Goal: Task Accomplishment & Management: Manage account settings

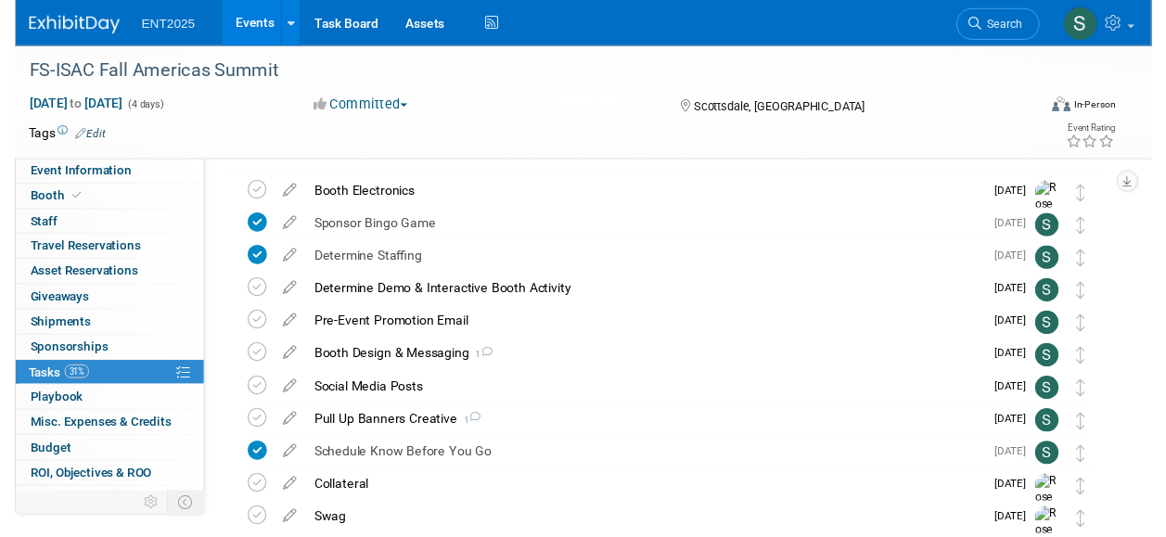
scroll to position [57, 0]
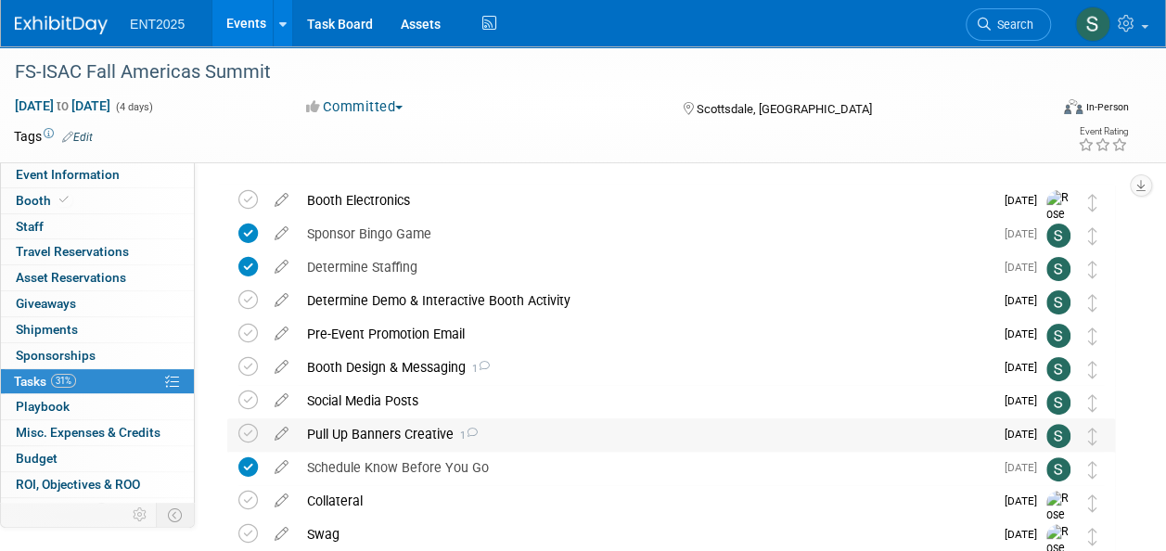
click at [367, 433] on div "Pull Up Banners Creative 1" at bounding box center [646, 434] width 696 height 32
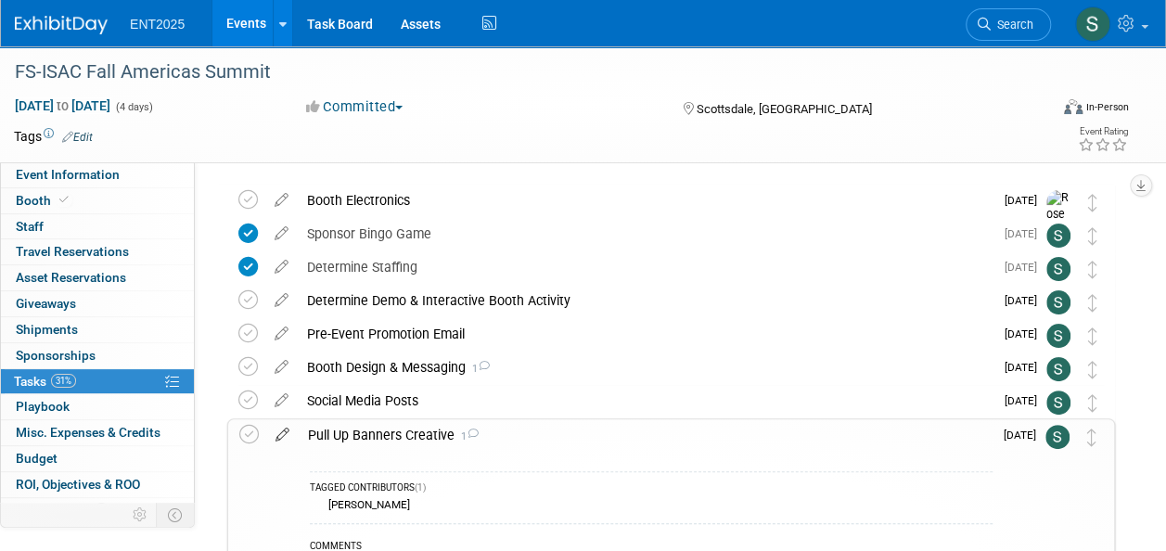
click at [282, 433] on icon at bounding box center [282, 430] width 32 height 23
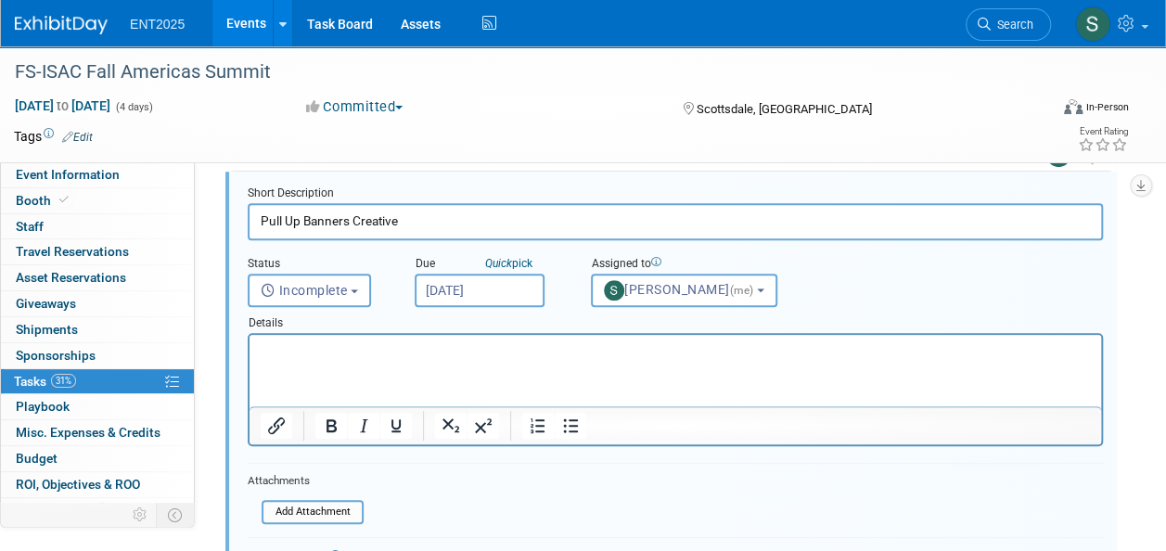
scroll to position [299, 0]
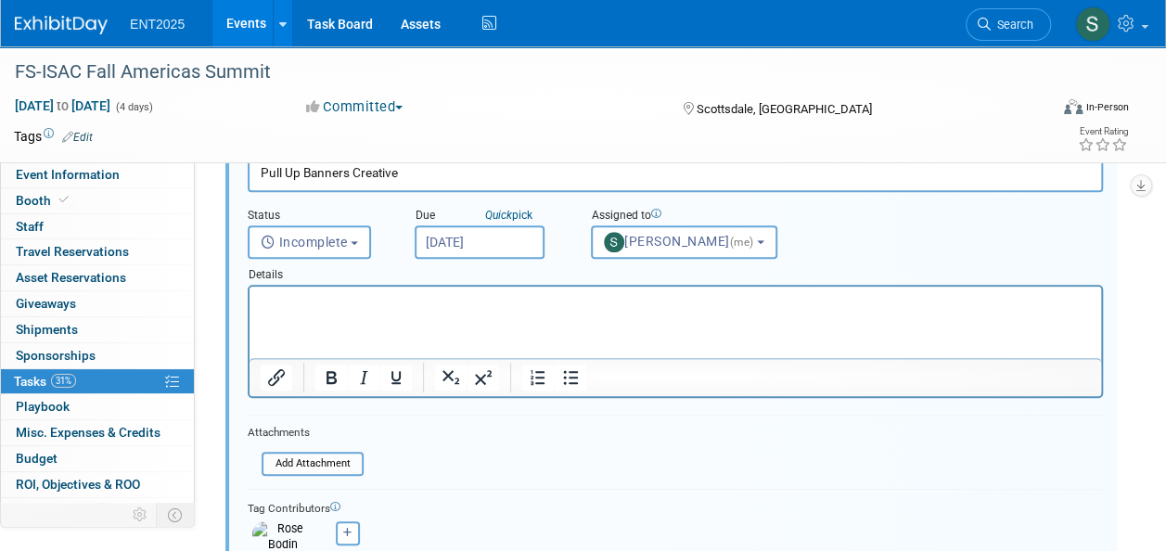
drag, startPoint x: 1172, startPoint y: 202, endPoint x: 640, endPoint y: 29, distance: 559.9
click at [330, 466] on input "file" at bounding box center [266, 465] width 189 height 20
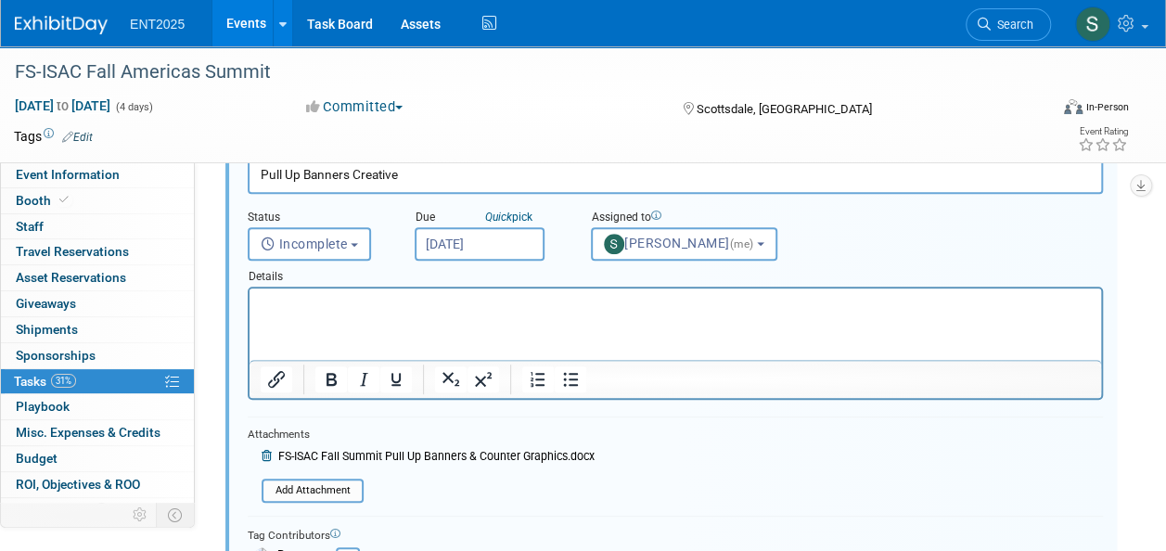
click at [262, 302] on p "Rich Text Area. Press ALT-0 for help." at bounding box center [676, 305] width 830 height 18
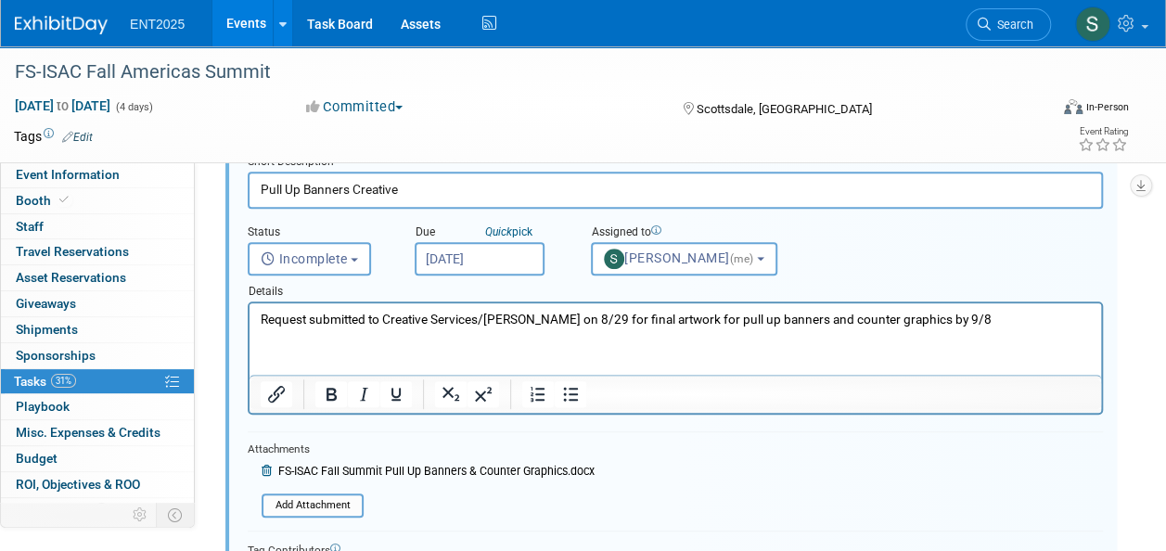
scroll to position [319, 0]
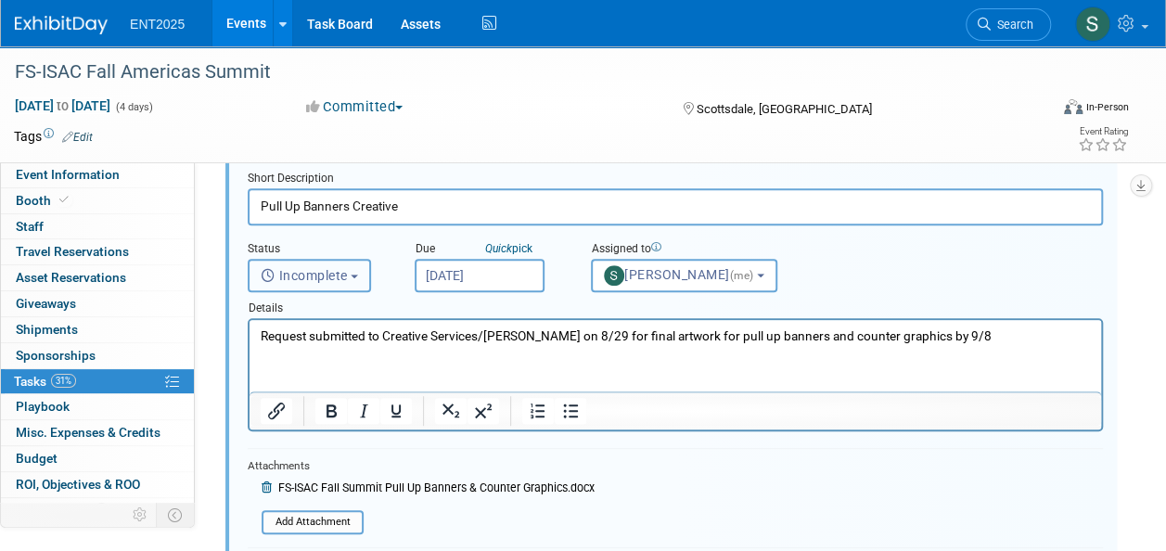
click at [348, 275] on span "Incomplete" at bounding box center [304, 275] width 87 height 15
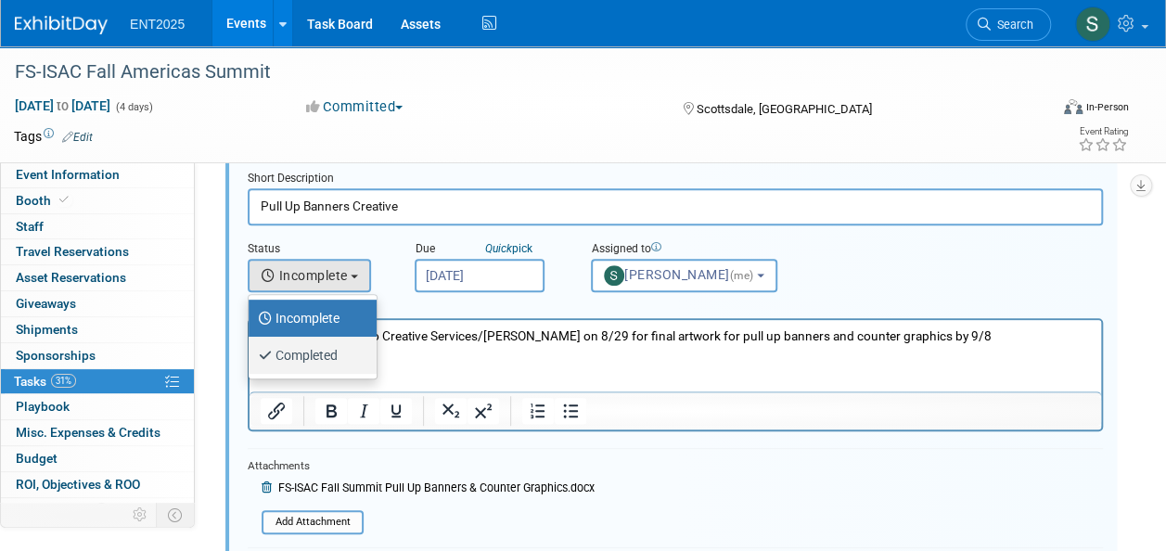
click at [321, 355] on label "Completed" at bounding box center [308, 355] width 100 height 30
click at [251, 355] on input "Completed" at bounding box center [245, 353] width 12 height 12
select select "3"
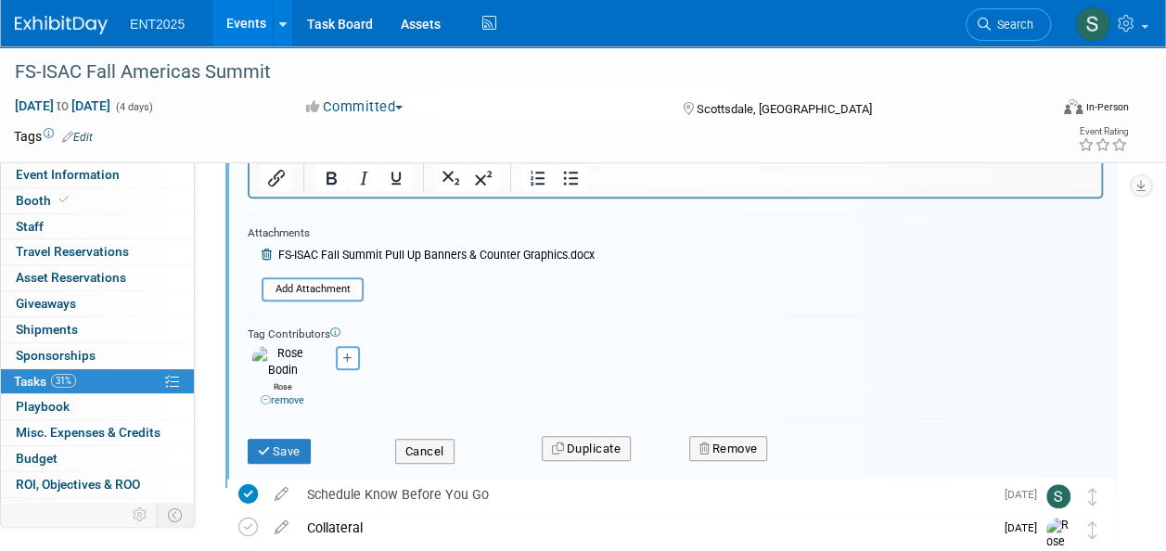
scroll to position [555, 0]
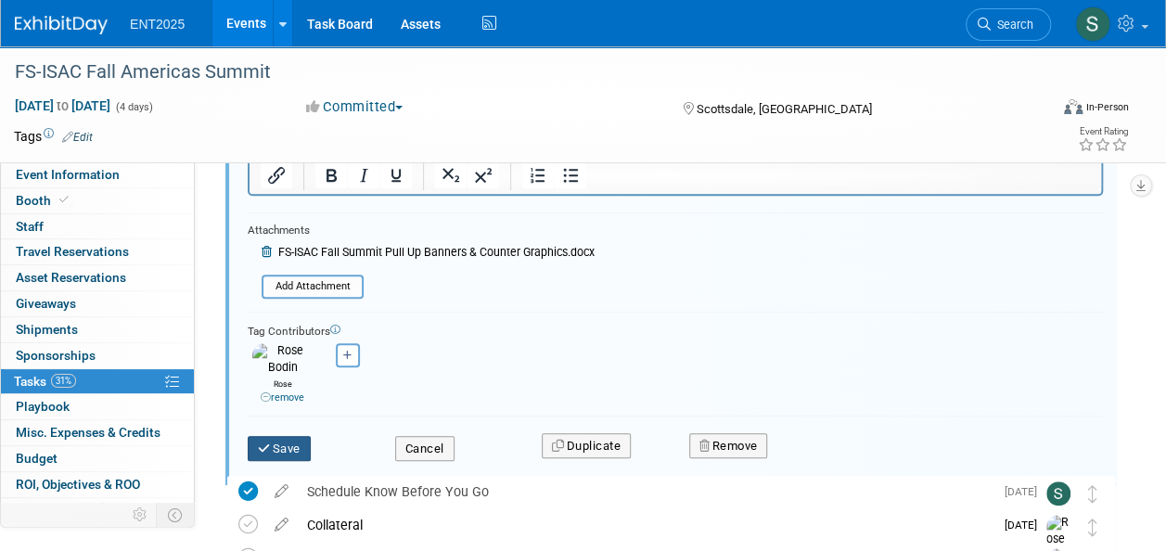
click at [295, 438] on button "Save" at bounding box center [279, 449] width 63 height 26
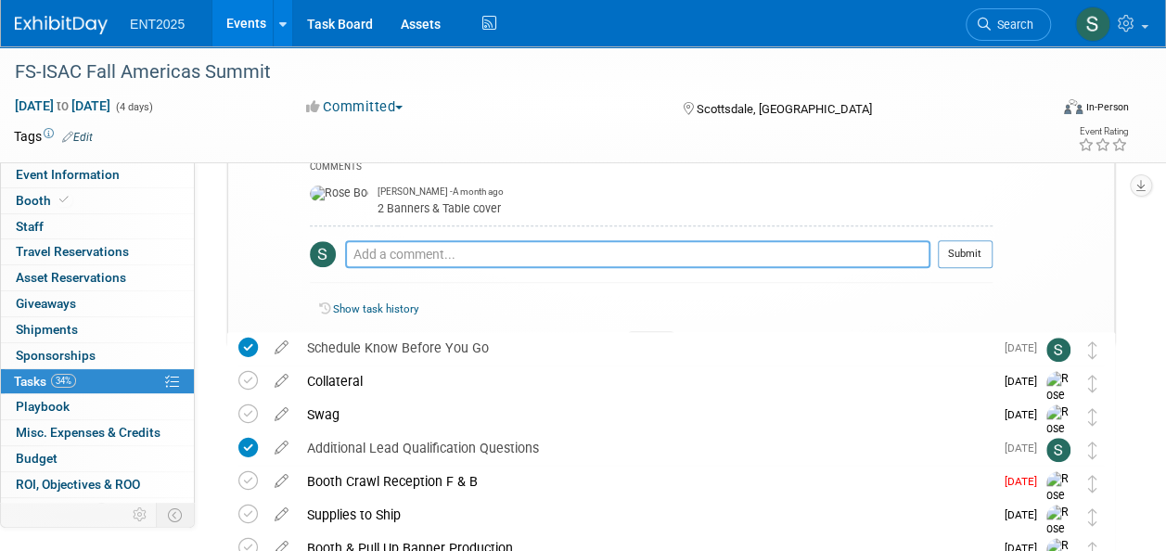
click at [452, 240] on textarea at bounding box center [637, 254] width 585 height 28
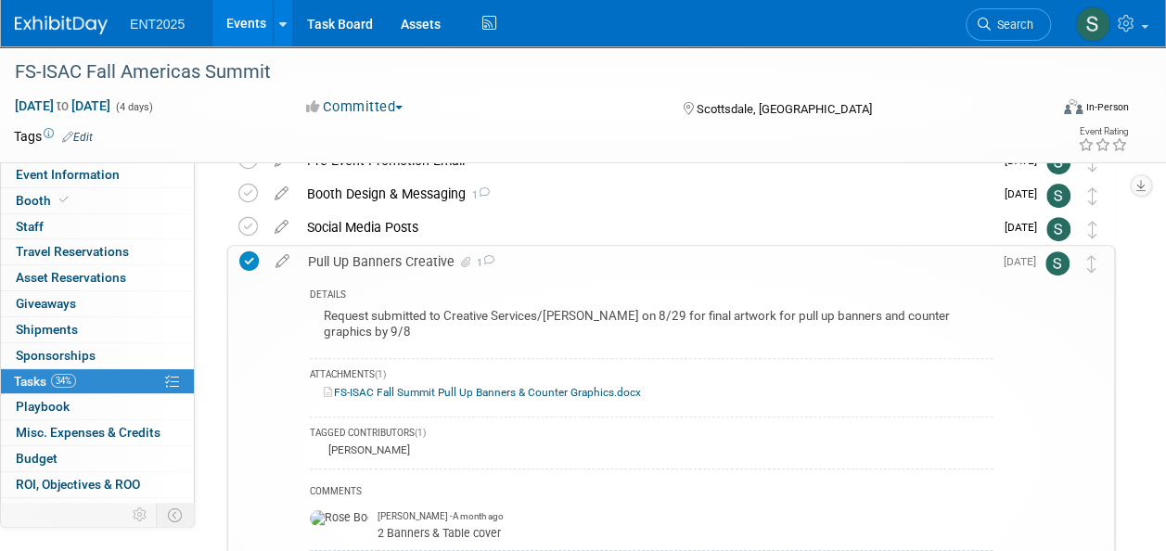
scroll to position [228, 0]
click at [404, 259] on div "Pull Up Banners Creative 1" at bounding box center [646, 264] width 694 height 32
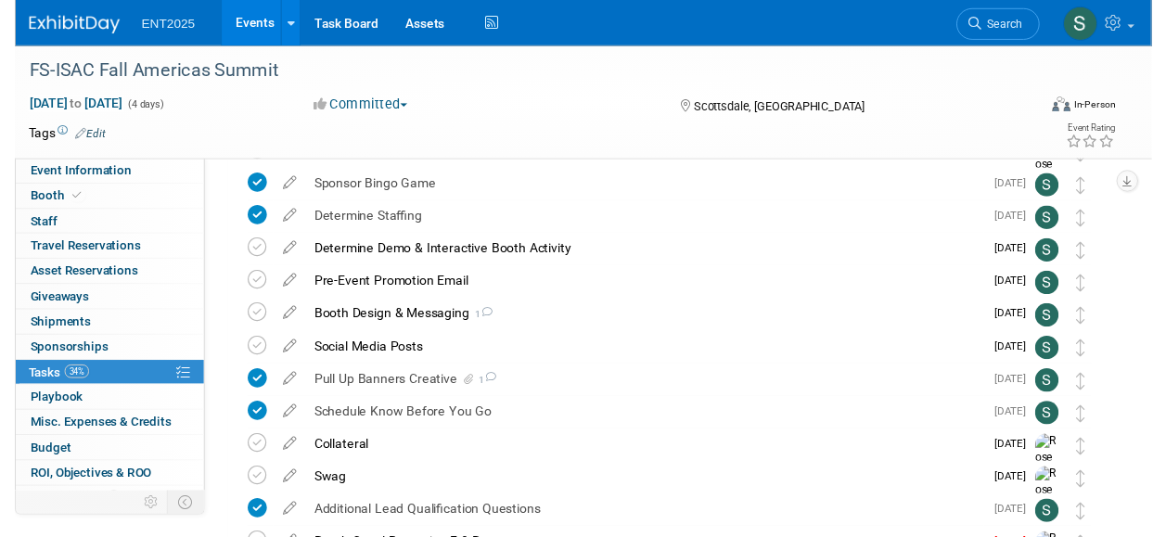
scroll to position [107, 0]
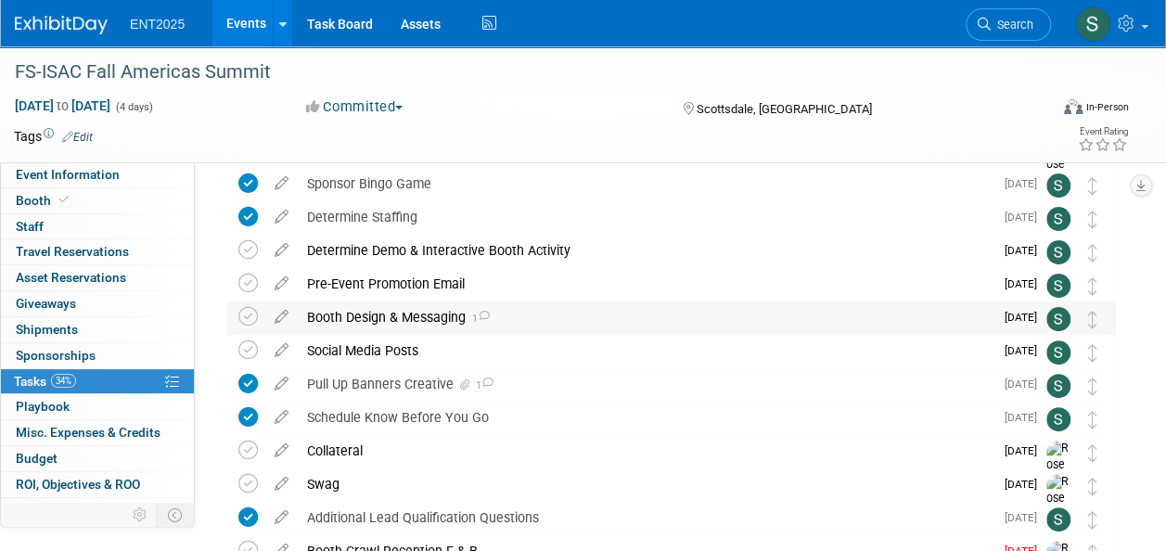
click at [386, 306] on div "Booth Design & Messaging 1" at bounding box center [646, 317] width 696 height 32
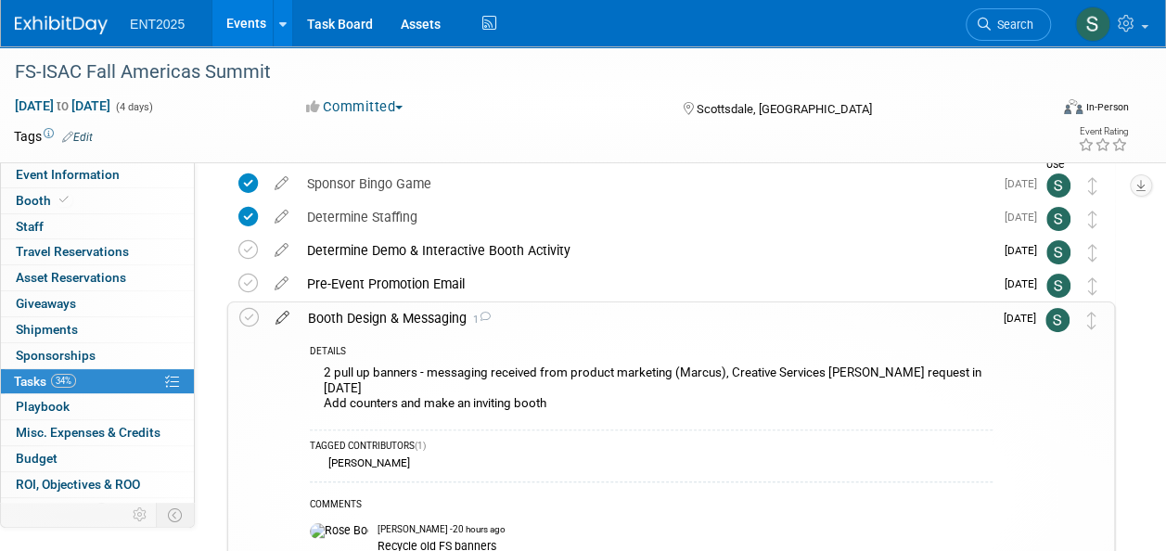
click at [275, 315] on icon at bounding box center [282, 313] width 32 height 23
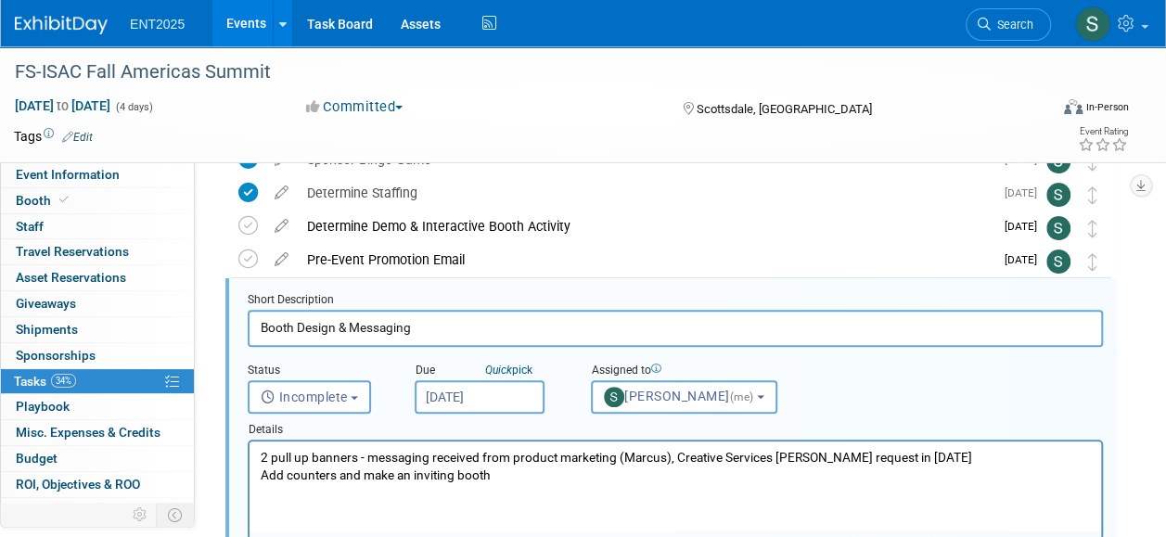
scroll to position [136, 0]
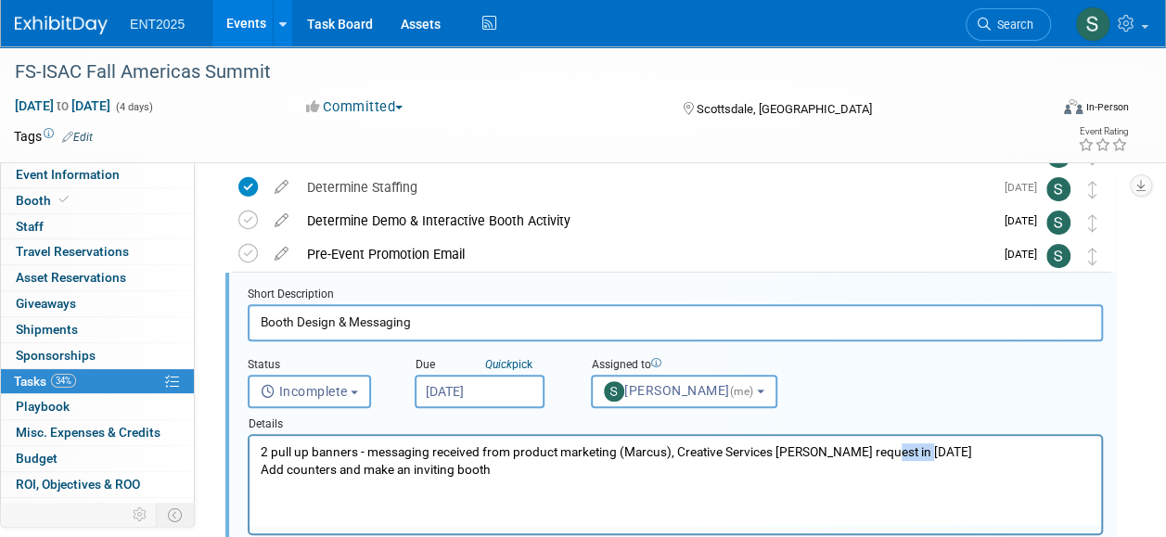
drag, startPoint x: 874, startPoint y: 455, endPoint x: 910, endPoint y: 461, distance: 36.6
click at [910, 461] on p "2 pull up banners - messaging received from product marketing (Marcus), Creativ…" at bounding box center [676, 460] width 830 height 35
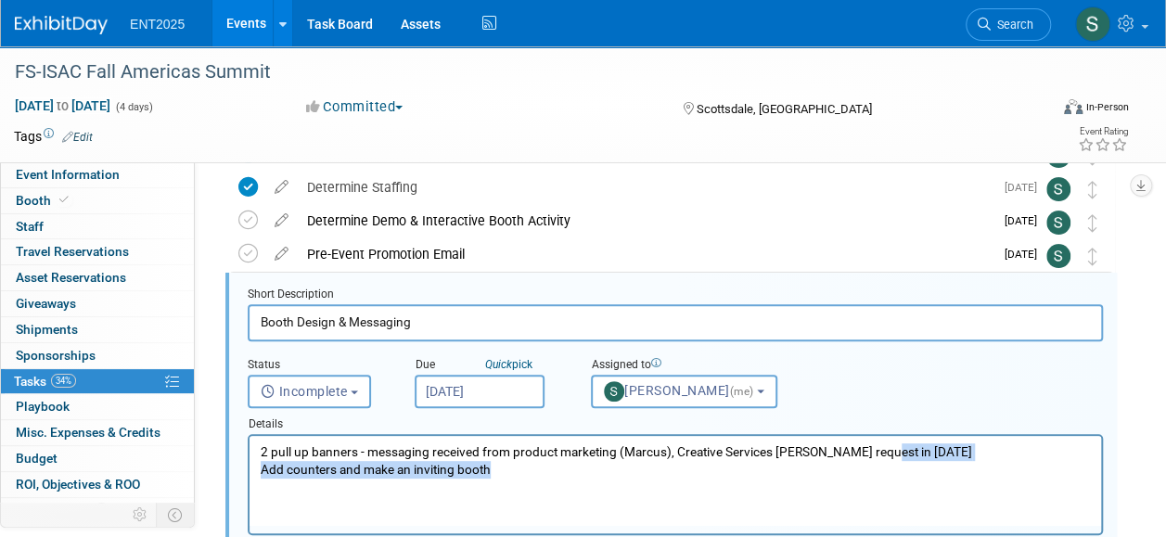
click at [912, 461] on p "2 pull up banners - messaging received from product marketing (Marcus), Creativ…" at bounding box center [676, 460] width 830 height 35
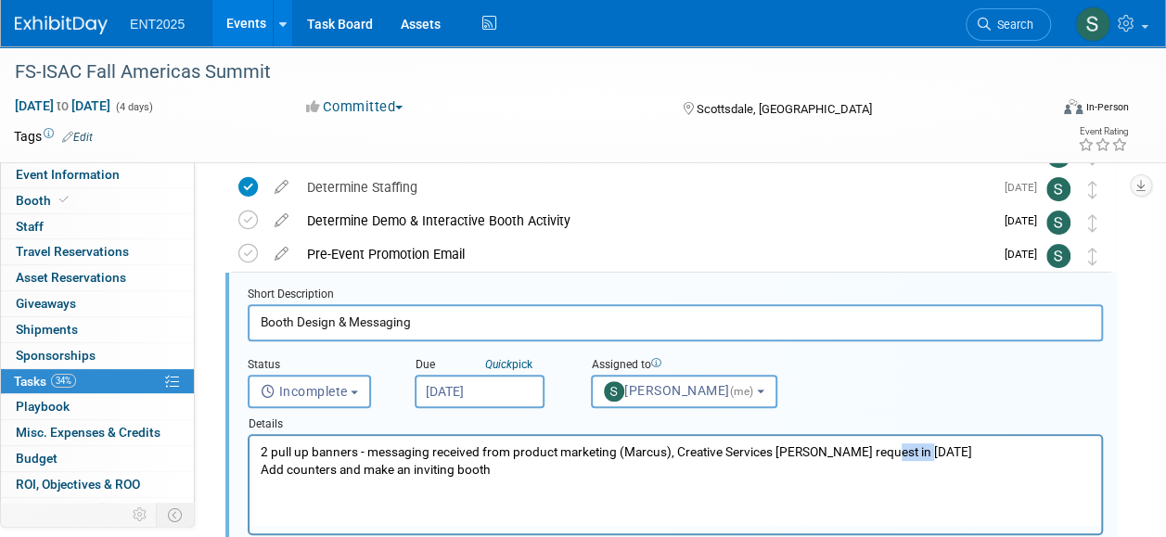
drag, startPoint x: 865, startPoint y: 452, endPoint x: 902, endPoint y: 453, distance: 37.1
click at [902, 453] on p "2 pull up banners - messaging received from product marketing (Marcus), Creativ…" at bounding box center [676, 460] width 830 height 35
click at [937, 457] on p "2 pull up banners - messaging received from product marketing (Marcus), Creativ…" at bounding box center [676, 460] width 830 height 35
click at [869, 461] on p "2 pull up banners - messaging received from product marketing (Marcus), Creativ…" at bounding box center [676, 460] width 830 height 35
click at [866, 452] on p "2 pull up banners - messaging received from product marketing (Marcus), Creativ…" at bounding box center [676, 460] width 830 height 35
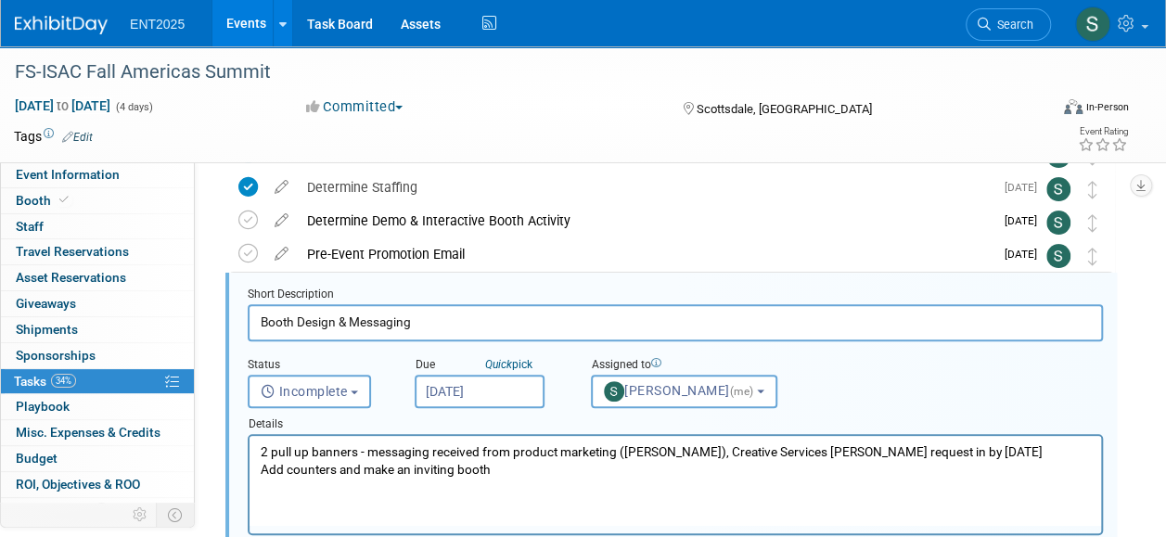
click at [666, 458] on p "2 pull up banners - messaging received from product marketing (Marcus), Creativ…" at bounding box center [676, 460] width 830 height 35
click at [664, 457] on p "2 pull up banners - messaging received from product marketing (Marcus), Creativ…" at bounding box center [676, 460] width 830 height 35
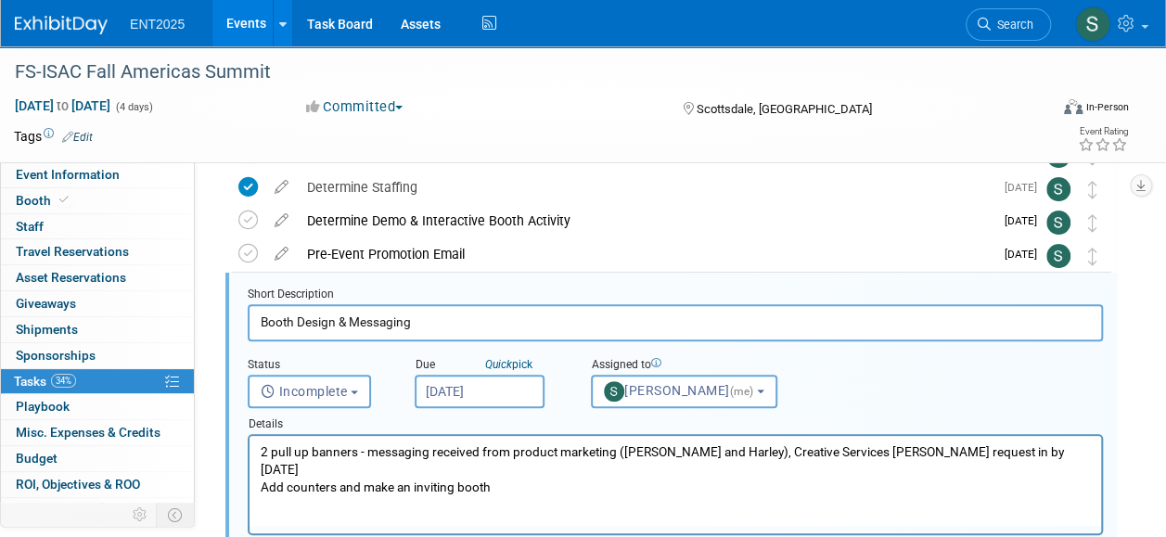
click at [510, 470] on p "2 pull up banners - messaging received from product marketing (Marcus and Harle…" at bounding box center [676, 469] width 830 height 53
click at [1040, 455] on p "2 pull up banners - messaging received from product marketing (Marcus and Harle…" at bounding box center [676, 469] width 830 height 53
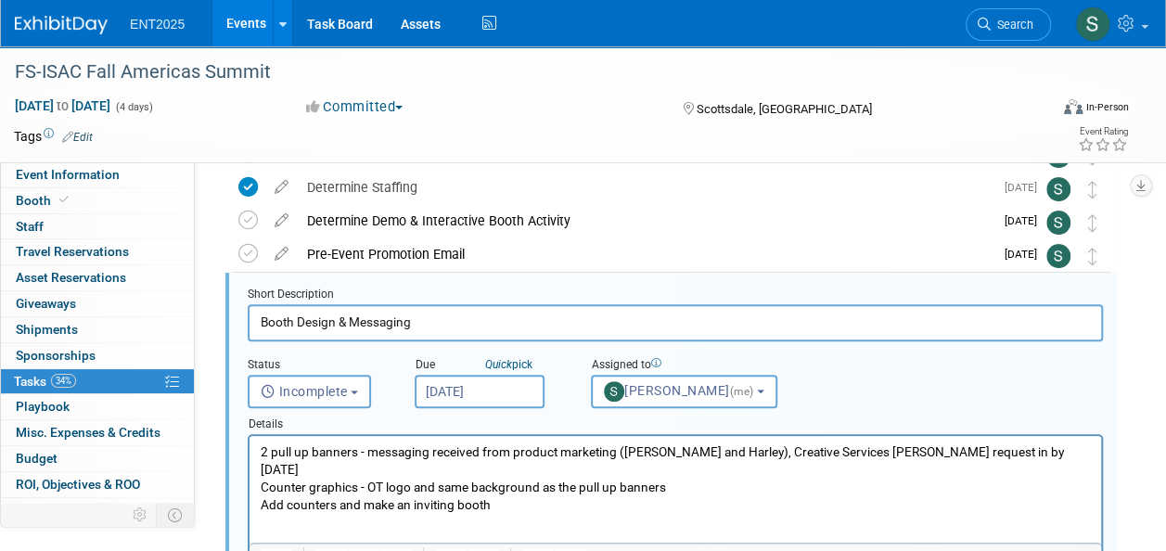
drag, startPoint x: 518, startPoint y: 490, endPoint x: 510, endPoint y: 497, distance: 11.2
click at [510, 497] on html "2 pull up banners - messaging received from product marketing (Marcus and Harle…" at bounding box center [674, 475] width 851 height 78
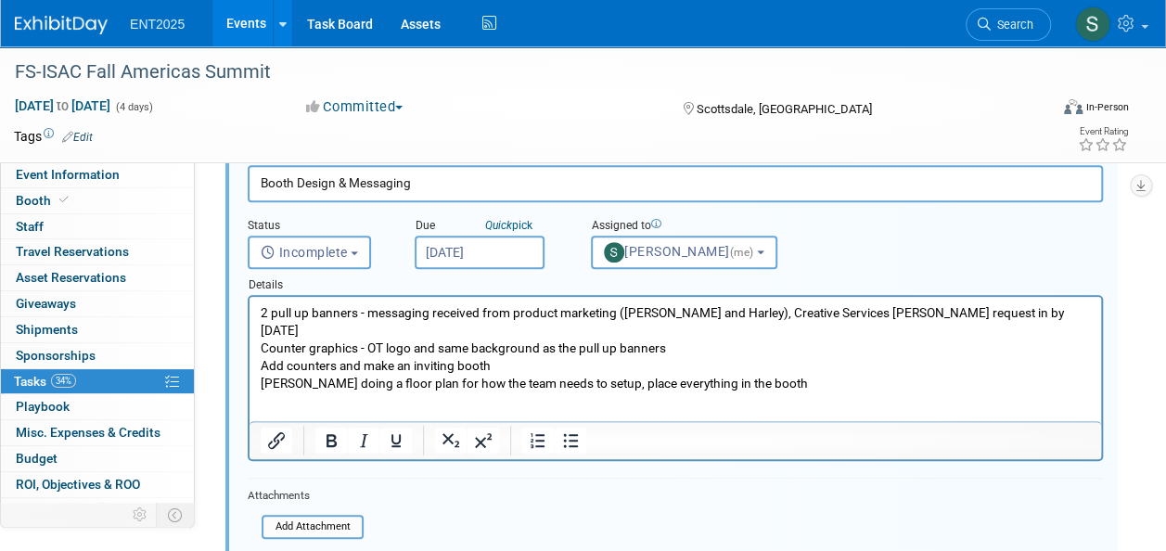
scroll to position [262, 0]
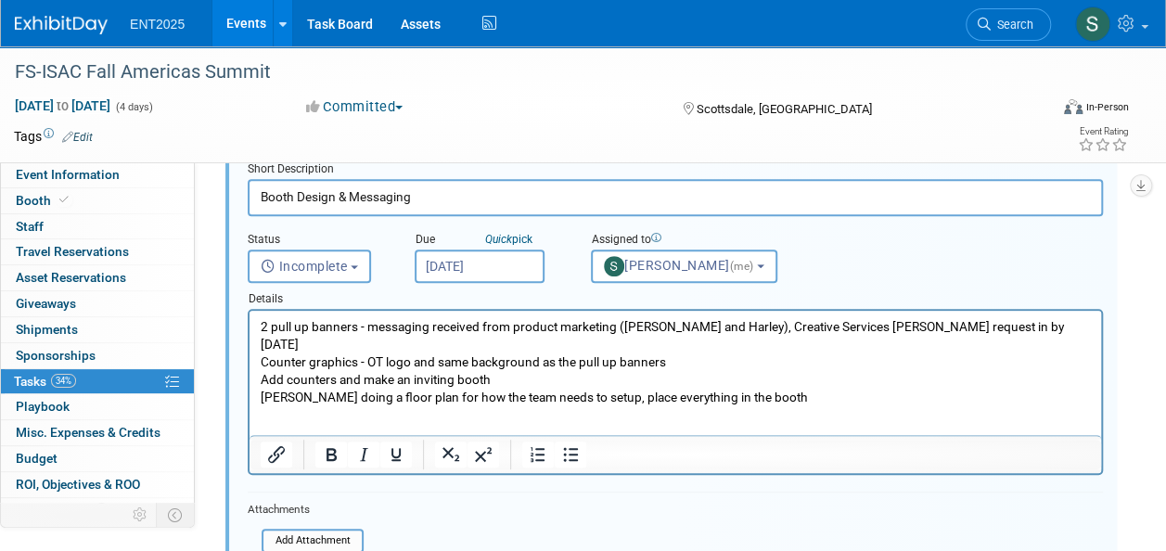
click at [666, 353] on p "Counter graphics - OT logo and same background as the pull up banners Add count…" at bounding box center [676, 370] width 830 height 35
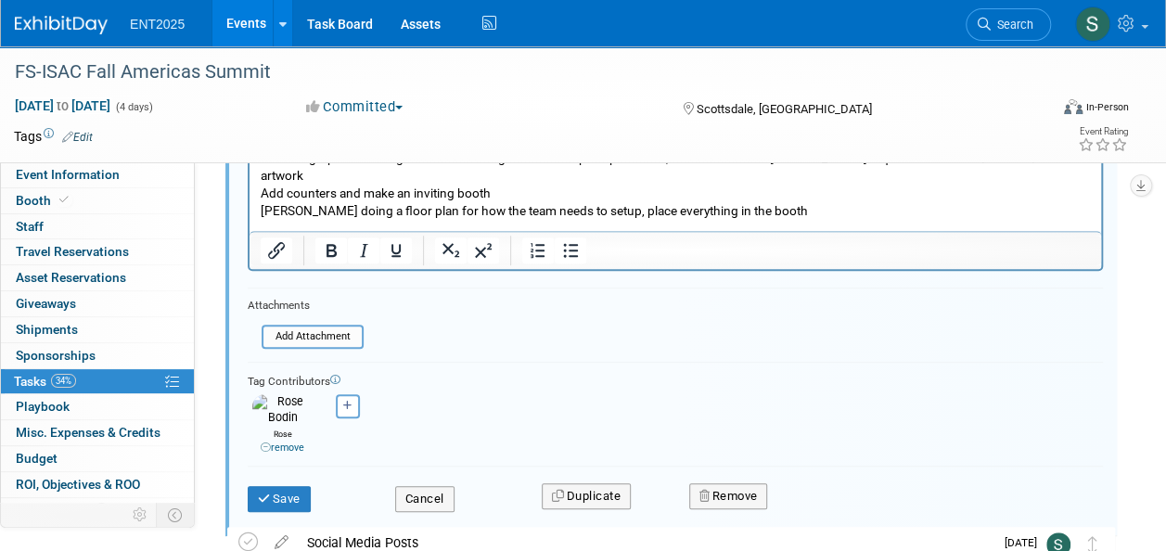
scroll to position [472, 0]
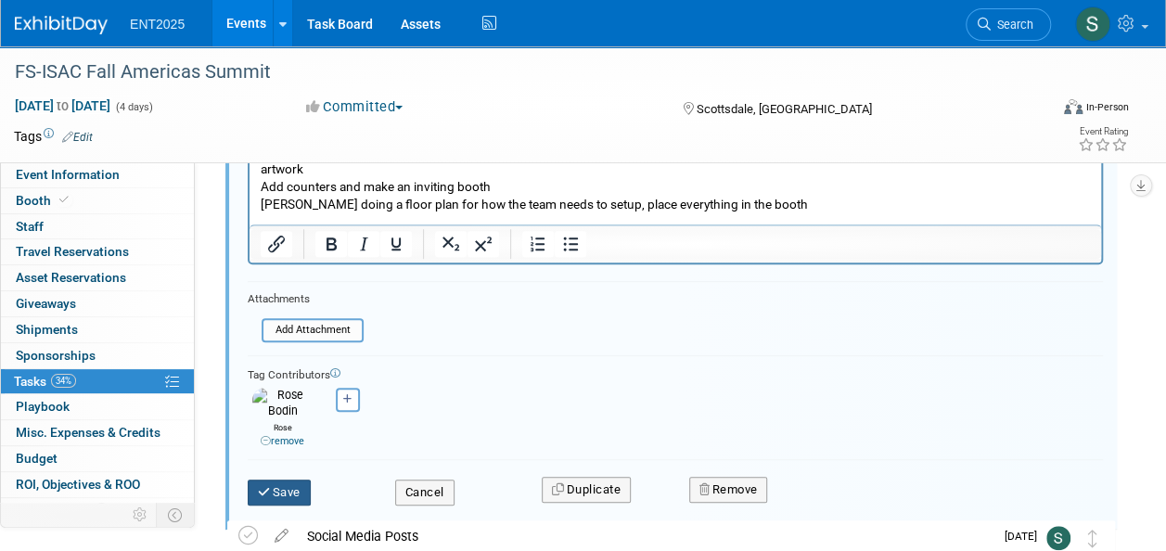
click at [287, 483] on button "Save" at bounding box center [279, 492] width 63 height 26
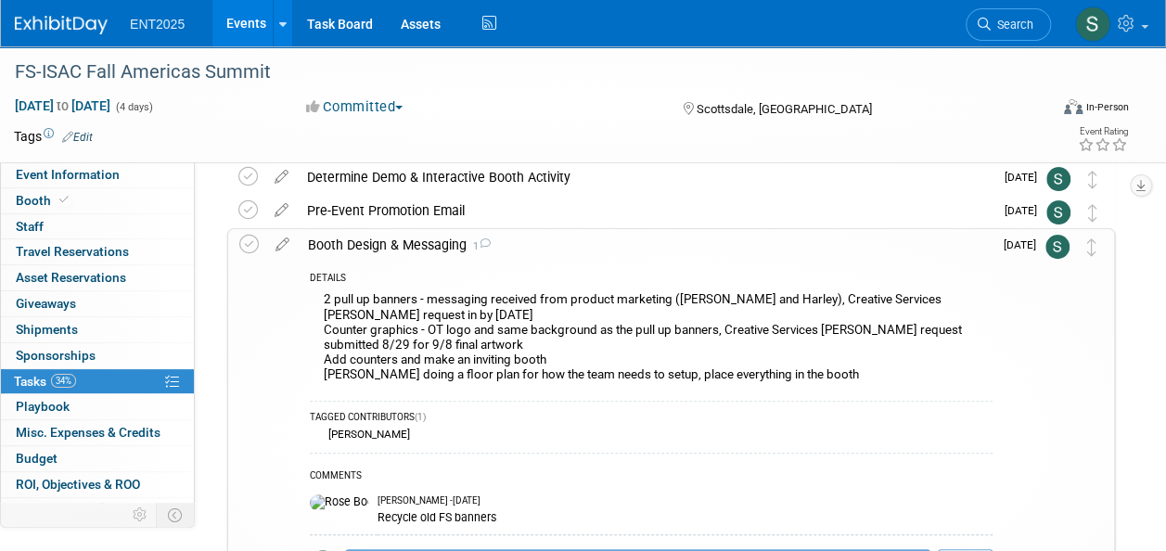
scroll to position [178, 0]
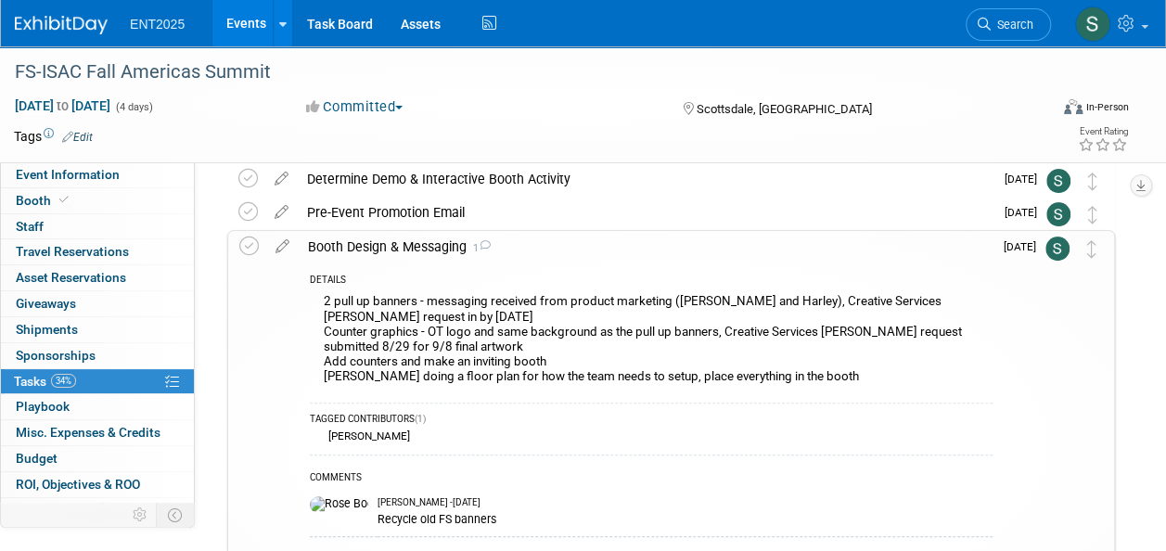
click at [409, 246] on div "Booth Design & Messaging 1" at bounding box center [646, 247] width 694 height 32
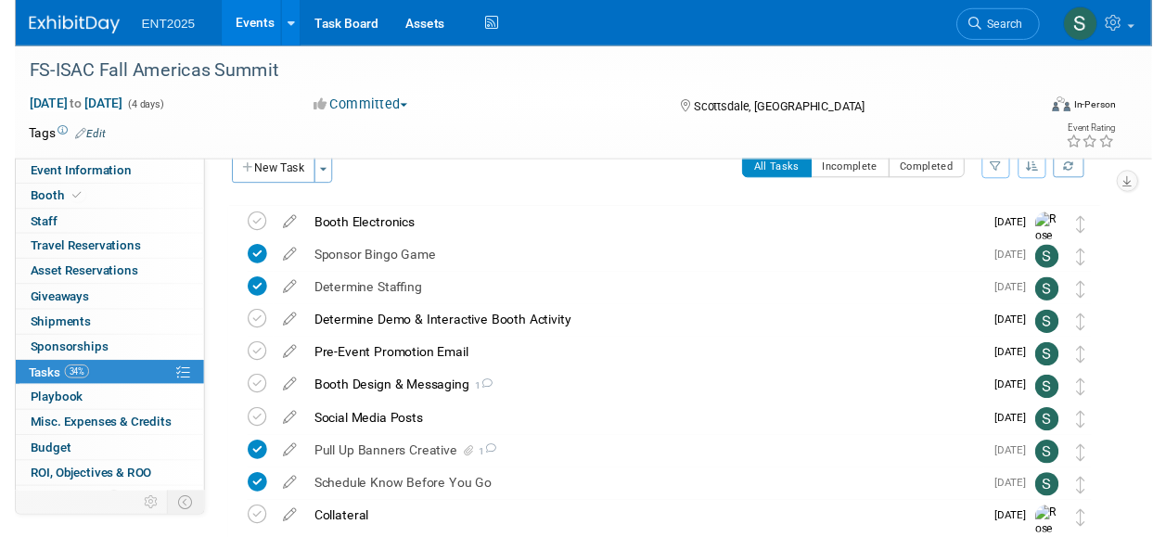
scroll to position [0, 0]
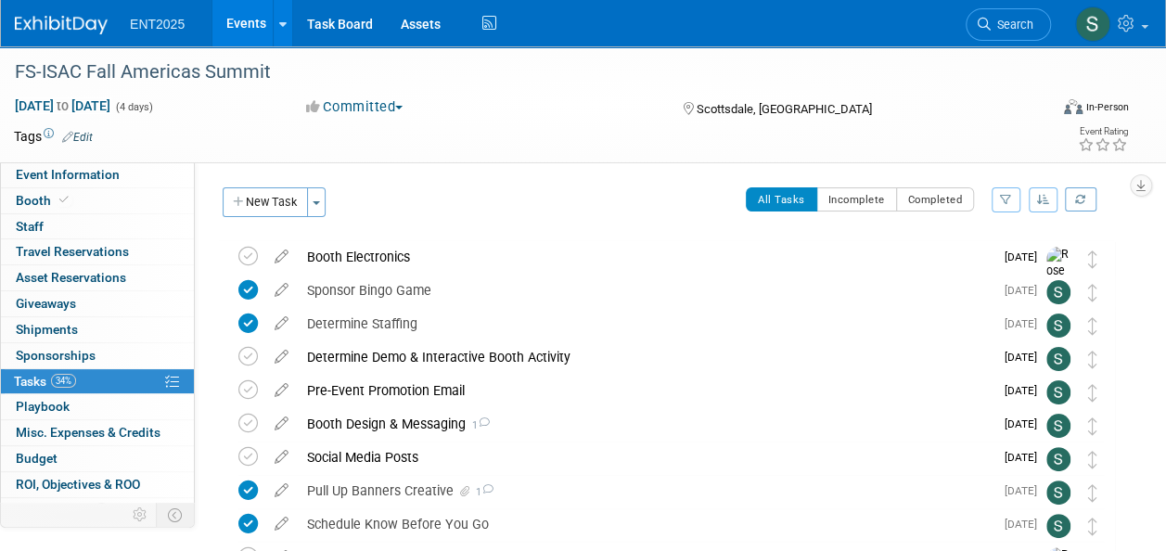
click at [452, 360] on div "Determine Demo & Interactive Booth Activity" at bounding box center [646, 357] width 696 height 32
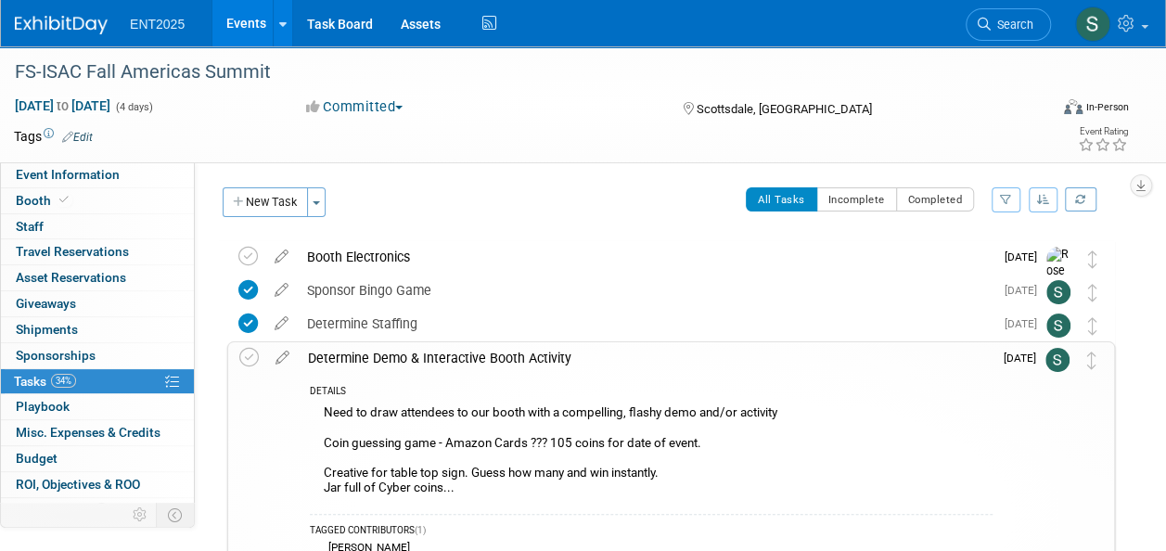
click at [452, 360] on div "Determine Demo & Interactive Booth Activity" at bounding box center [646, 358] width 694 height 32
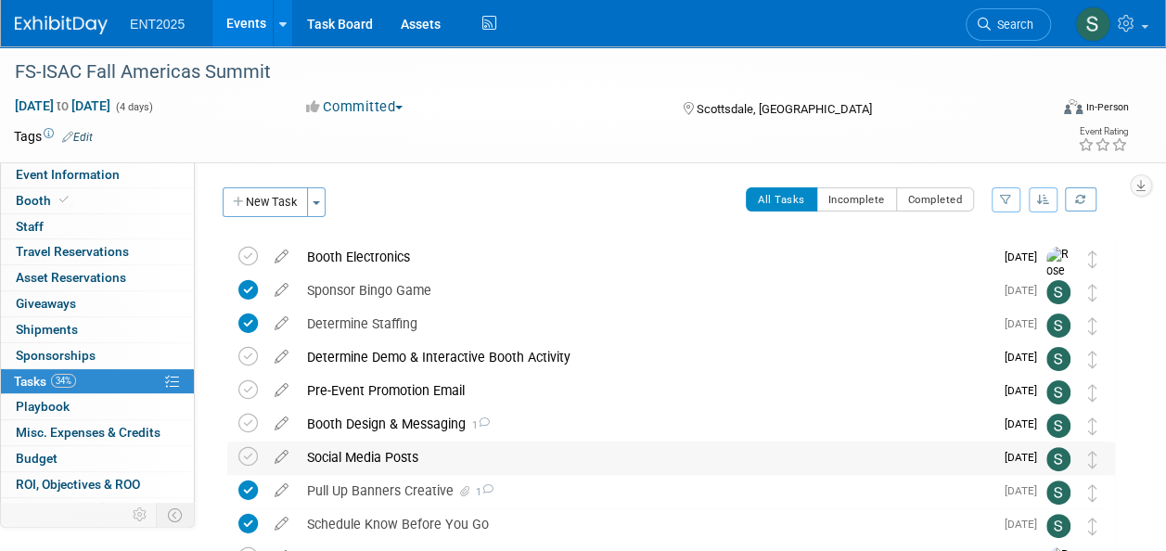
click at [406, 458] on div "Social Media Posts" at bounding box center [646, 457] width 696 height 32
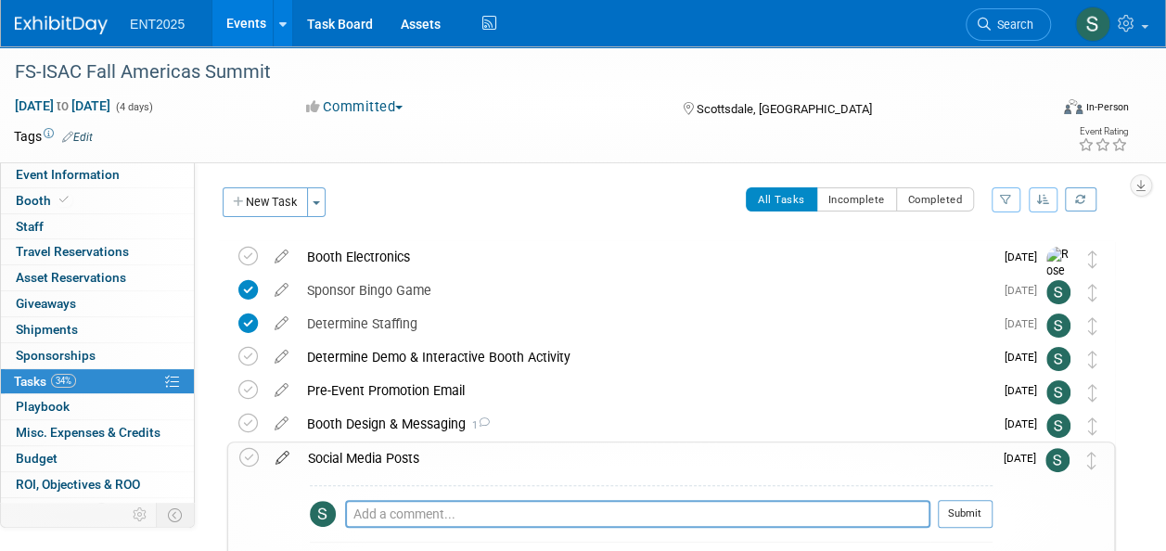
click at [285, 454] on icon at bounding box center [282, 453] width 32 height 23
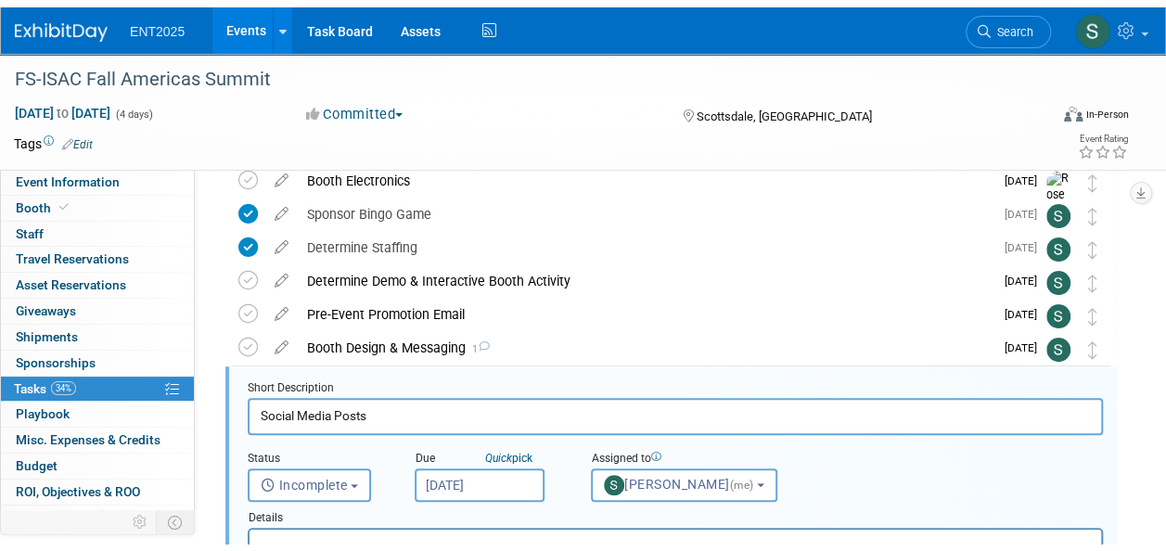
scroll to position [170, 0]
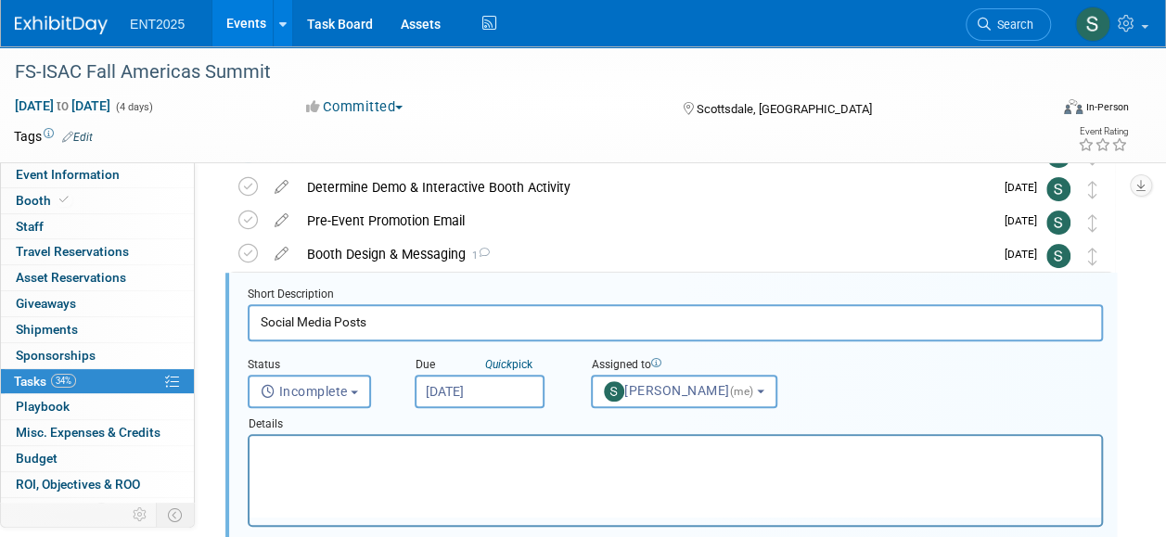
click at [307, 453] on p "Rich Text Area. Press ALT-0 for help." at bounding box center [676, 452] width 830 height 18
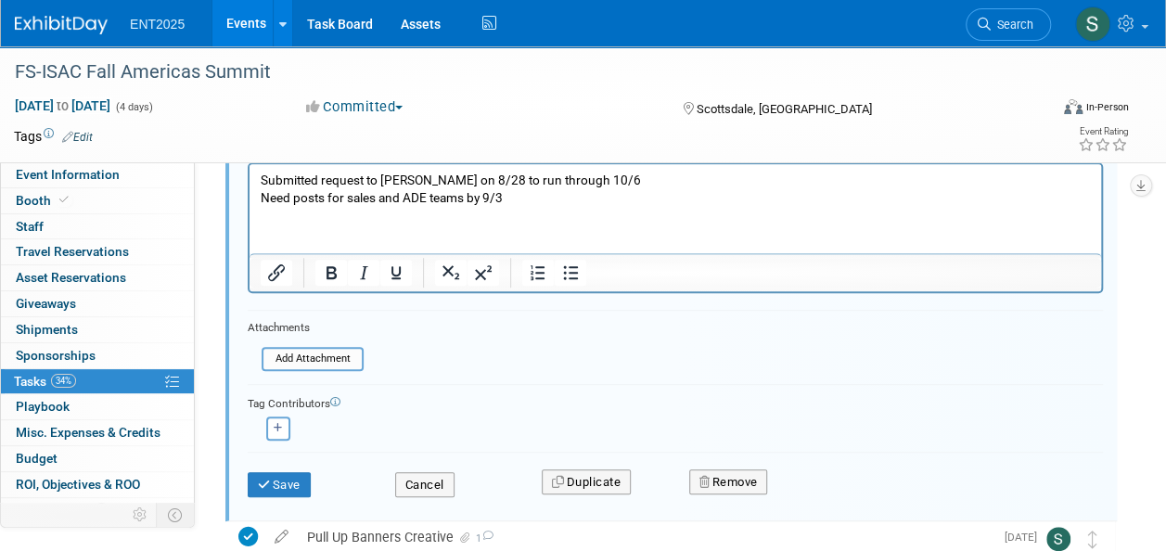
scroll to position [440, 0]
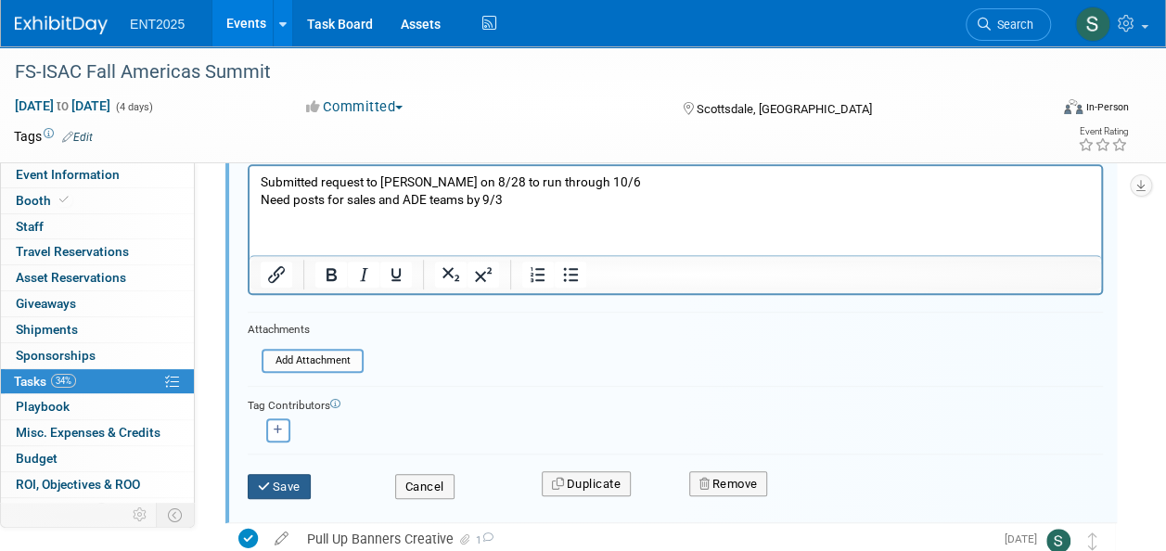
click at [272, 479] on button "Save" at bounding box center [279, 487] width 63 height 26
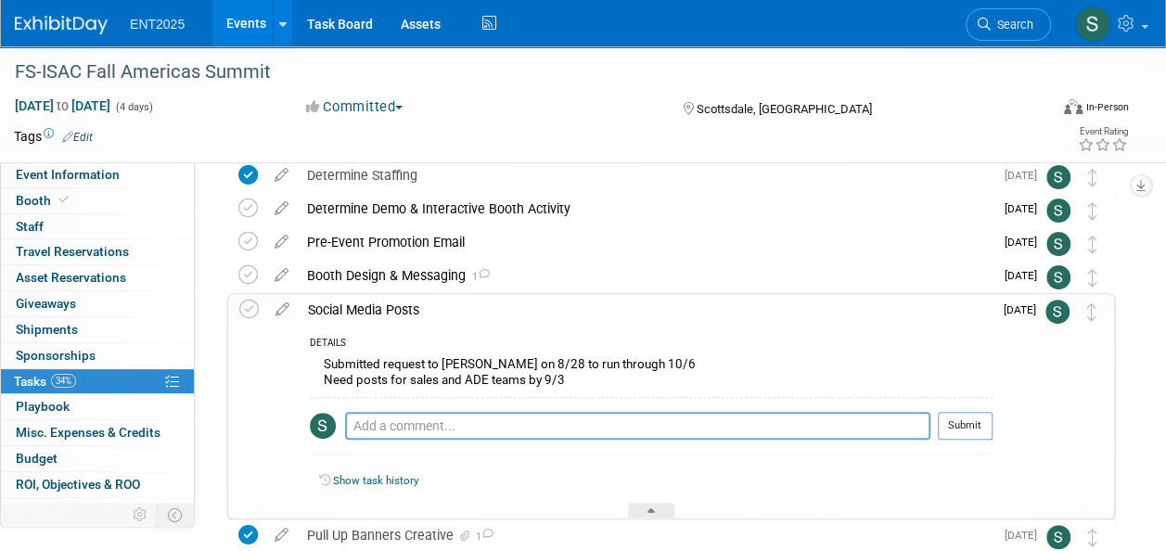
scroll to position [143, 0]
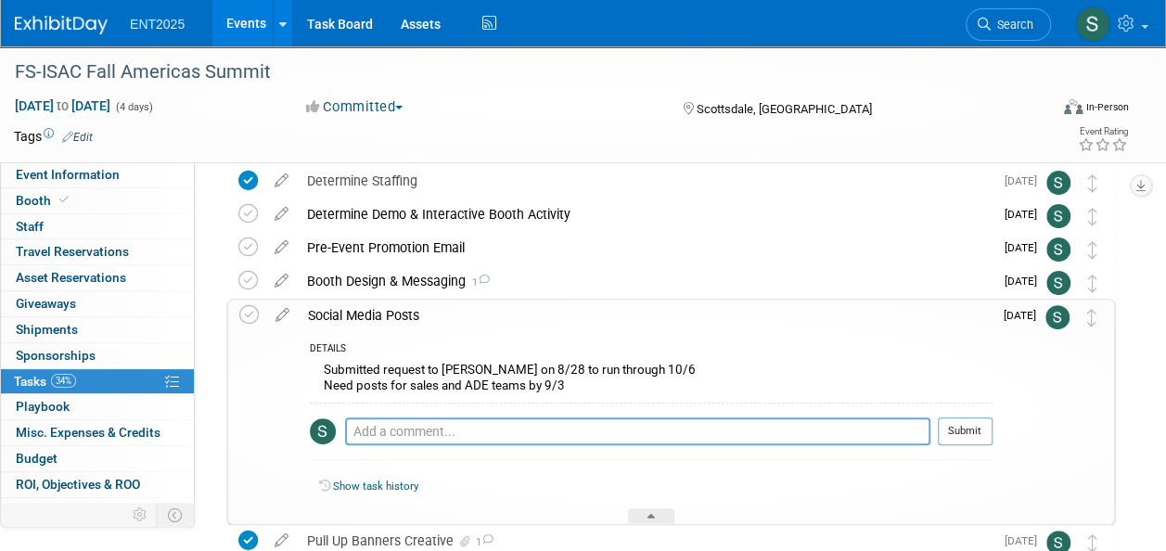
click at [393, 313] on div "Social Media Posts" at bounding box center [646, 316] width 694 height 32
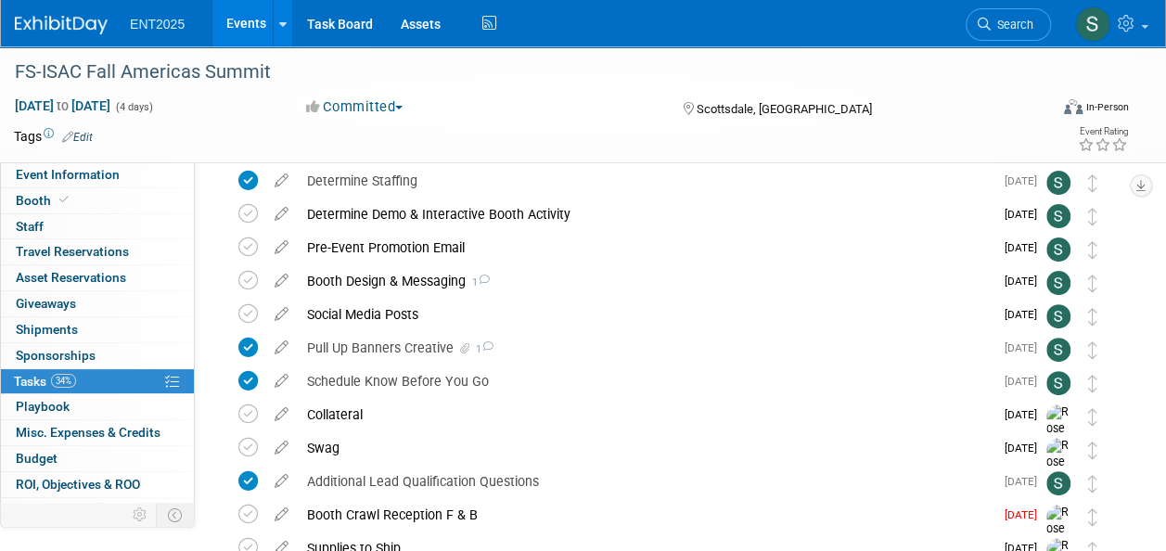
click at [489, 275] on icon at bounding box center [484, 280] width 12 height 10
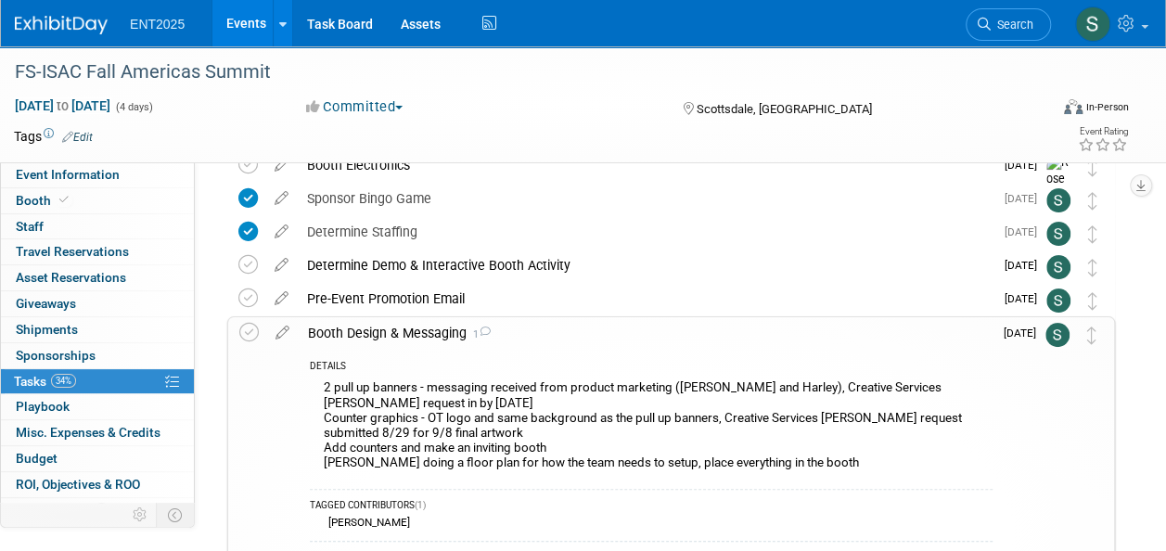
scroll to position [89, 0]
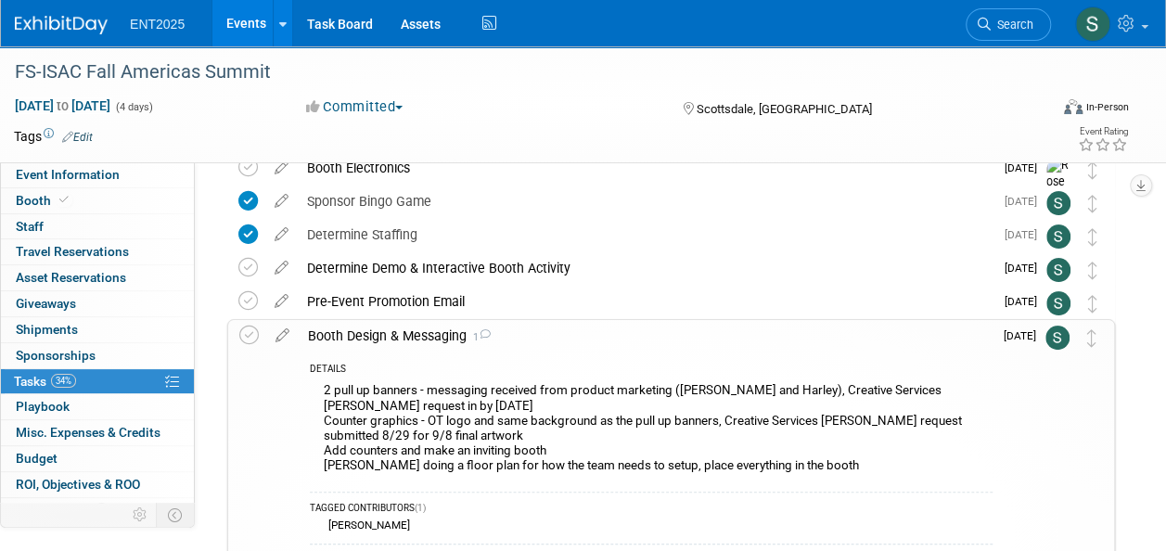
click at [399, 333] on div "Booth Design & Messaging 1" at bounding box center [646, 336] width 694 height 32
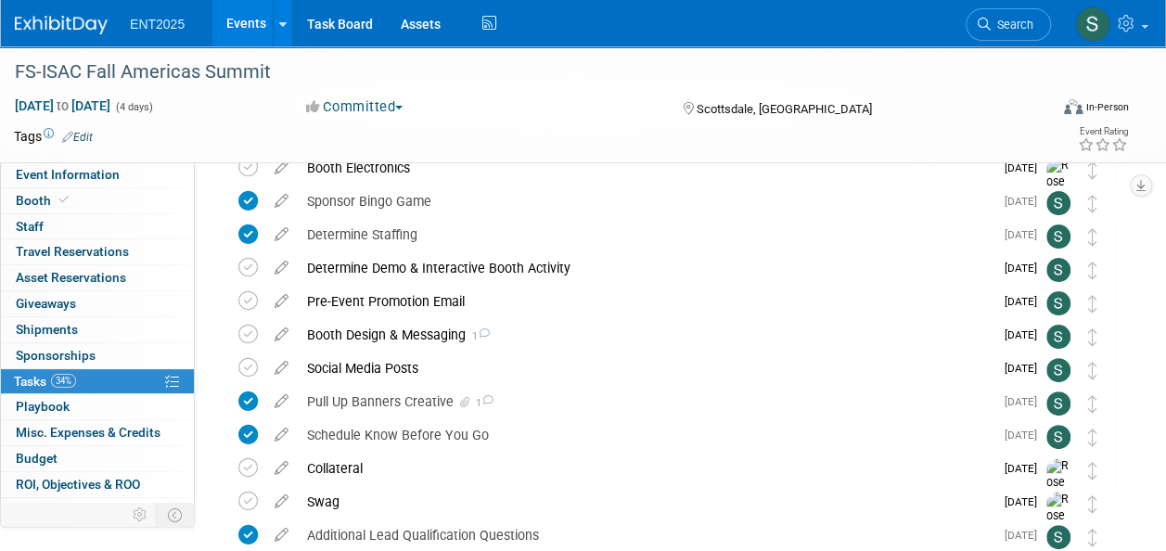
click at [492, 401] on icon at bounding box center [487, 400] width 12 height 10
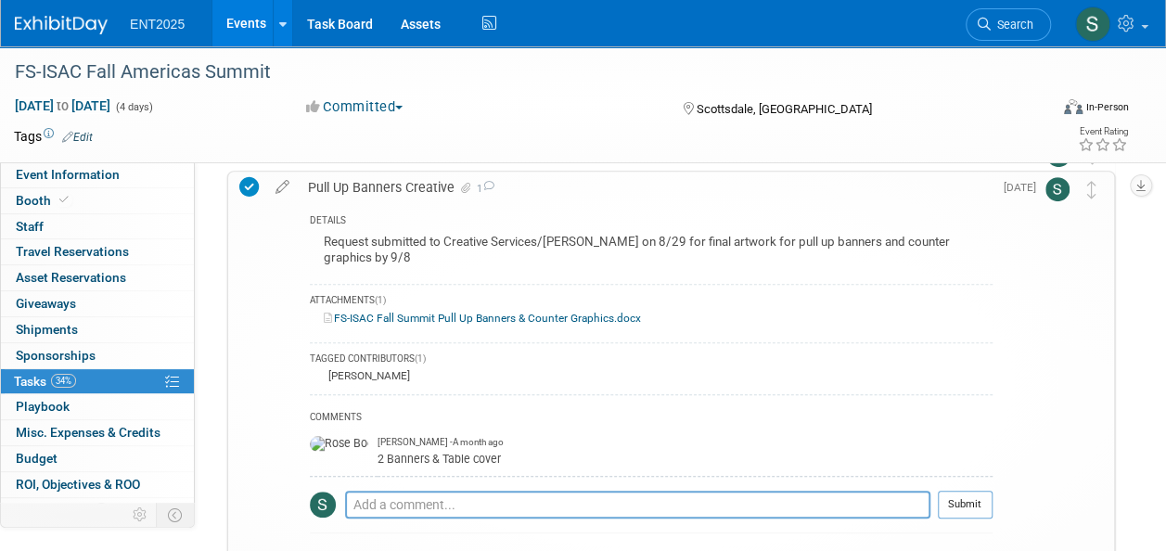
scroll to position [309, 0]
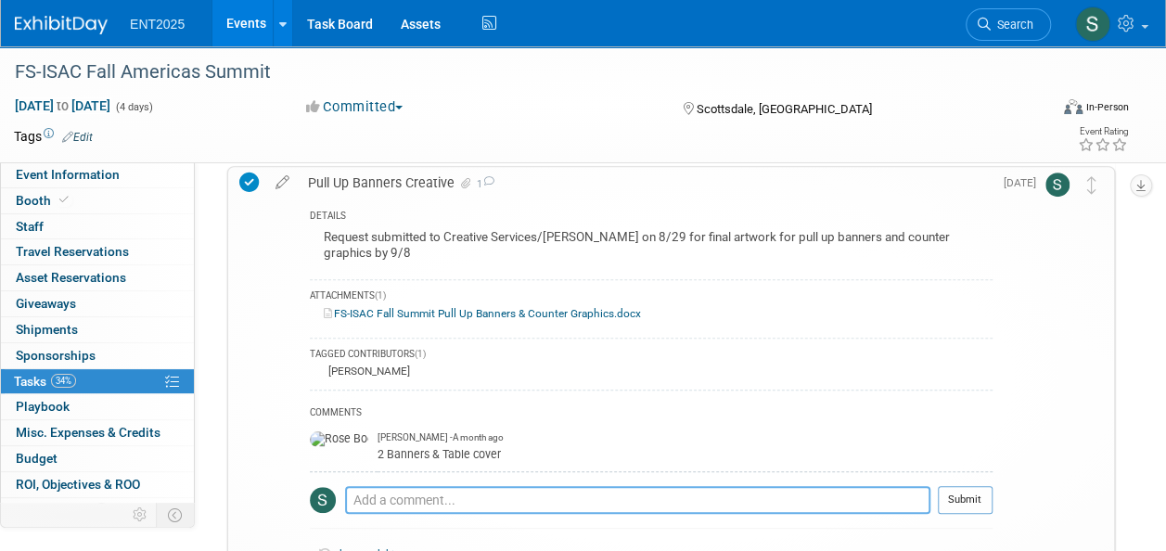
click at [381, 486] on textarea at bounding box center [637, 500] width 585 height 28
type textarea "A"
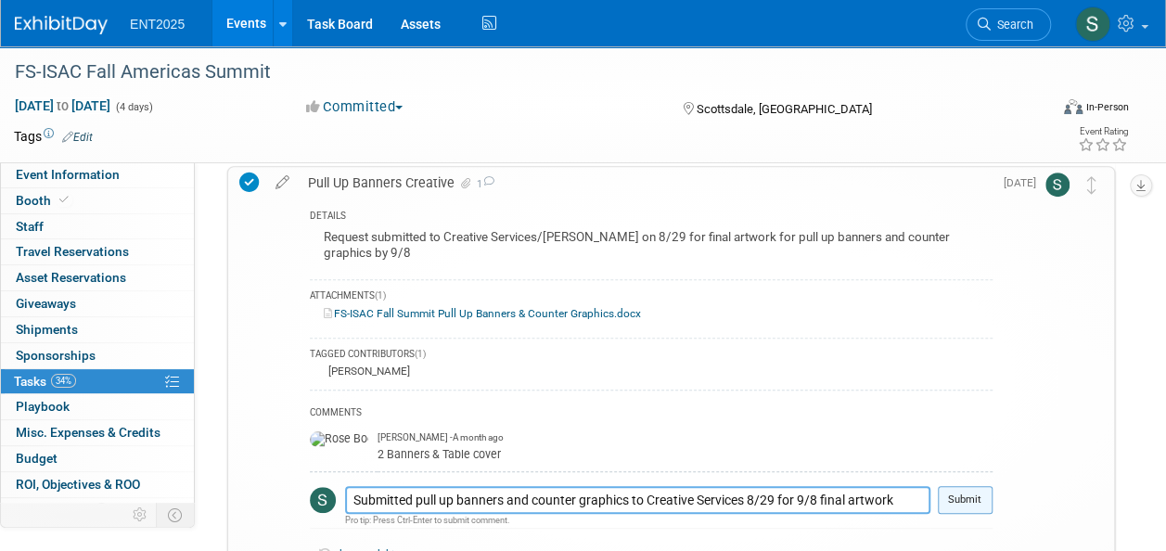
type textarea "Submitted pull up banners and counter graphics to Creative Services 8/29 for 9/…"
click at [964, 486] on button "Submit" at bounding box center [965, 500] width 55 height 28
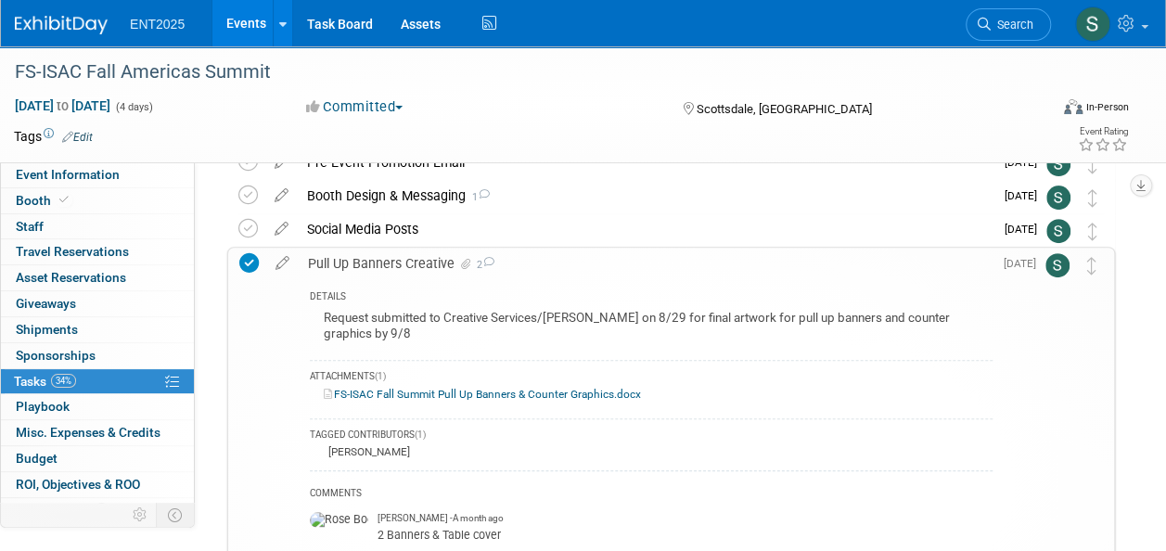
scroll to position [221, 0]
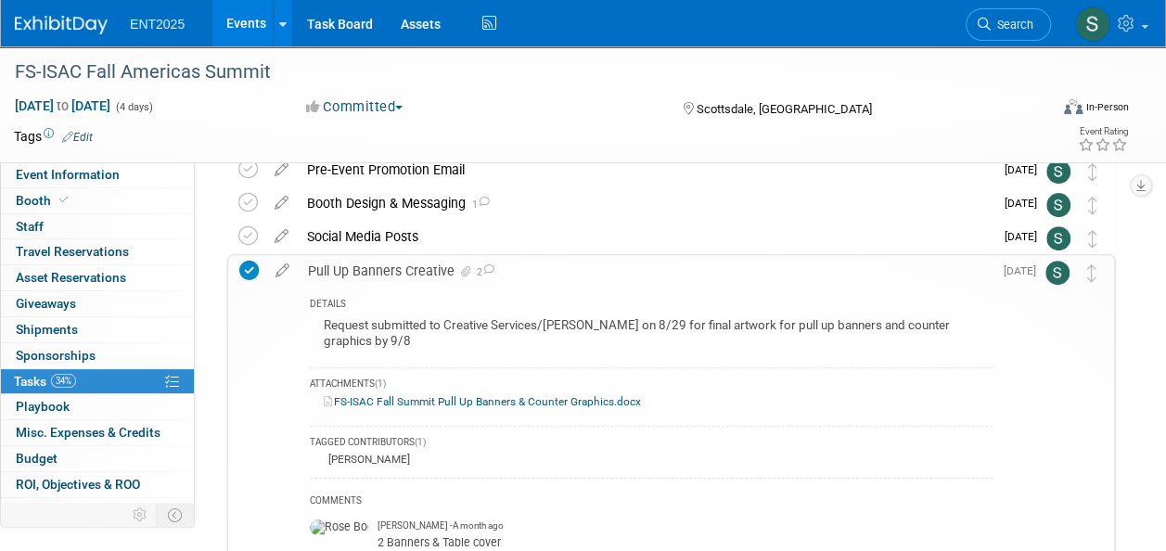
click at [413, 266] on div "Pull Up Banners Creative 2" at bounding box center [646, 271] width 694 height 32
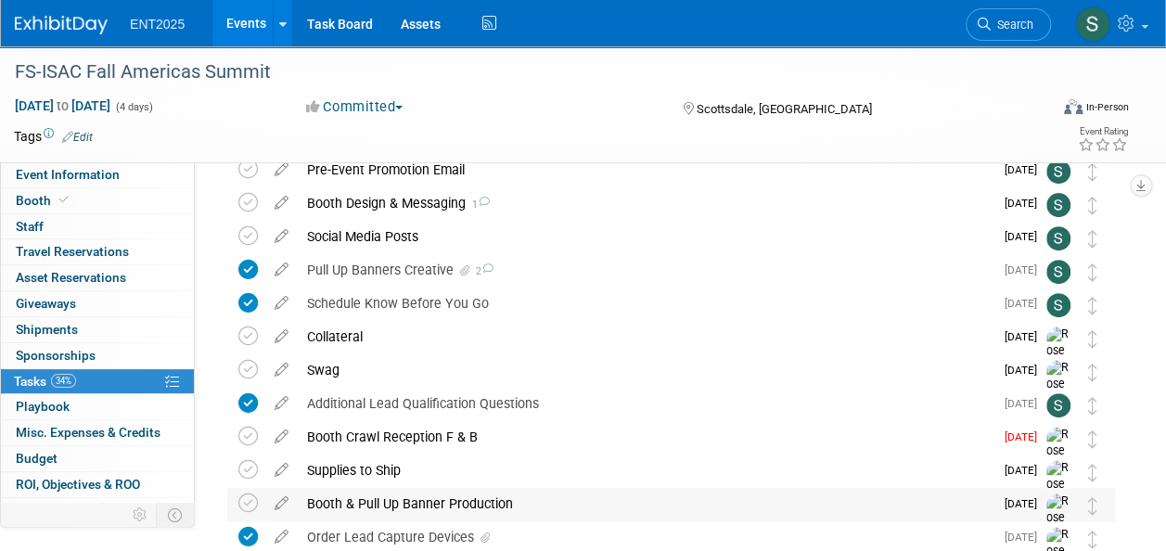
click at [479, 505] on div "Booth & Pull Up Banner Production" at bounding box center [646, 504] width 696 height 32
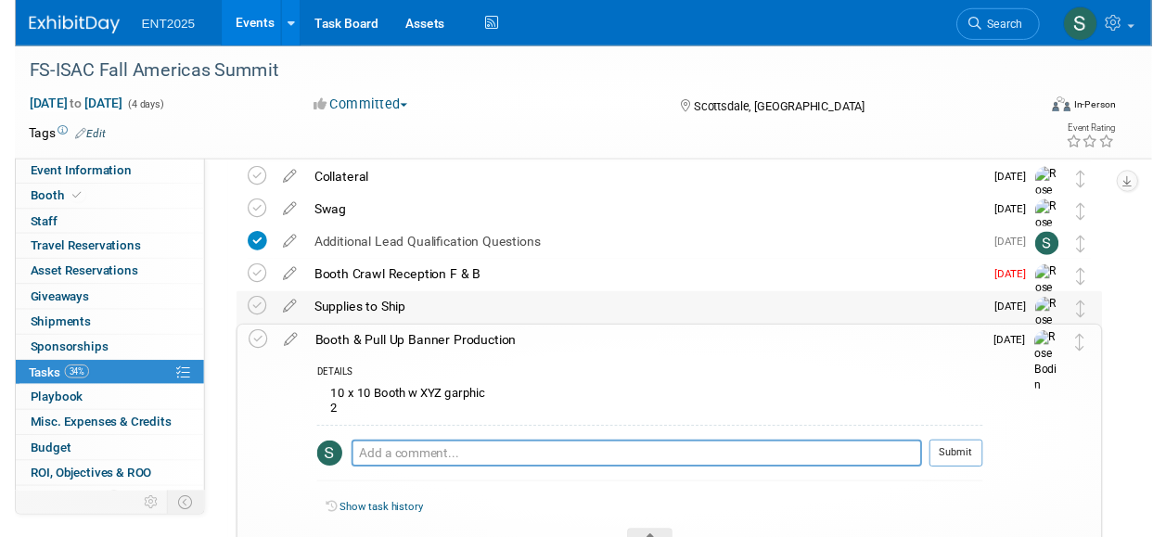
scroll to position [375, 0]
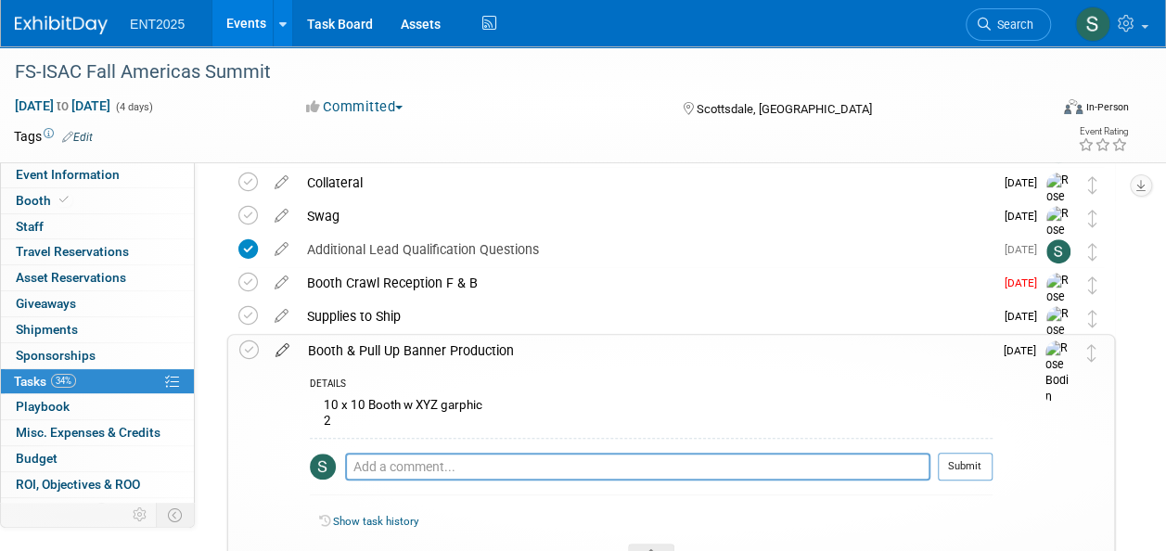
click at [281, 349] on icon at bounding box center [282, 346] width 32 height 23
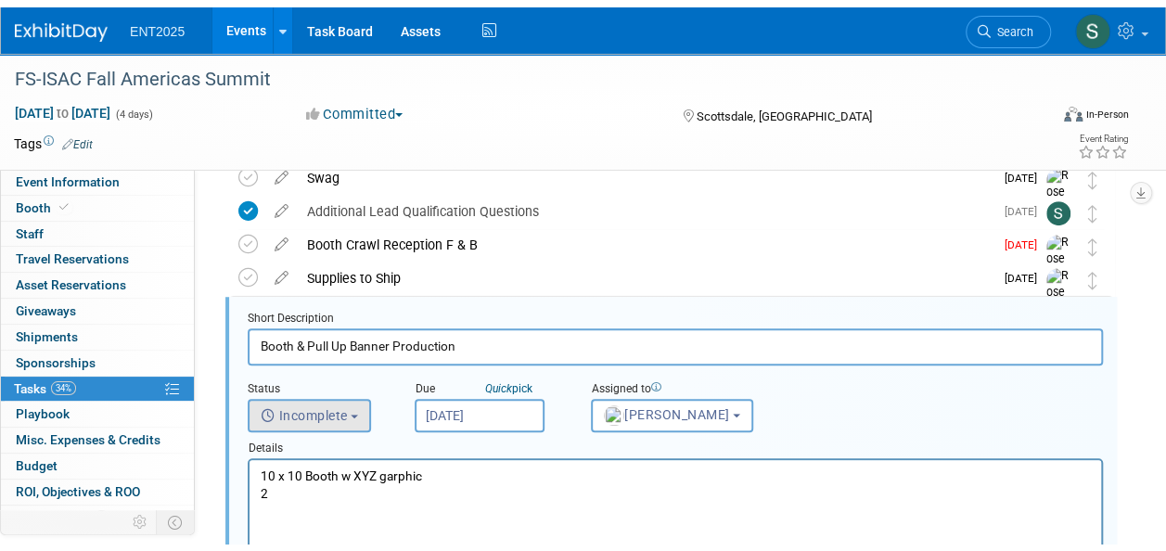
scroll to position [437, 0]
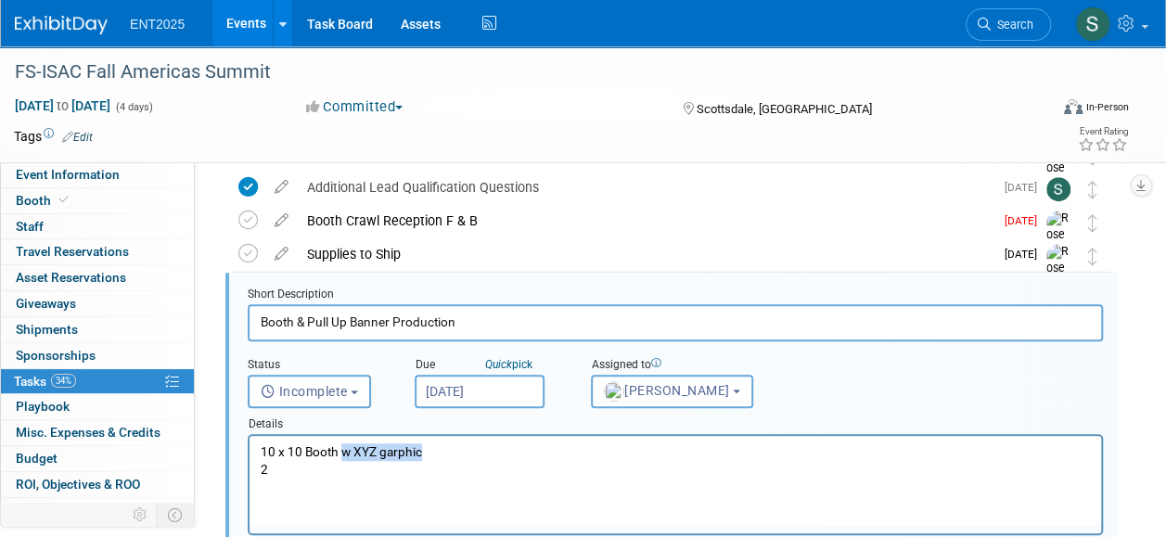
drag, startPoint x: 342, startPoint y: 453, endPoint x: 457, endPoint y: 453, distance: 115.0
click at [457, 453] on p "10 x 10 Booth w XYZ garphic 2" at bounding box center [676, 460] width 830 height 35
drag, startPoint x: 270, startPoint y: 474, endPoint x: 257, endPoint y: 472, distance: 13.1
click at [257, 472] on html "10 x 10 Booth 2" at bounding box center [674, 457] width 851 height 43
click at [299, 453] on p "10 x 10 Booth 2" at bounding box center [676, 460] width 830 height 35
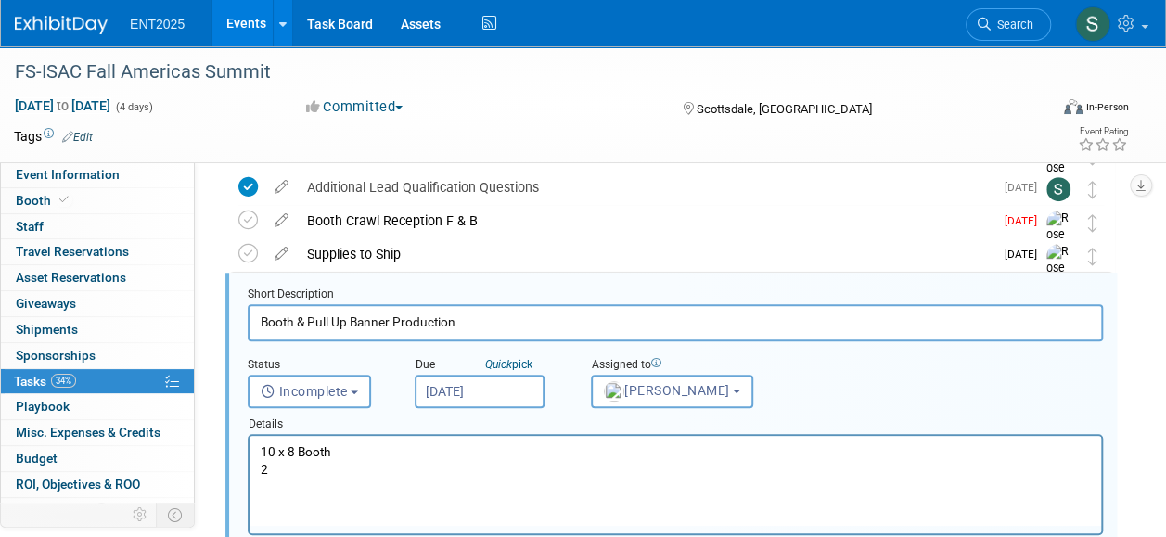
click at [284, 471] on p "10 x 8 Booth 2" at bounding box center [676, 460] width 830 height 35
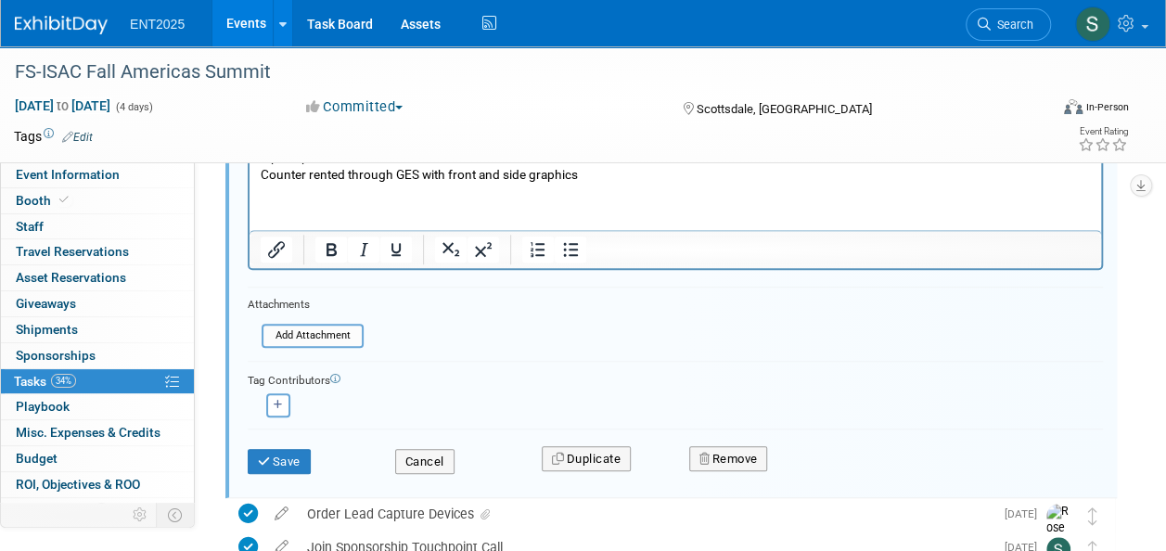
scroll to position [766, 0]
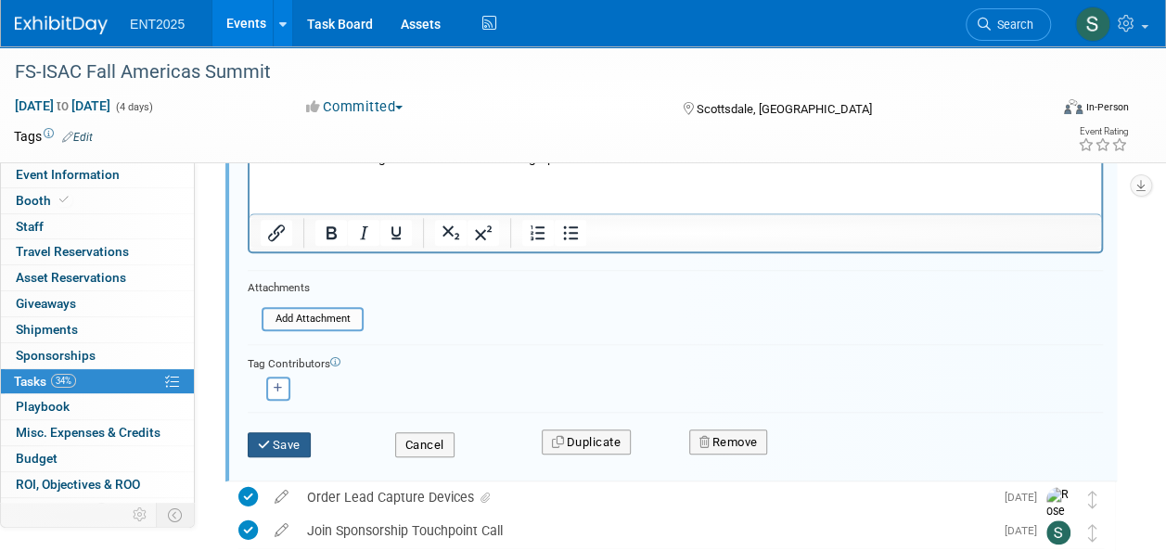
click at [286, 448] on button "Save" at bounding box center [279, 445] width 63 height 26
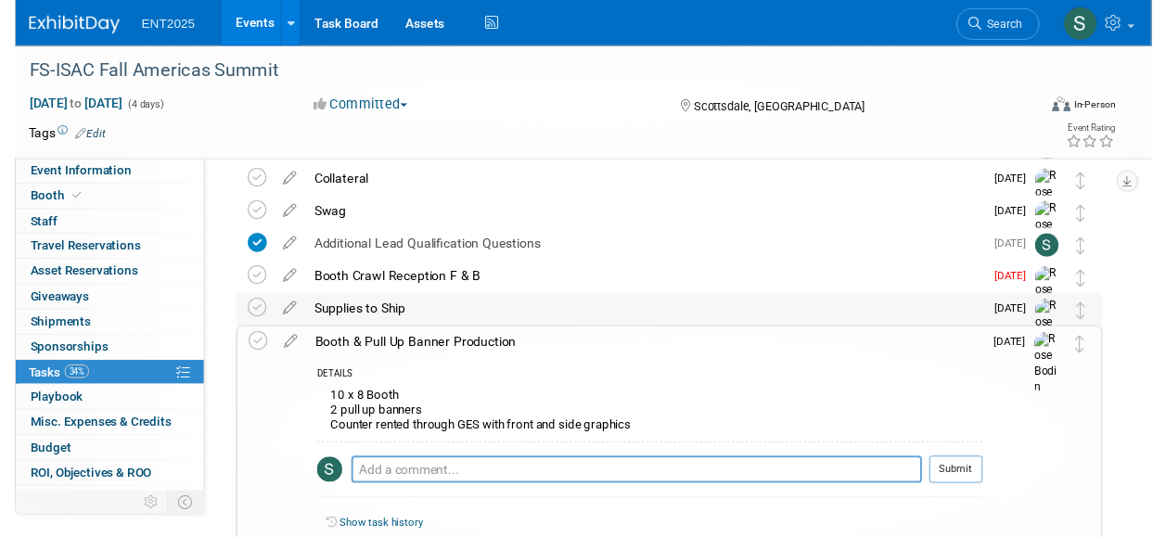
scroll to position [371, 0]
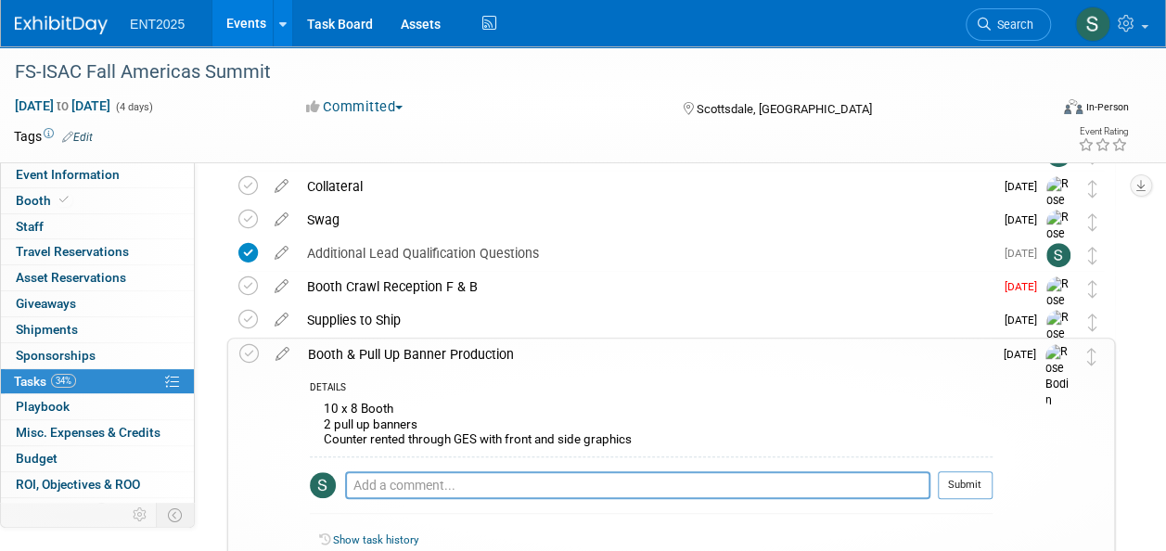
click at [456, 350] on div "Booth & Pull Up Banner Production" at bounding box center [646, 355] width 694 height 32
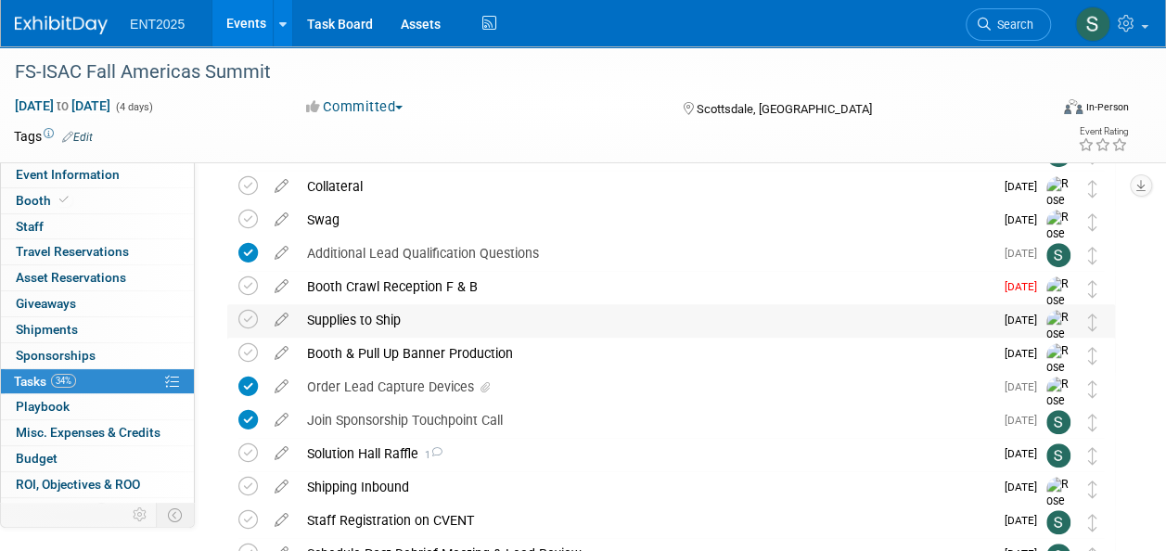
click at [389, 319] on div "Supplies to Ship" at bounding box center [646, 320] width 696 height 32
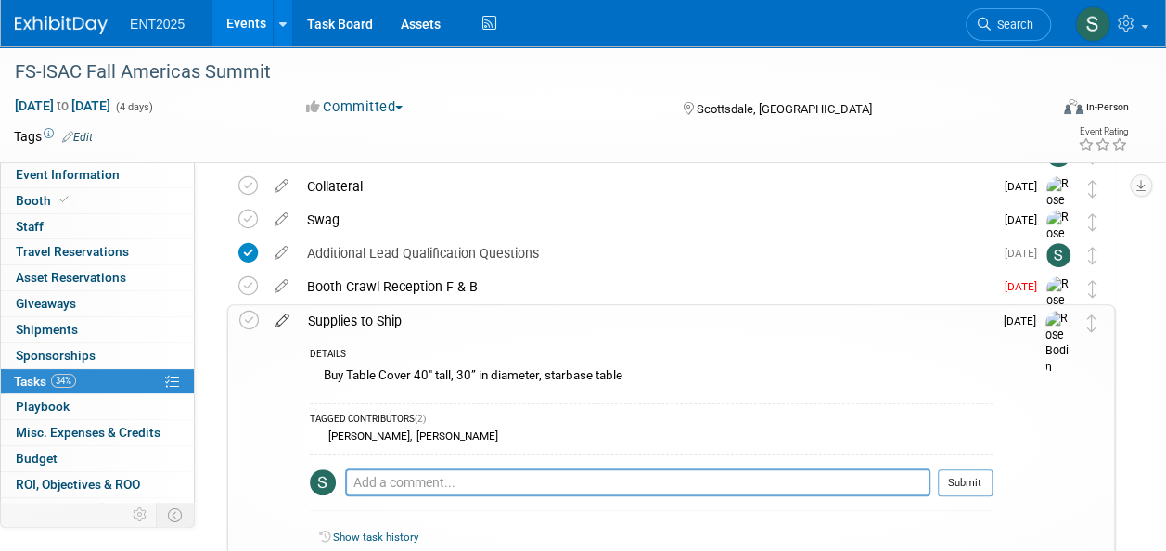
click at [280, 322] on icon at bounding box center [282, 316] width 32 height 23
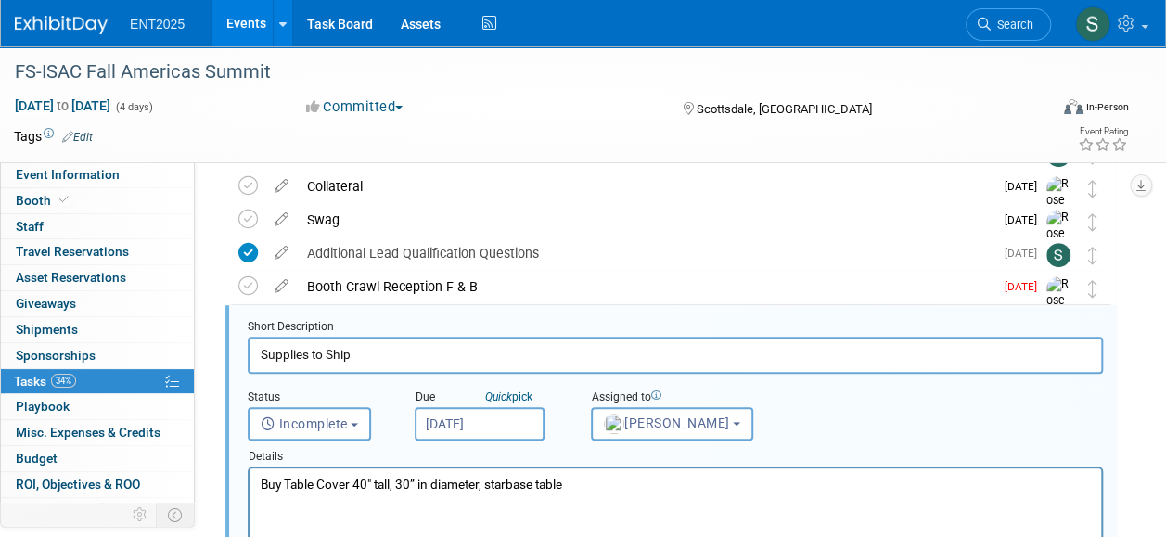
scroll to position [403, 0]
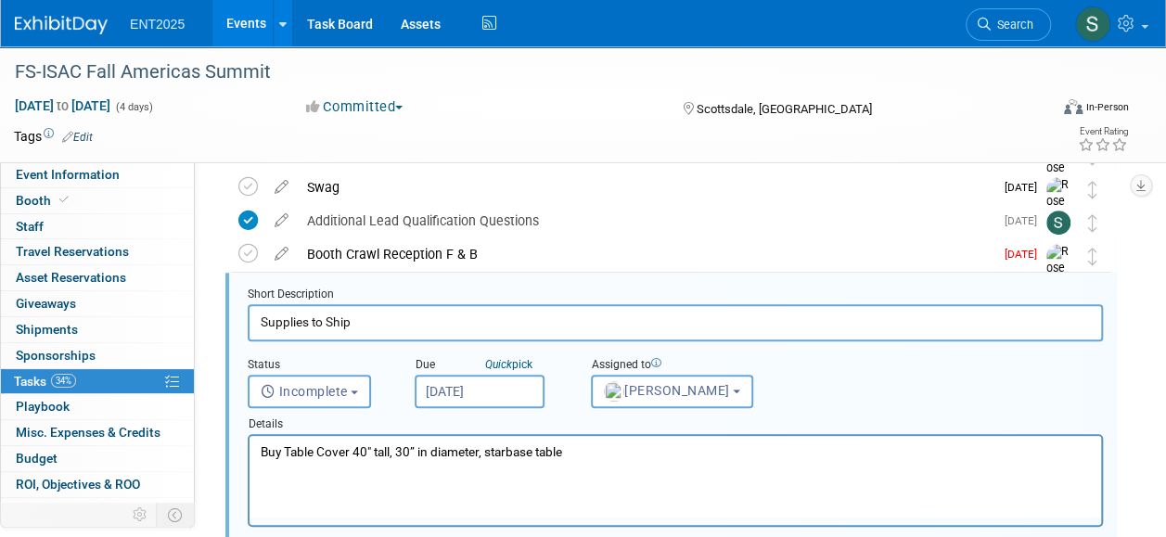
click at [583, 453] on p "Buy Table Cover 40" tall, 30” in diameter, starbase table" at bounding box center [676, 452] width 830 height 18
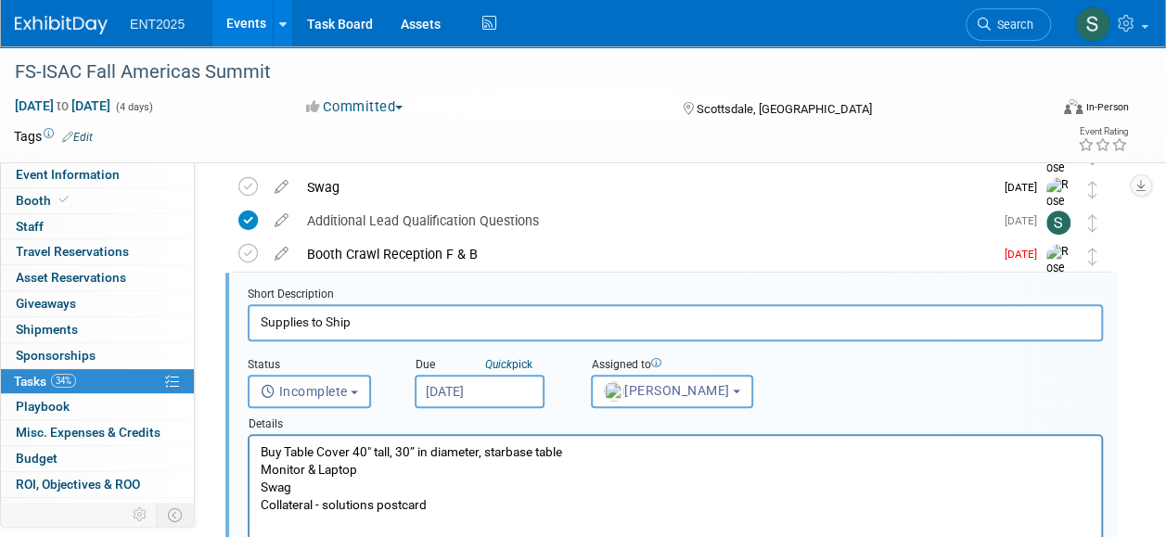
click at [374, 469] on p "Monitor & Laptop" at bounding box center [676, 470] width 830 height 18
click at [342, 502] on p "Swag" at bounding box center [676, 505] width 830 height 18
click at [372, 472] on p "Monitor & Laptop" at bounding box center [676, 470] width 830 height 18
click at [380, 485] on p "(2) pull up banners" at bounding box center [676, 488] width 830 height 18
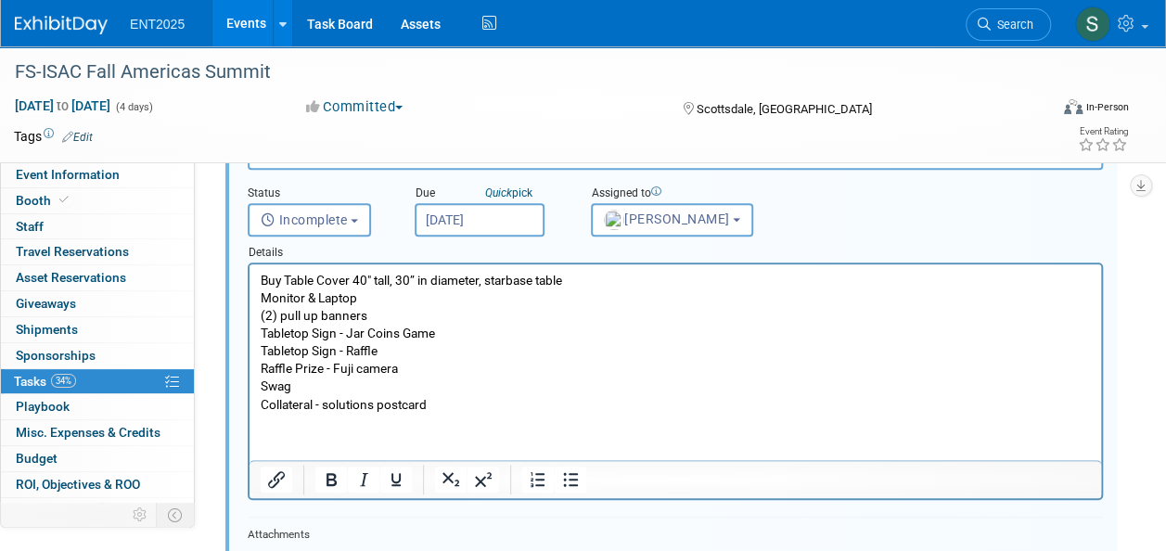
scroll to position [612, 0]
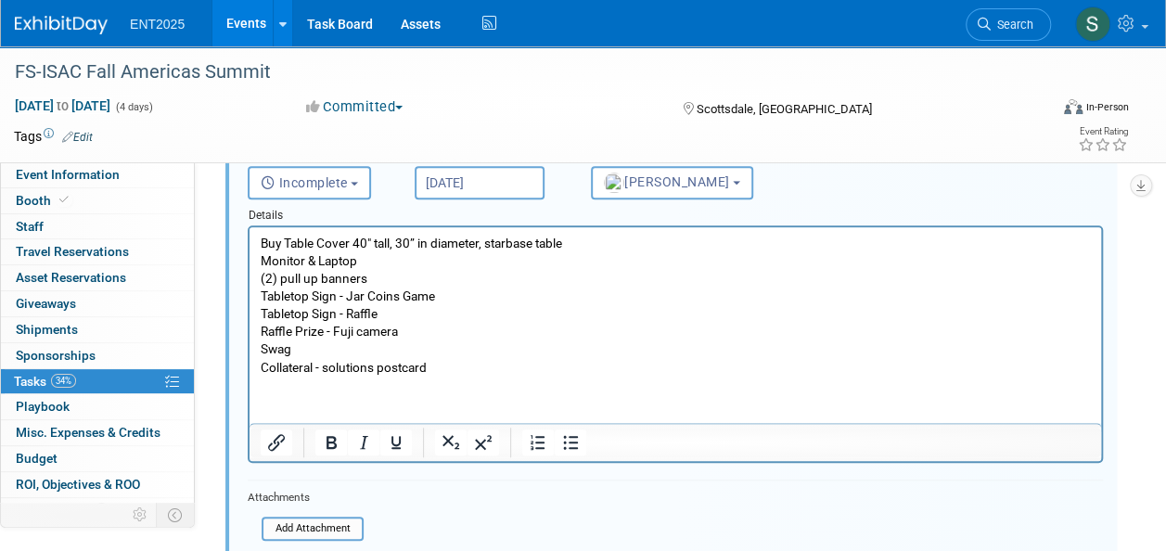
click at [451, 373] on p "Collateral - solutions postcard" at bounding box center [676, 368] width 830 height 18
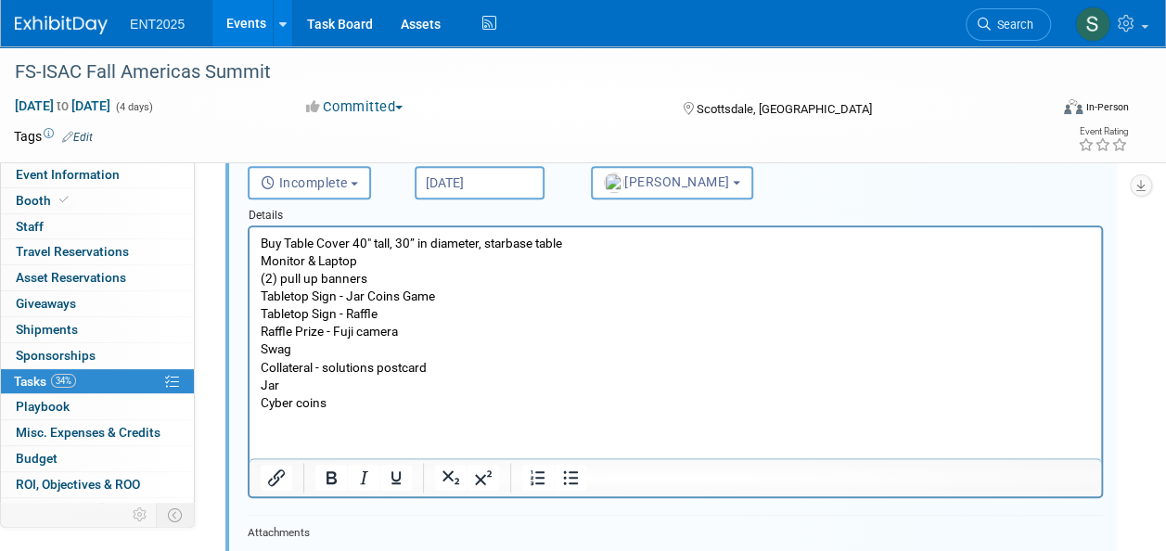
click at [606, 240] on p "Buy Table Cover 40" tall, 30” in diameter, starbase table" at bounding box center [676, 244] width 830 height 18
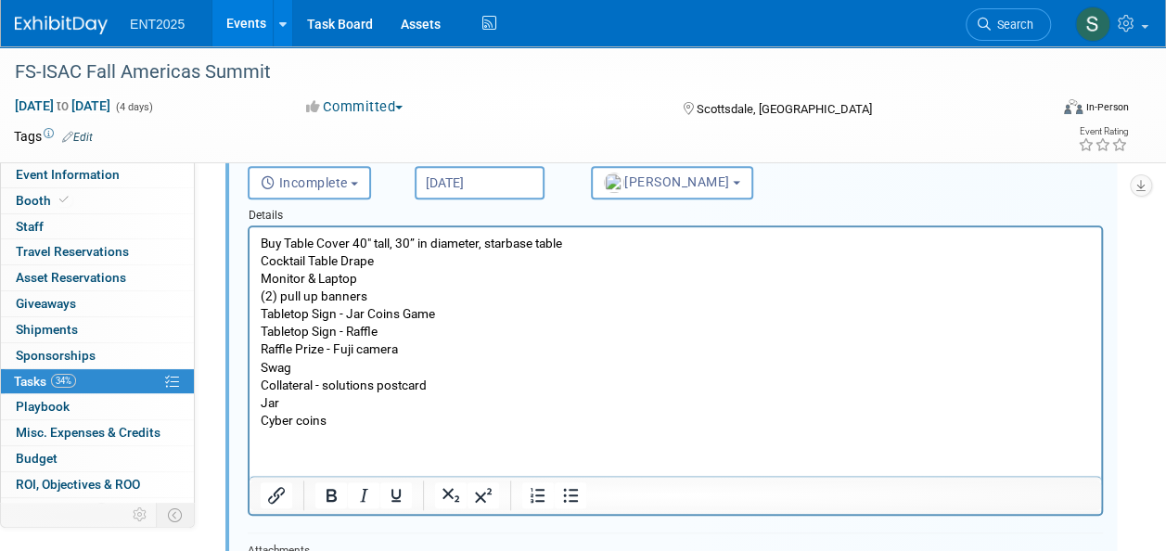
click at [339, 425] on p "Cyber coins" at bounding box center [676, 421] width 830 height 18
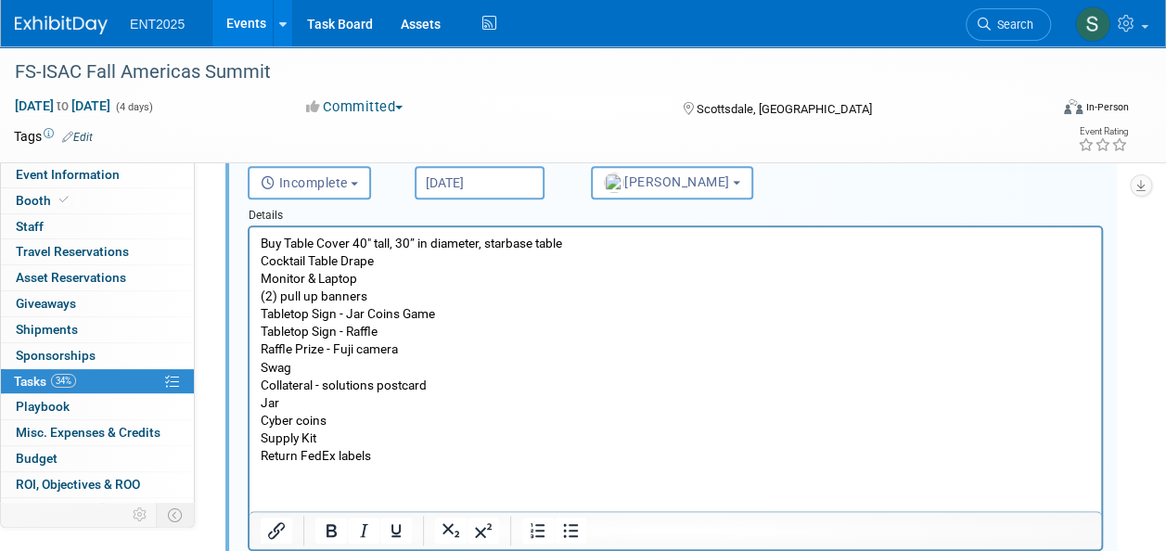
click at [364, 425] on p "Cyber coins" at bounding box center [676, 421] width 830 height 18
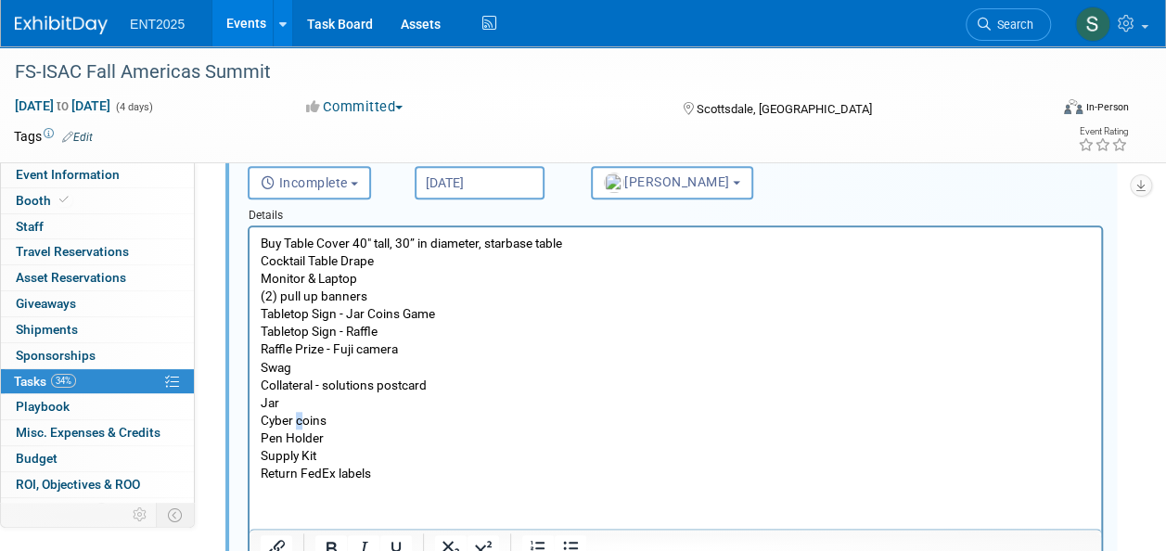
click at [298, 423] on p "Cyber coins" at bounding box center [676, 421] width 830 height 18
click at [465, 451] on p "Supply Kit" at bounding box center [676, 456] width 830 height 18
click at [284, 302] on p "(2) pull up banners" at bounding box center [676, 296] width 830 height 18
click at [521, 367] on p "Swag" at bounding box center [676, 368] width 830 height 18
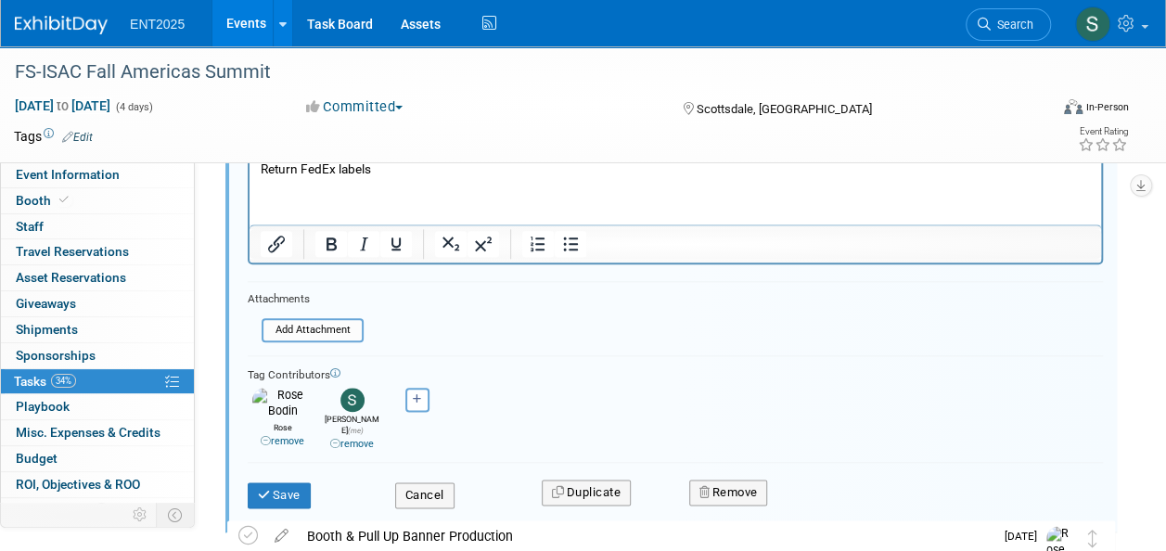
scroll to position [935, 0]
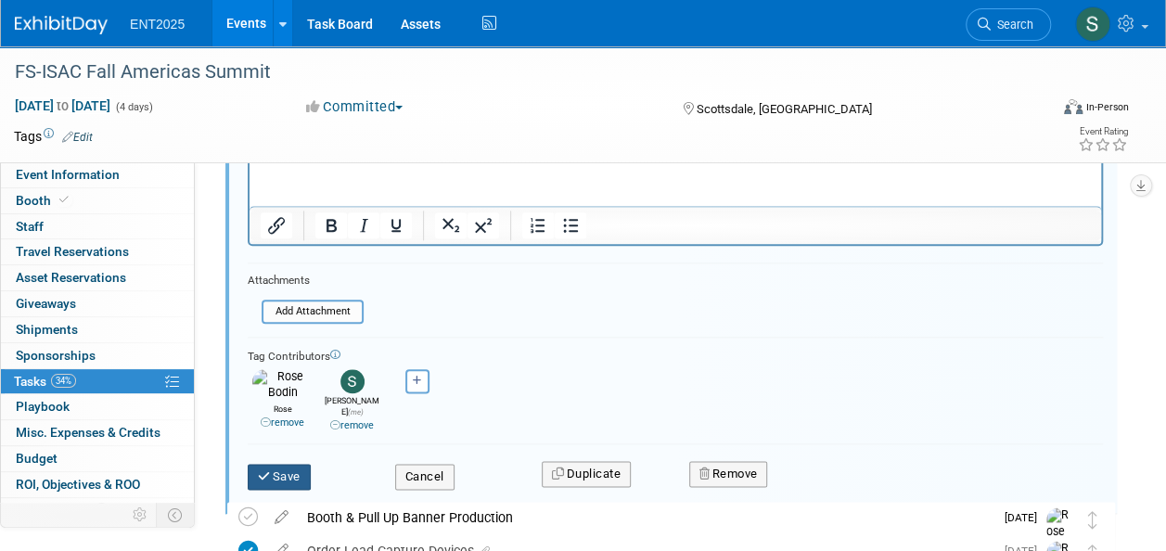
click at [294, 467] on button "Save" at bounding box center [279, 477] width 63 height 26
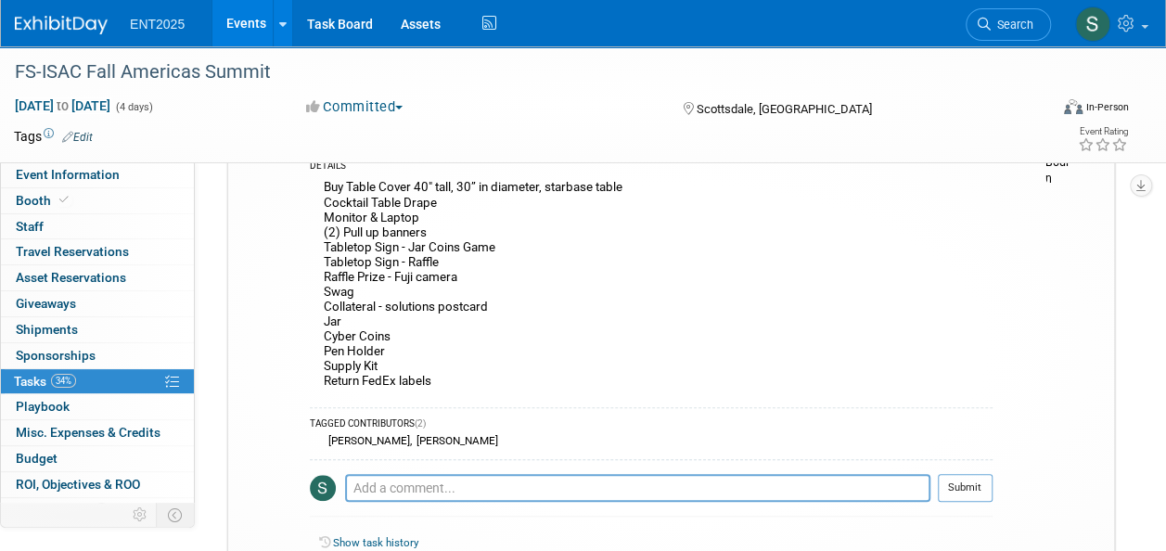
scroll to position [406, 0]
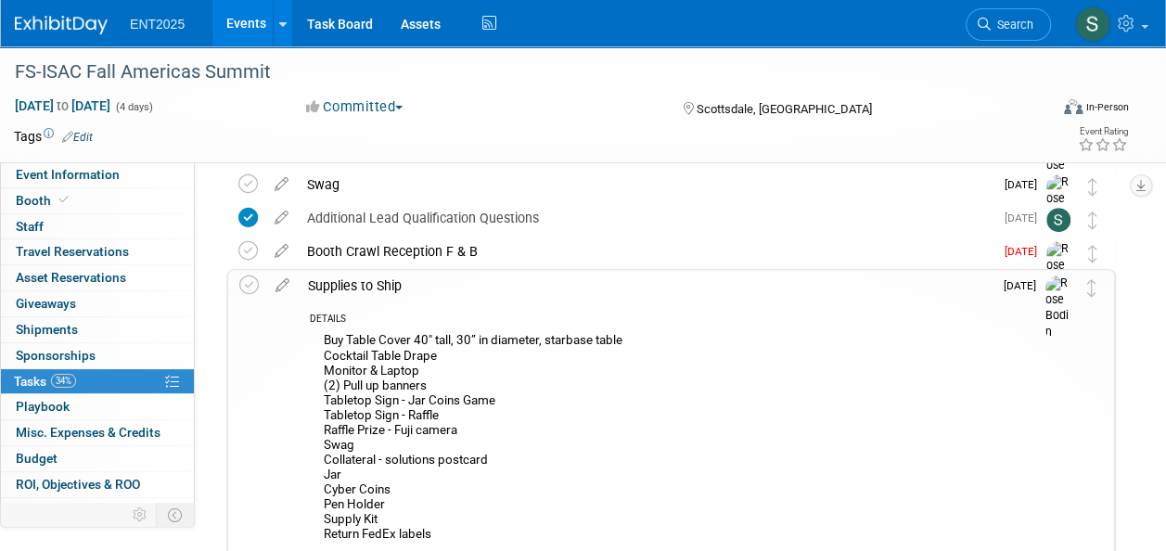
click at [374, 287] on div "Supplies to Ship" at bounding box center [646, 286] width 694 height 32
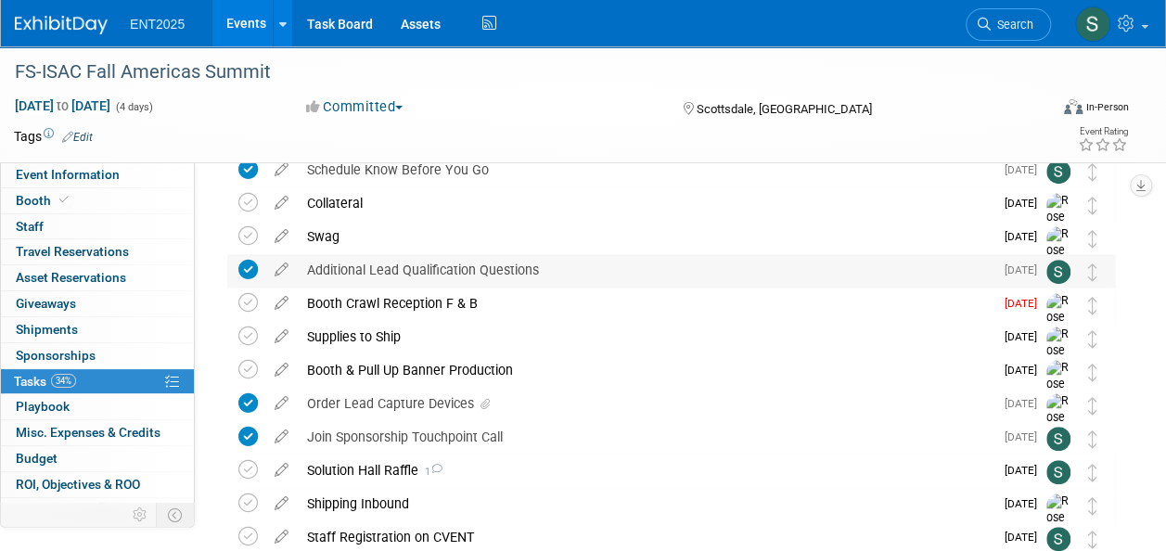
scroll to position [352, 0]
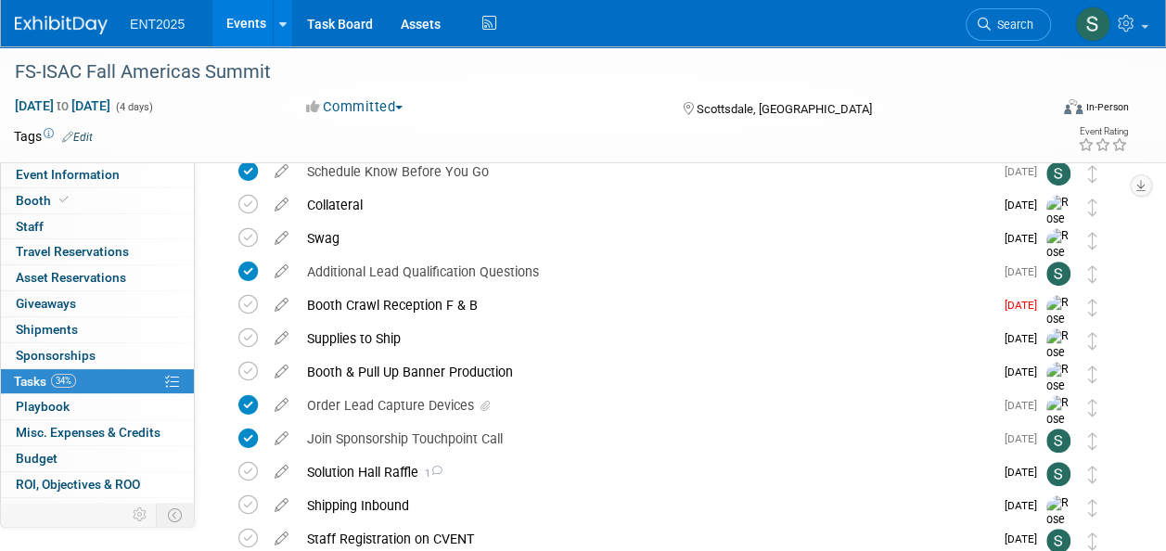
click at [373, 307] on div "Booth Crawl Reception F & B" at bounding box center [646, 305] width 696 height 32
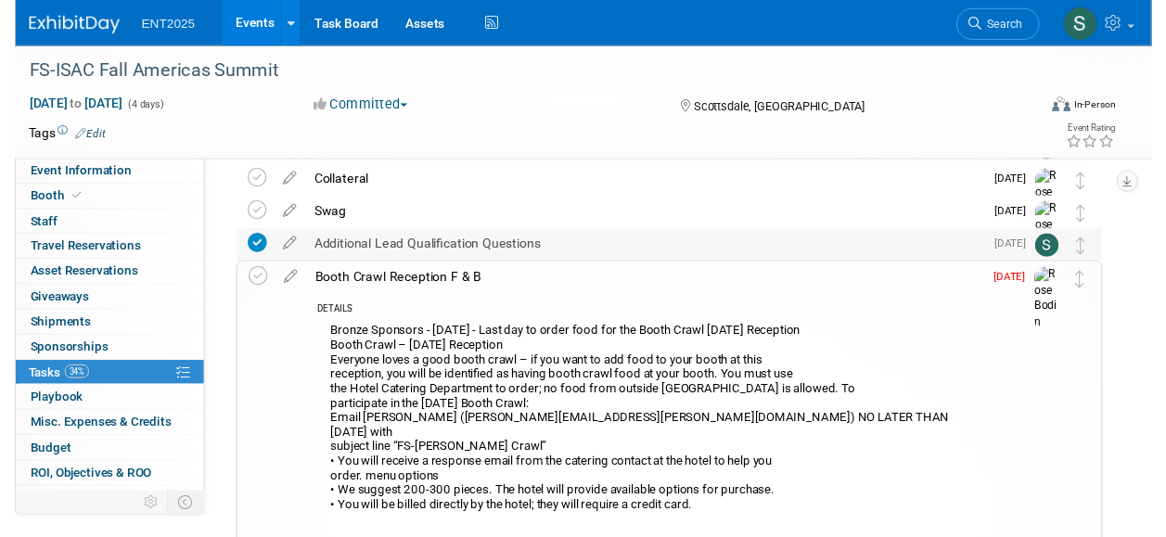
scroll to position [371, 0]
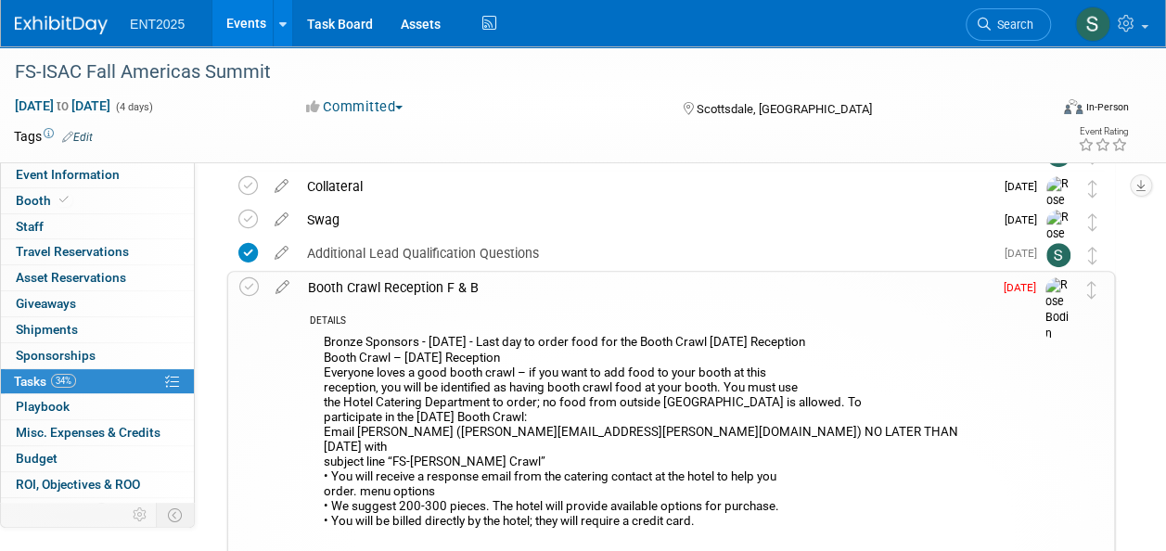
click at [280, 288] on icon at bounding box center [282, 283] width 32 height 23
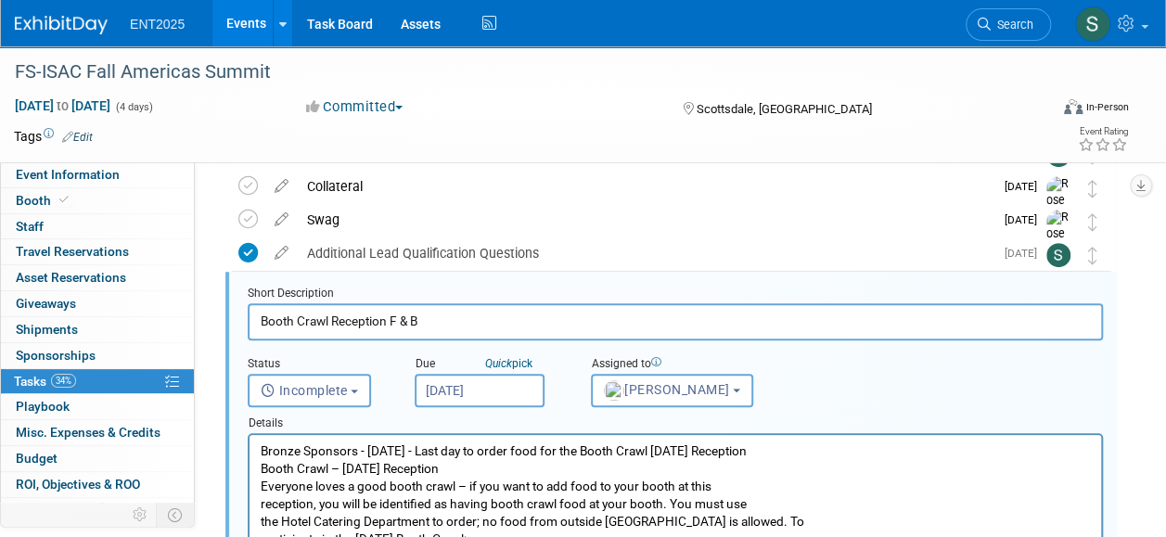
scroll to position [370, 0]
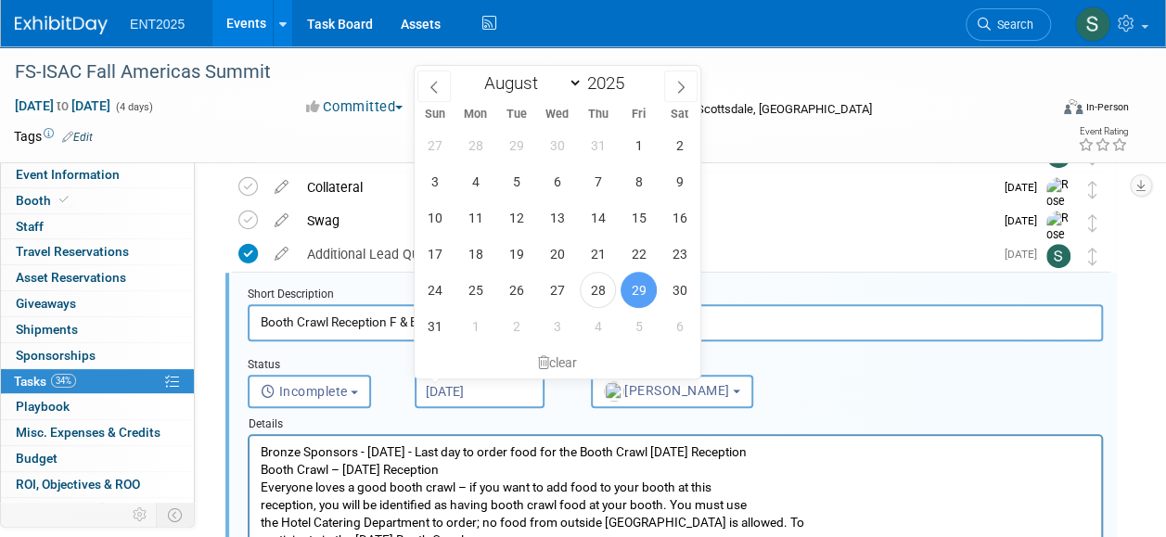
click at [492, 388] on input "Aug 29, 2025" at bounding box center [480, 391] width 130 height 33
click at [567, 321] on span "3" at bounding box center [557, 326] width 36 height 36
type input "Sep 3, 2025"
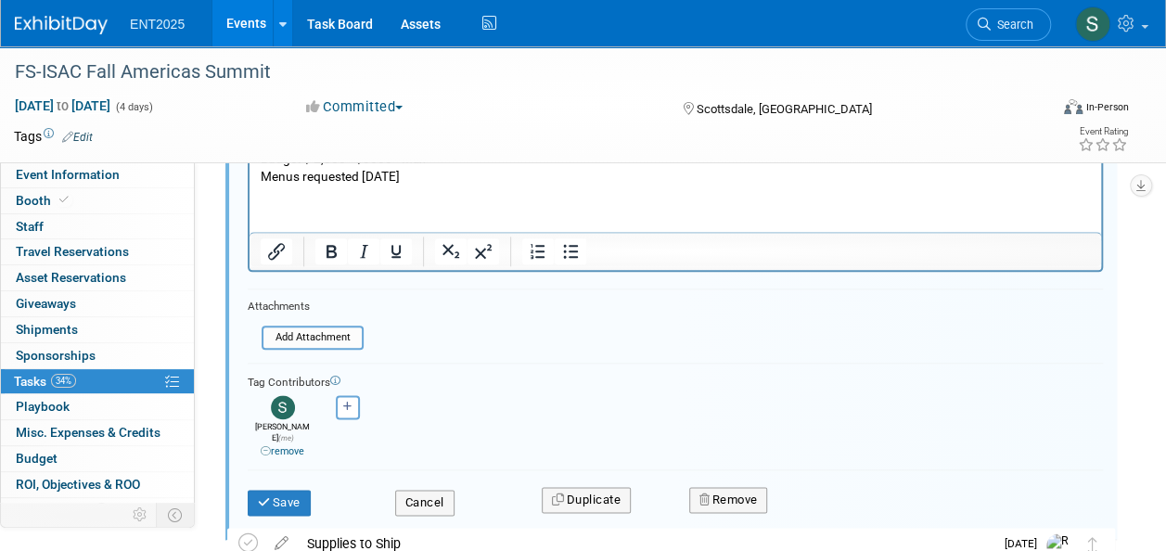
scroll to position [939, 0]
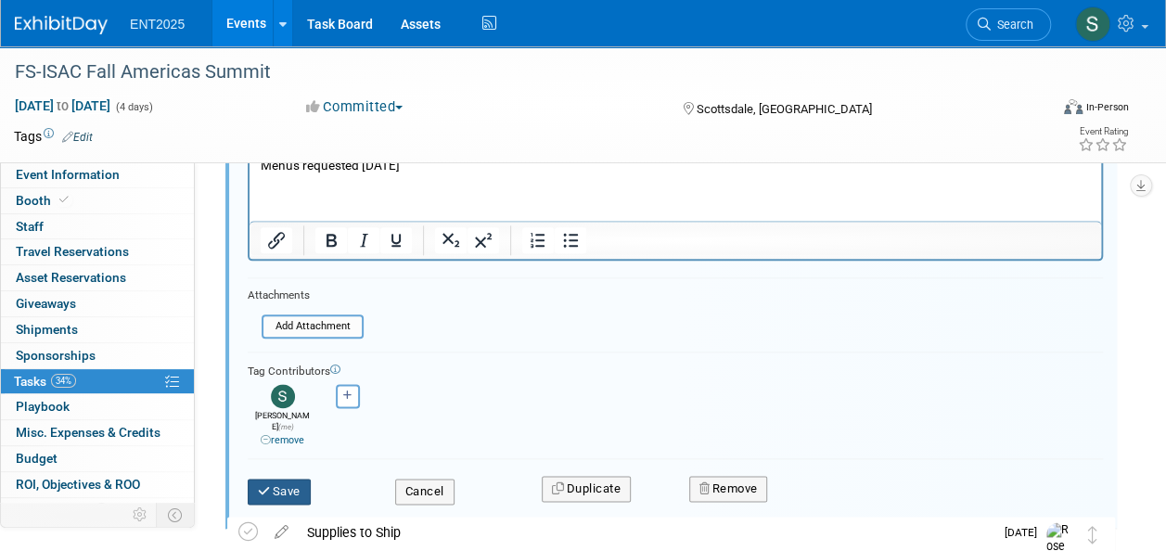
click at [300, 479] on button "Save" at bounding box center [279, 492] width 63 height 26
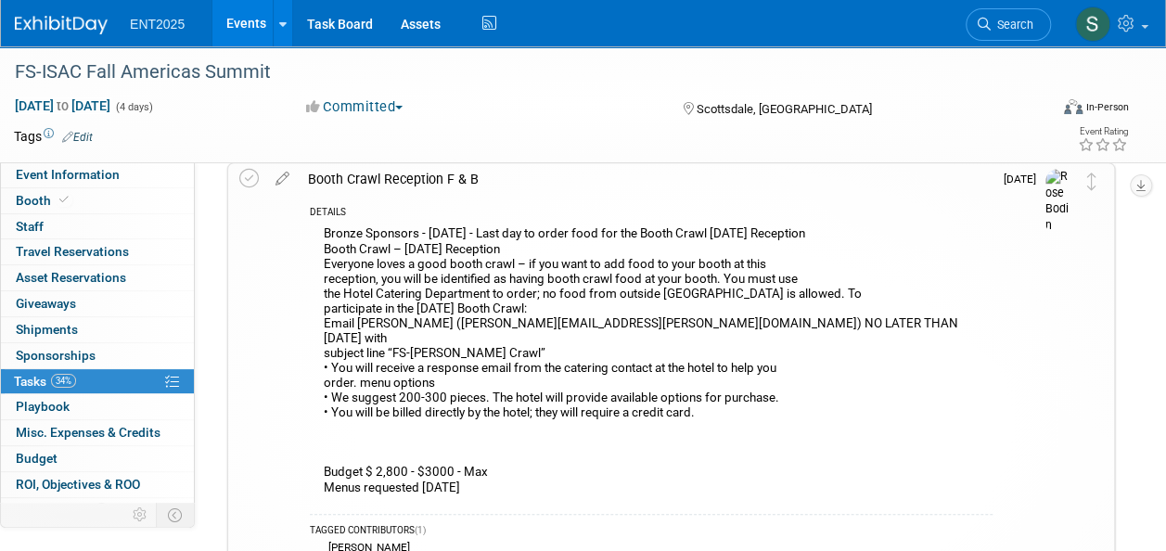
scroll to position [427, 0]
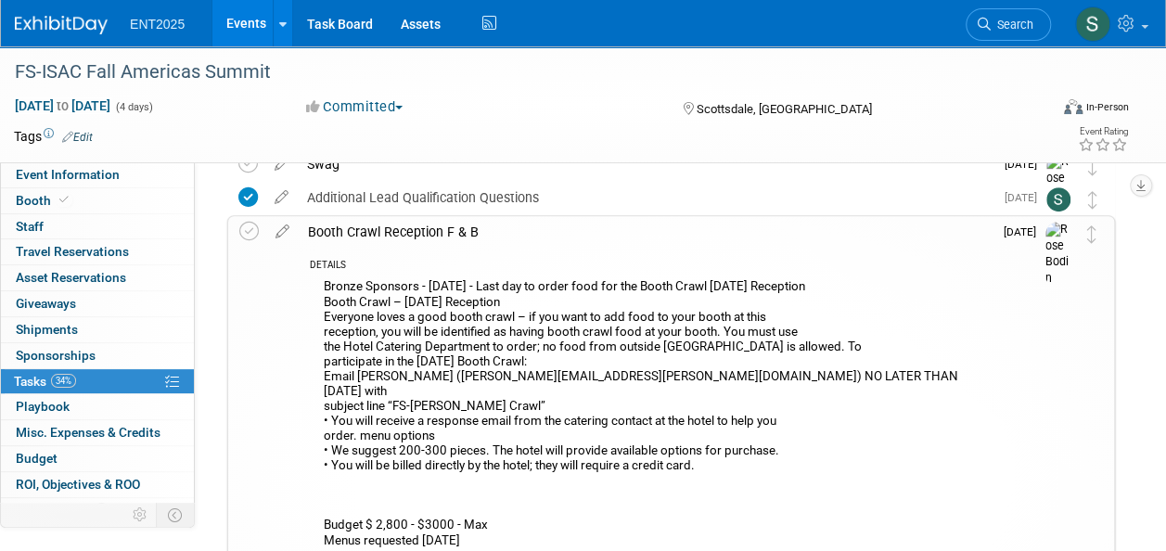
click at [404, 232] on div "Booth Crawl Reception F & B" at bounding box center [646, 232] width 694 height 32
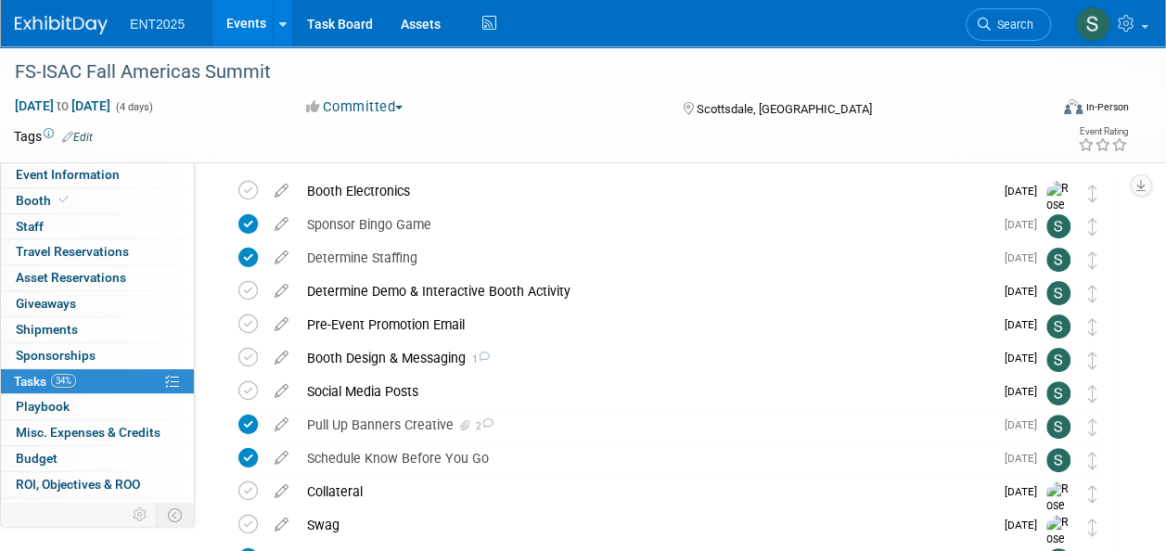
scroll to position [57, 0]
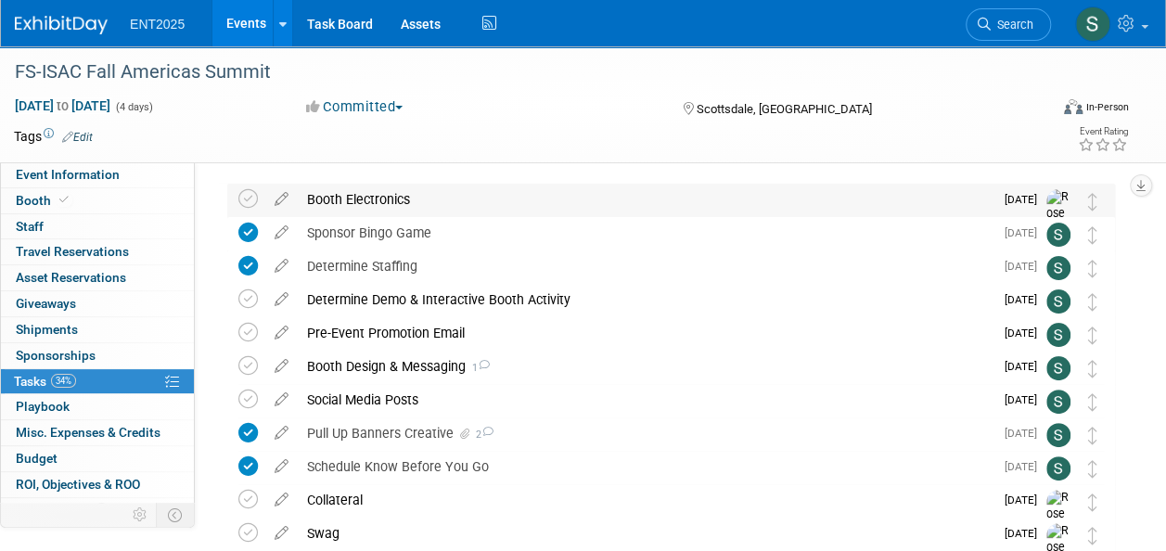
click at [382, 200] on div "Booth Electronics" at bounding box center [646, 200] width 696 height 32
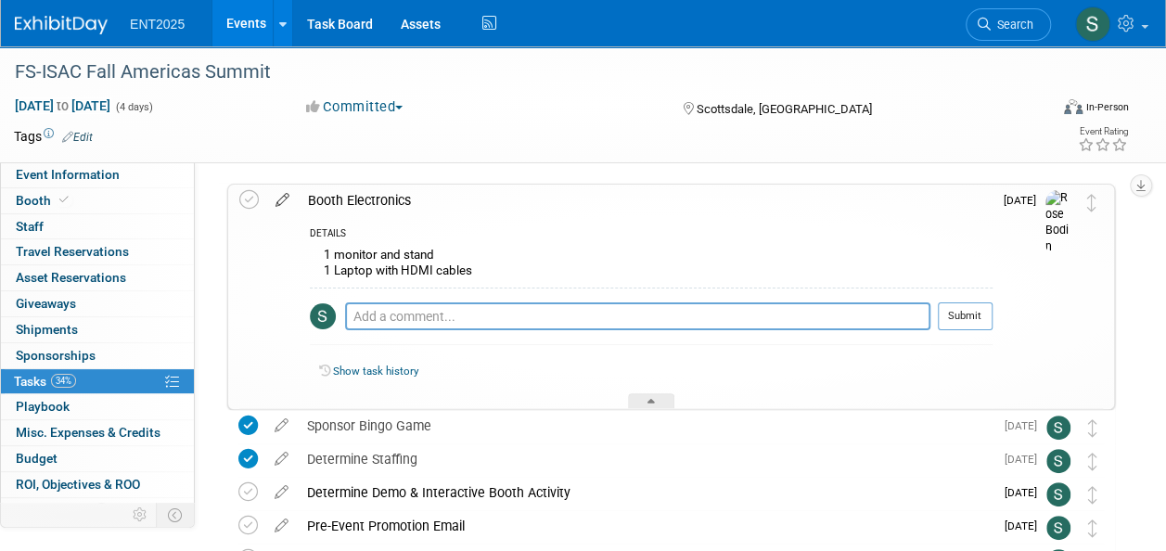
click at [278, 200] on icon at bounding box center [282, 196] width 32 height 23
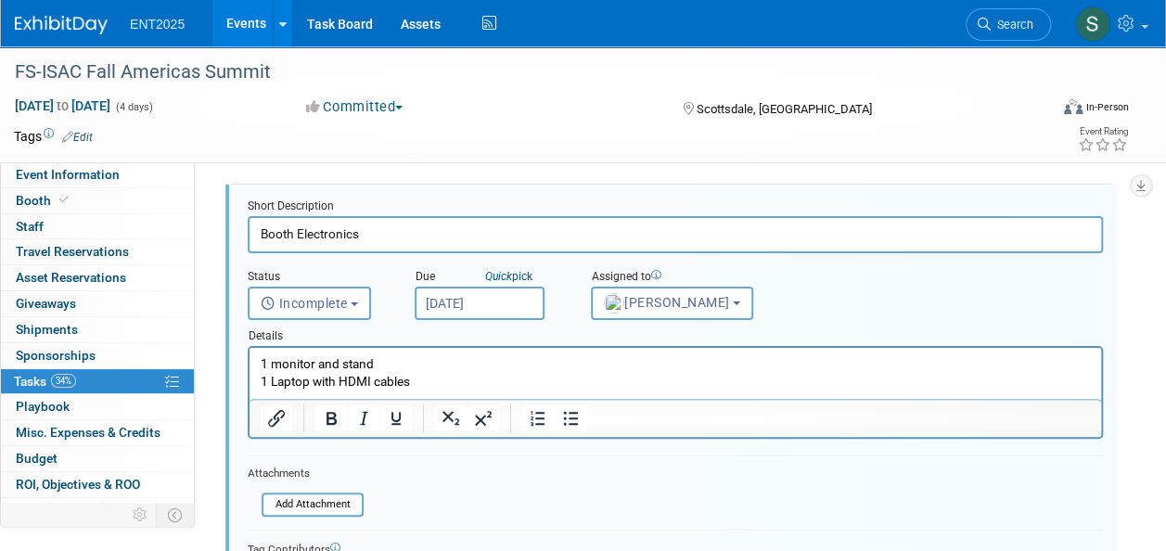
scroll to position [0, 0]
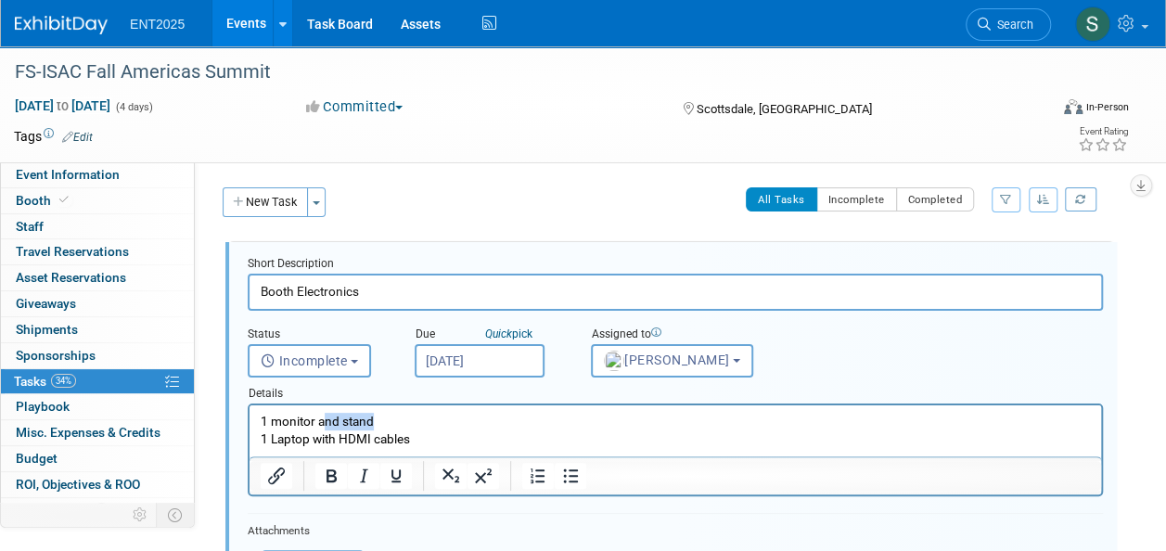
drag, startPoint x: 322, startPoint y: 419, endPoint x: 381, endPoint y: 417, distance: 59.4
click at [381, 417] on p "1 monitor and stand 1 Laptop with HDMI cables" at bounding box center [676, 430] width 830 height 35
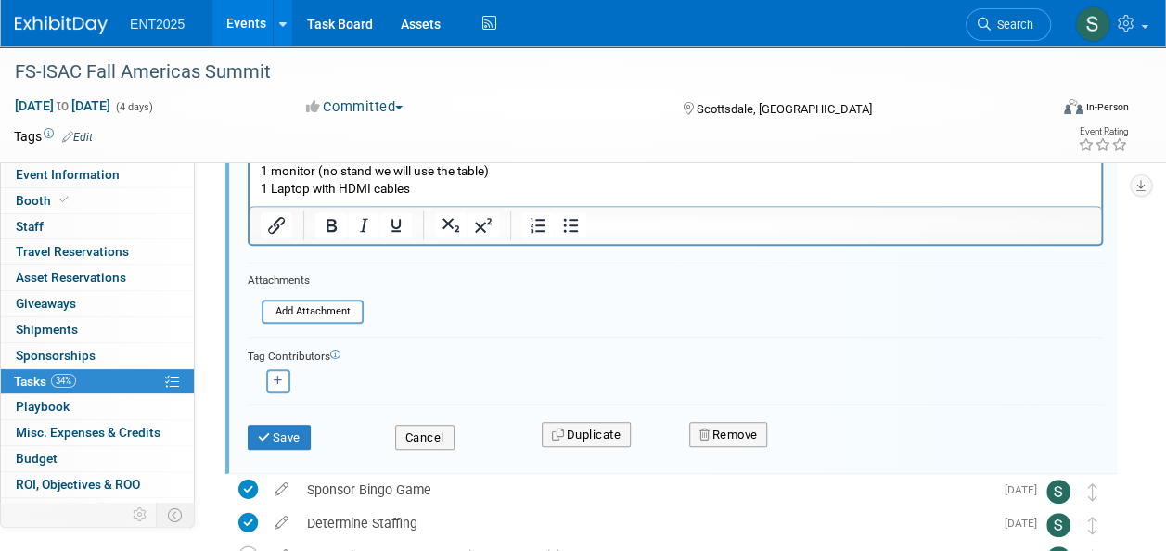
scroll to position [253, 0]
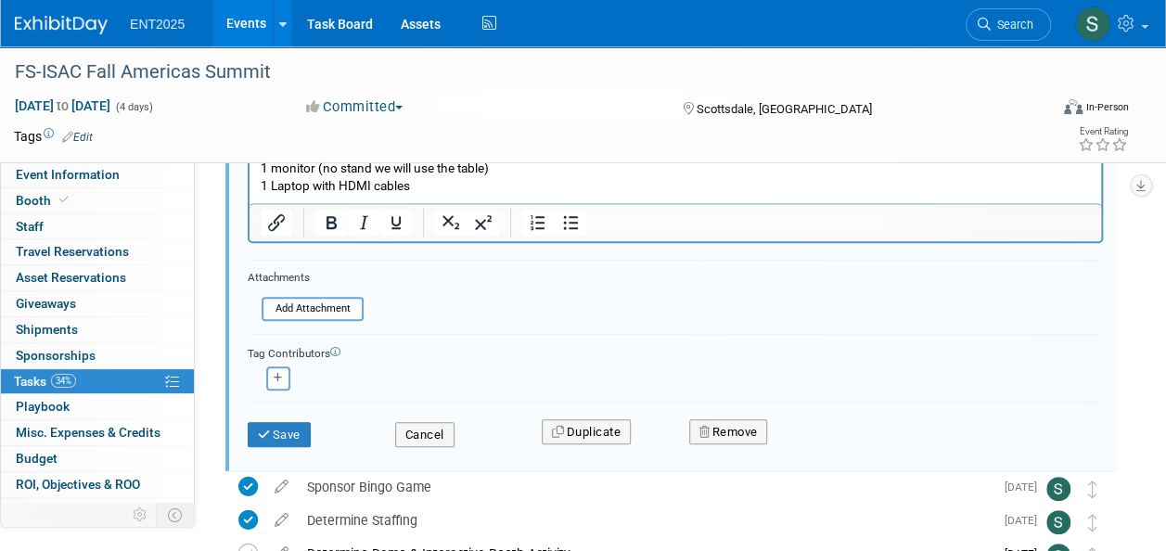
click at [276, 429] on button "Save" at bounding box center [279, 435] width 63 height 26
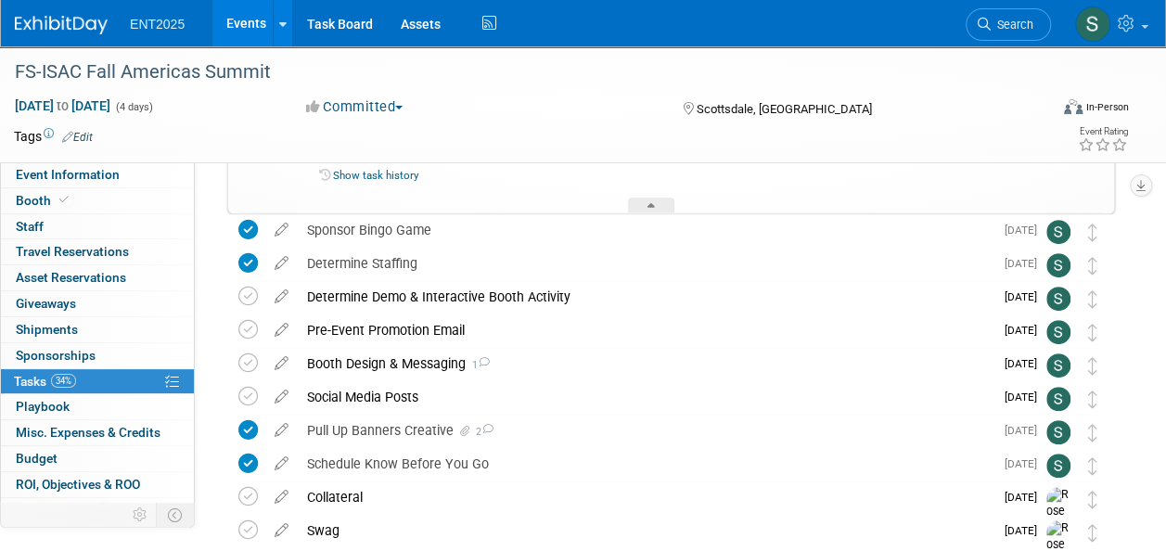
scroll to position [0, 0]
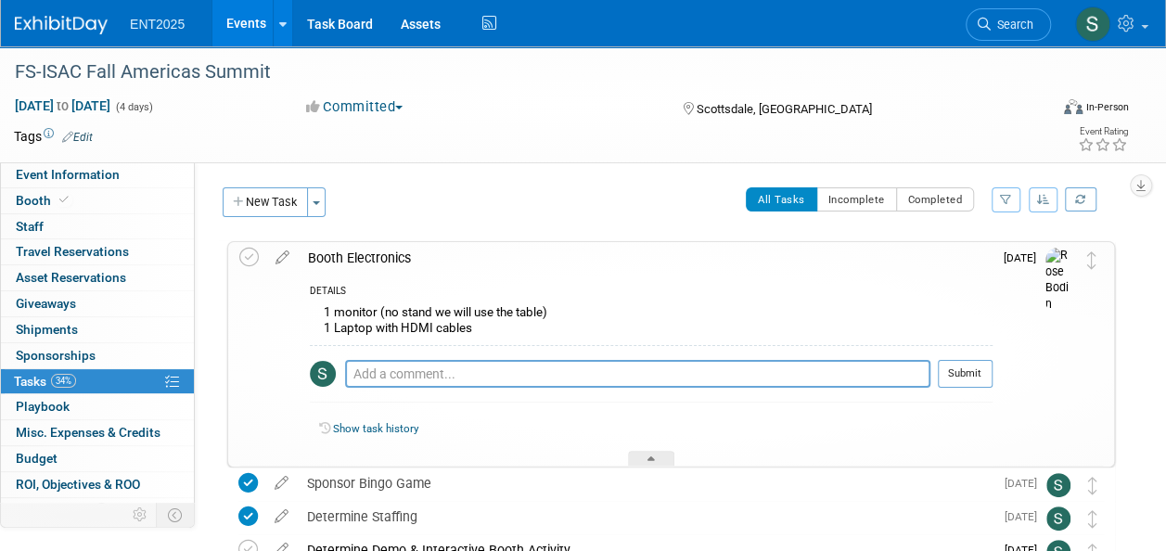
click at [390, 263] on div "Booth Electronics" at bounding box center [646, 258] width 694 height 32
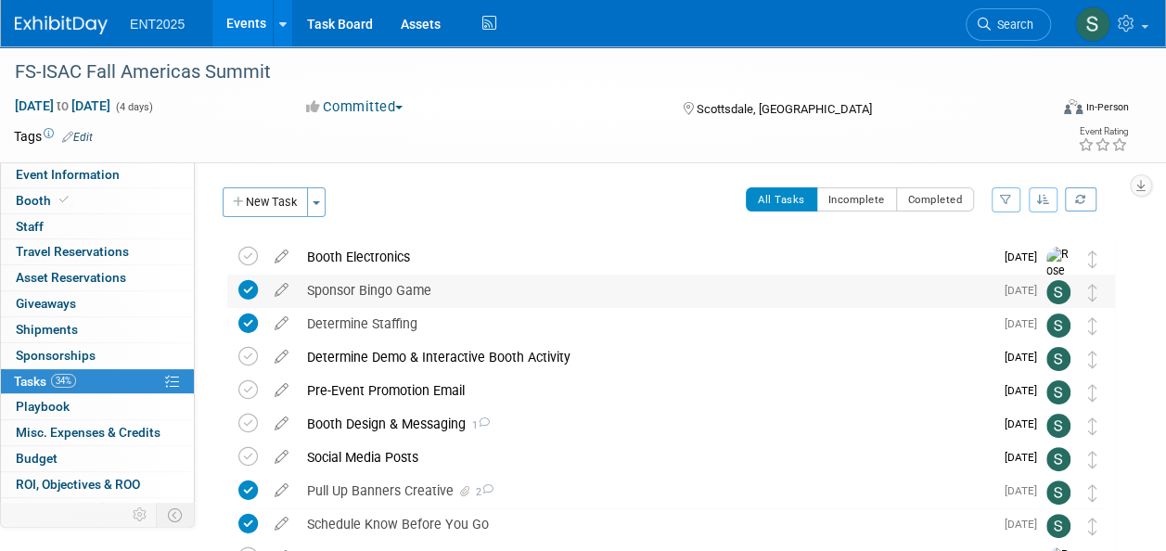
click at [370, 293] on div "Sponsor Bingo Game" at bounding box center [646, 291] width 696 height 32
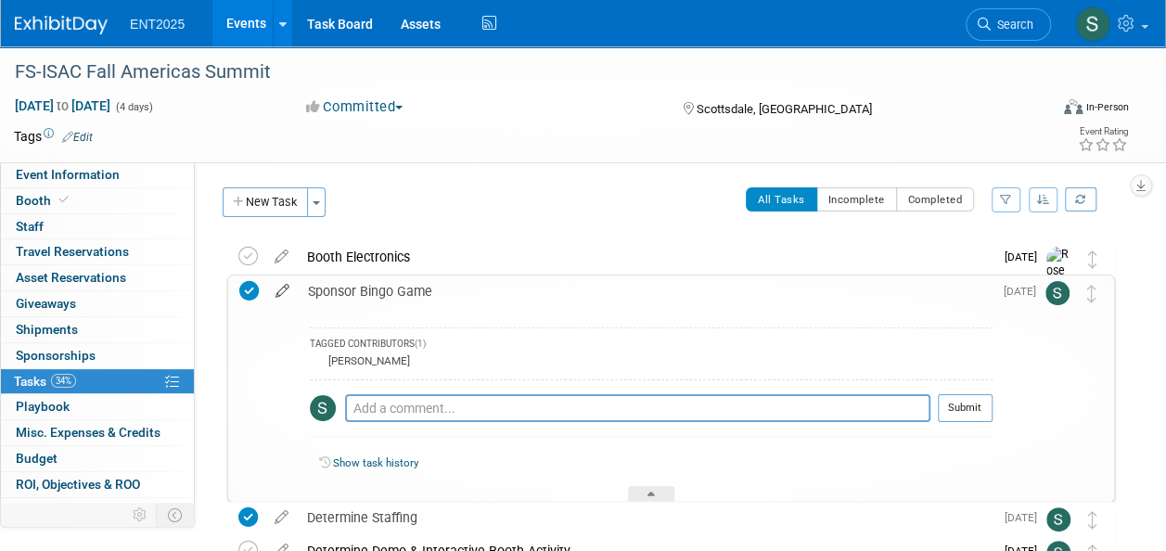
click at [282, 289] on icon at bounding box center [282, 286] width 32 height 23
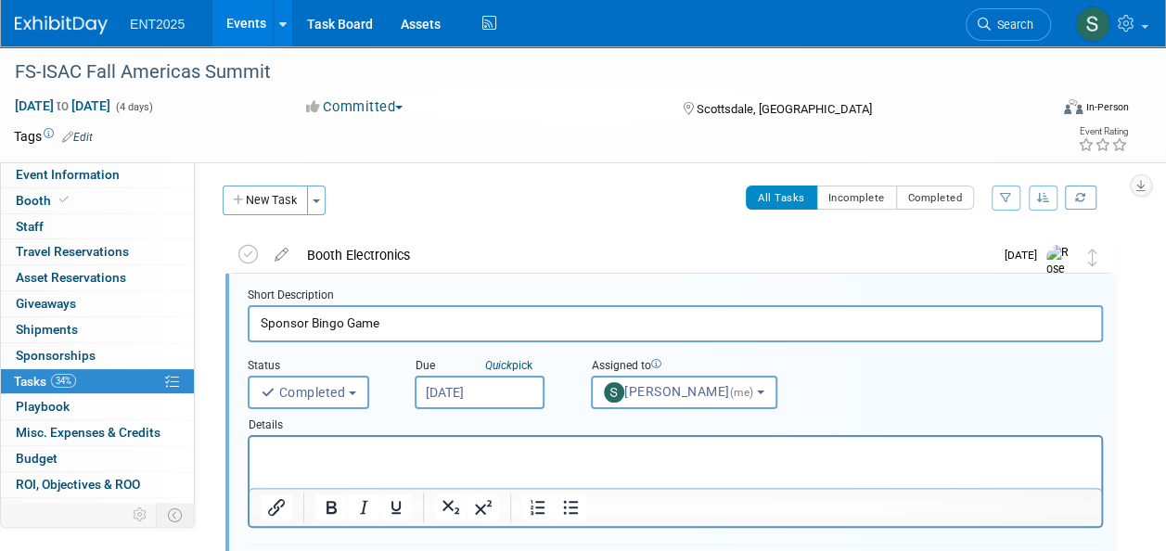
scroll to position [3, 0]
click at [311, 453] on p "Rich Text Area. Press ALT-0 for help." at bounding box center [676, 452] width 830 height 18
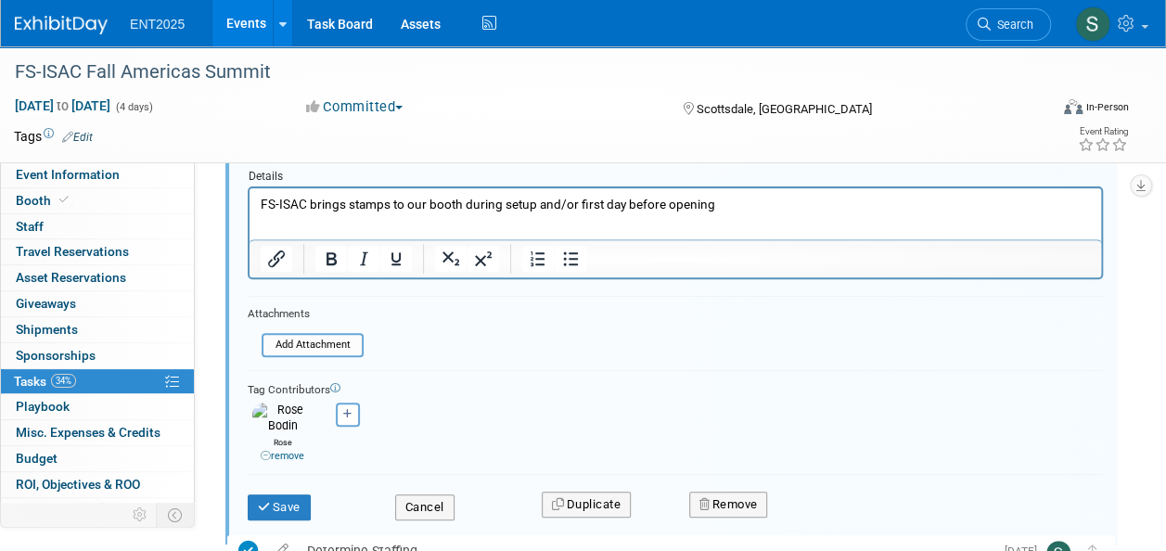
scroll to position [252, 0]
click at [280, 495] on button "Save" at bounding box center [279, 505] width 63 height 26
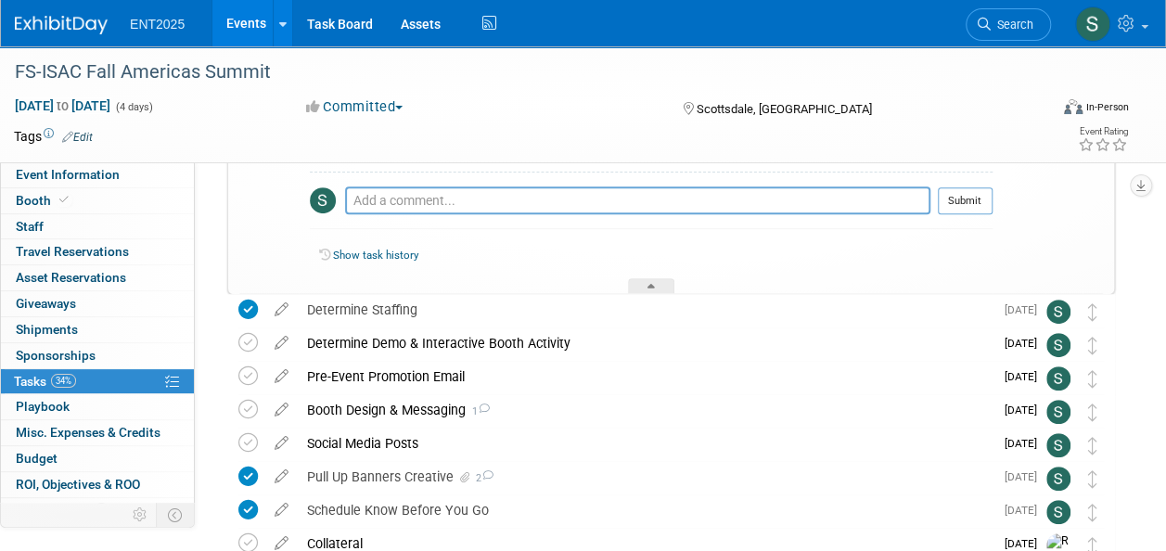
scroll to position [0, 0]
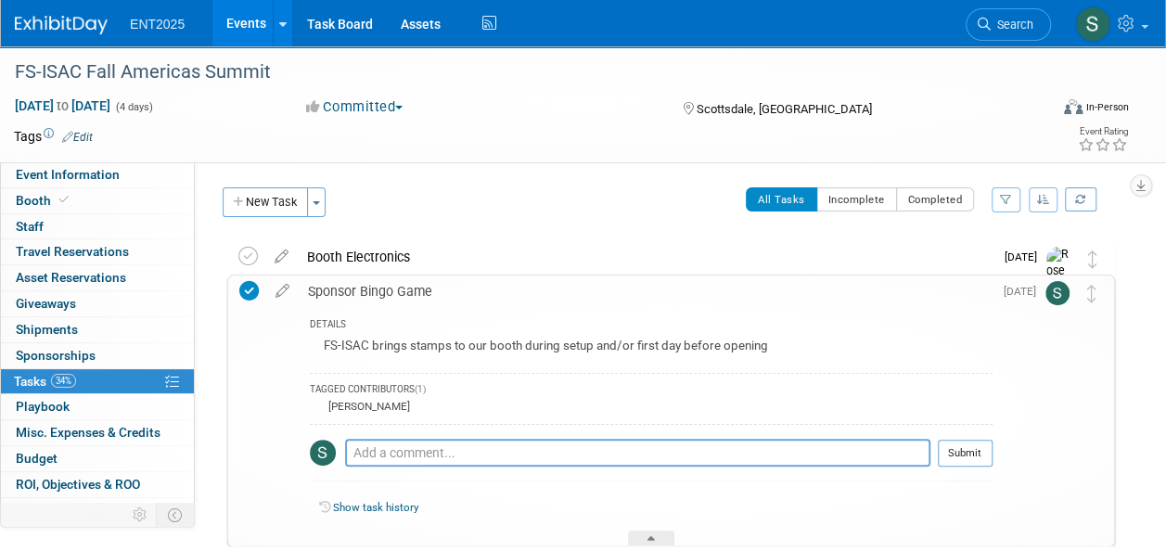
click at [375, 285] on div "Sponsor Bingo Game" at bounding box center [646, 291] width 694 height 32
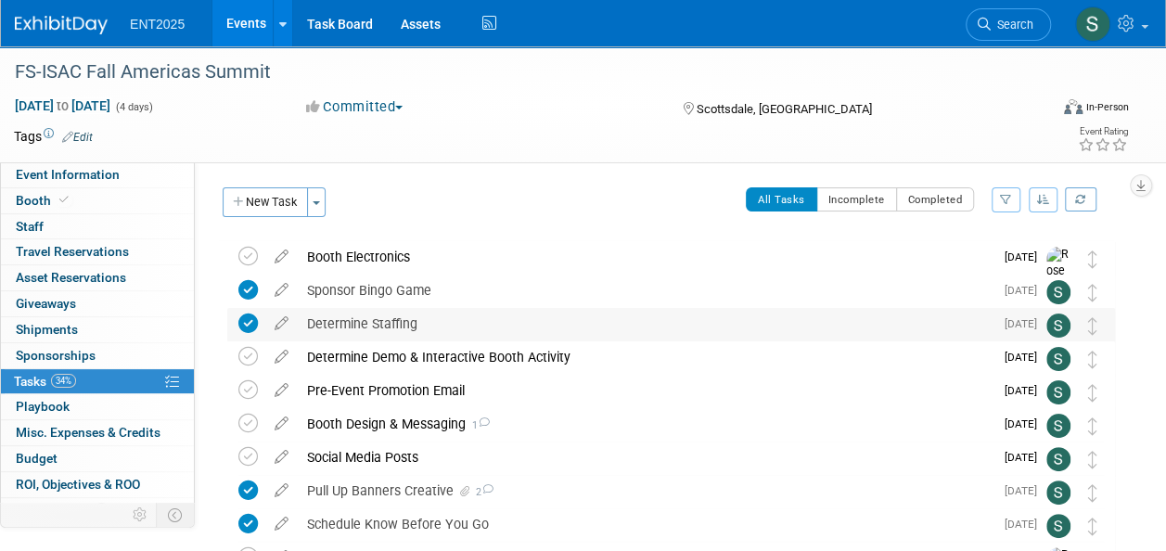
click at [388, 323] on div "Determine Staffing" at bounding box center [646, 324] width 696 height 32
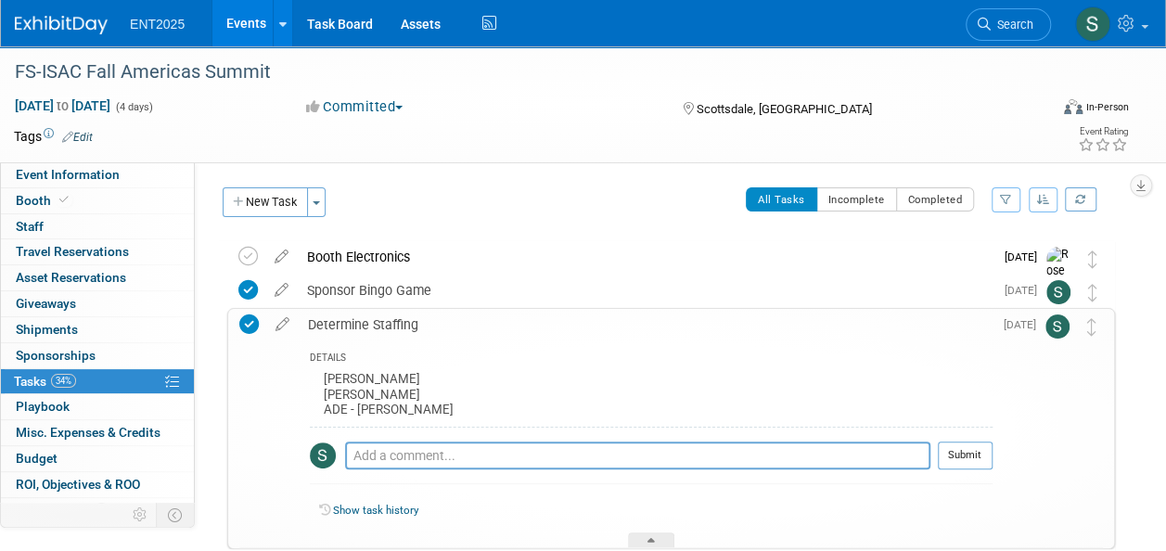
click at [388, 323] on div "Determine Staffing" at bounding box center [646, 325] width 694 height 32
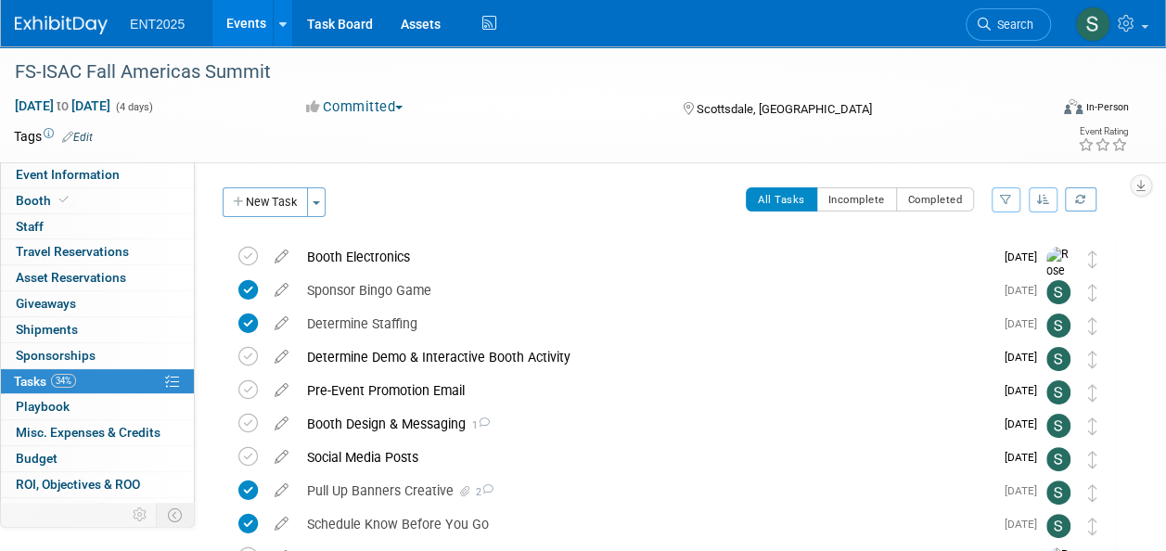
click at [411, 354] on div "Determine Demo & Interactive Booth Activity" at bounding box center [646, 357] width 696 height 32
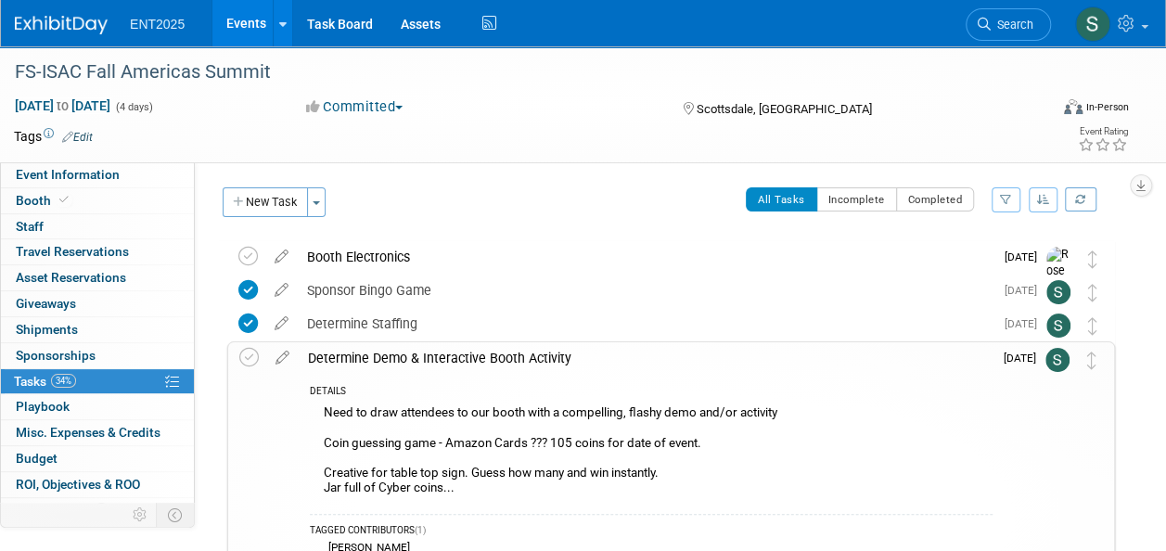
click at [411, 354] on div "Determine Demo & Interactive Booth Activity" at bounding box center [646, 358] width 694 height 32
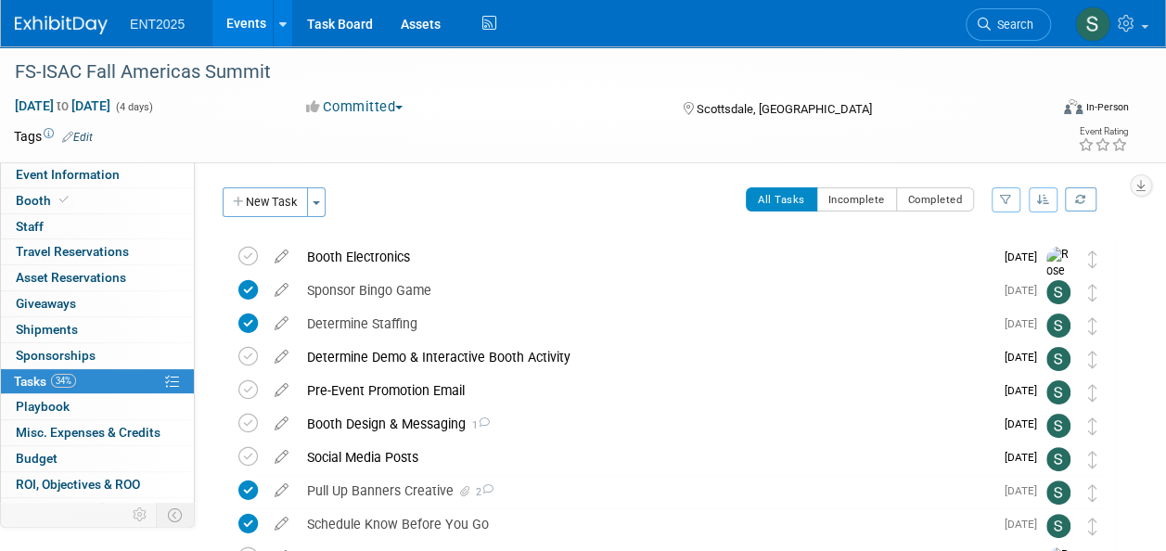
click at [411, 354] on div "Determine Demo & Interactive Booth Activity" at bounding box center [646, 357] width 696 height 32
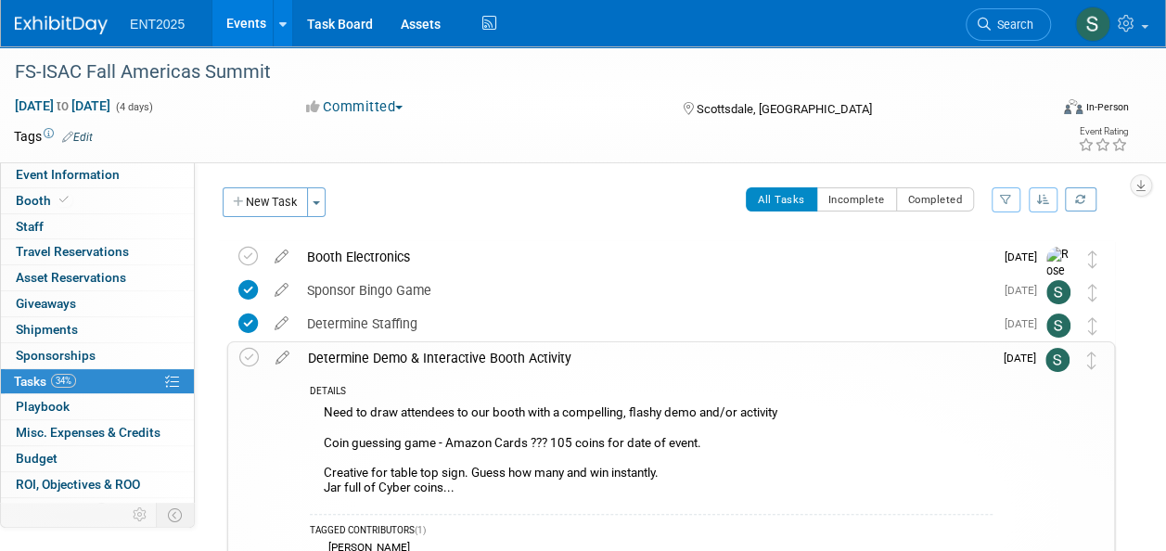
click at [411, 354] on div "Determine Demo & Interactive Booth Activity" at bounding box center [646, 358] width 694 height 32
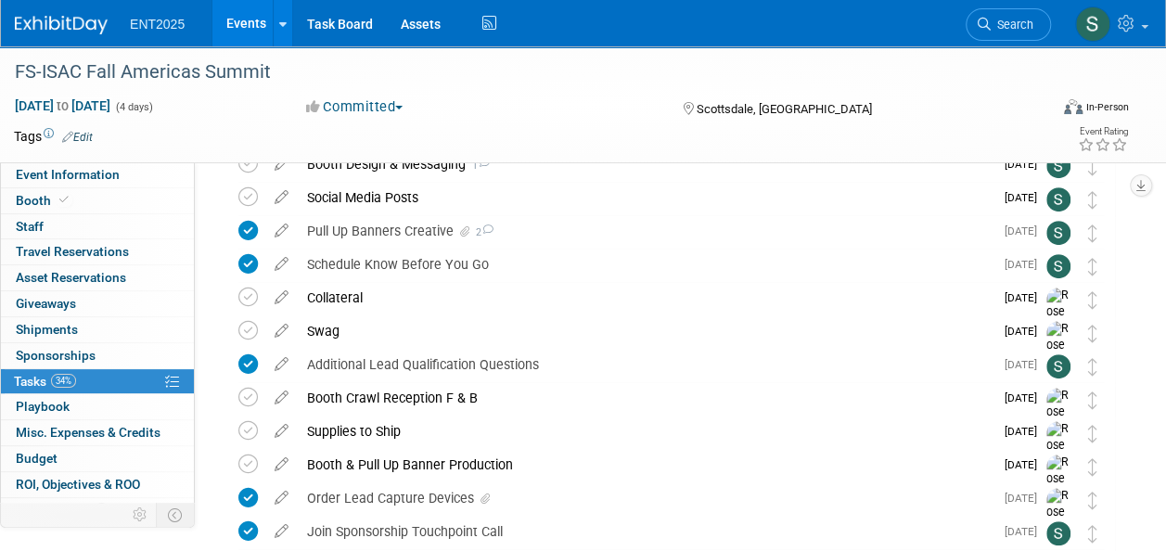
scroll to position [262, 0]
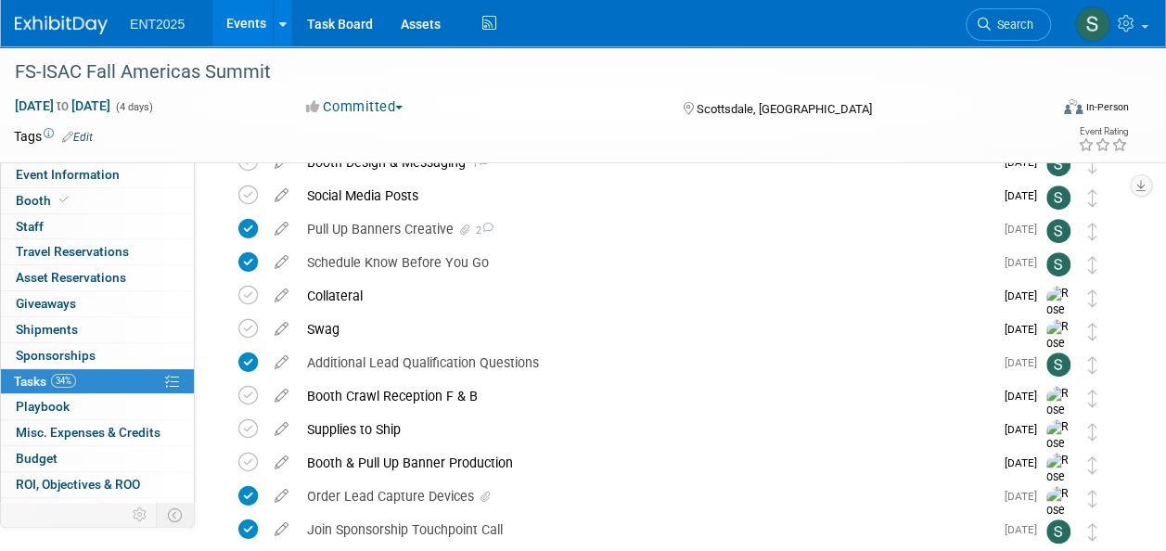
click at [341, 294] on div "Collateral" at bounding box center [646, 296] width 696 height 32
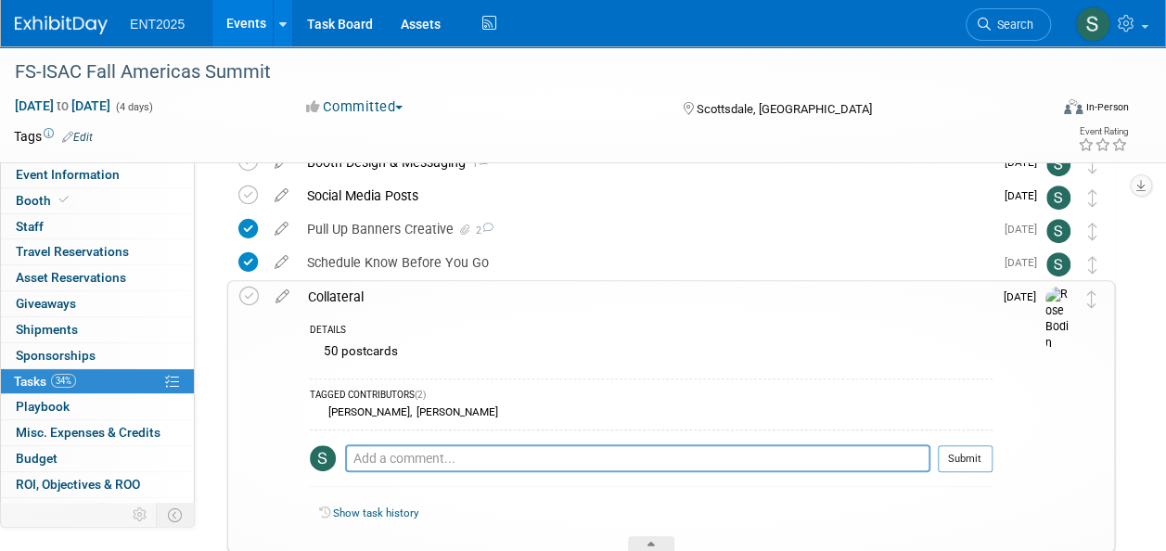
click at [341, 294] on div "Collateral" at bounding box center [646, 297] width 694 height 32
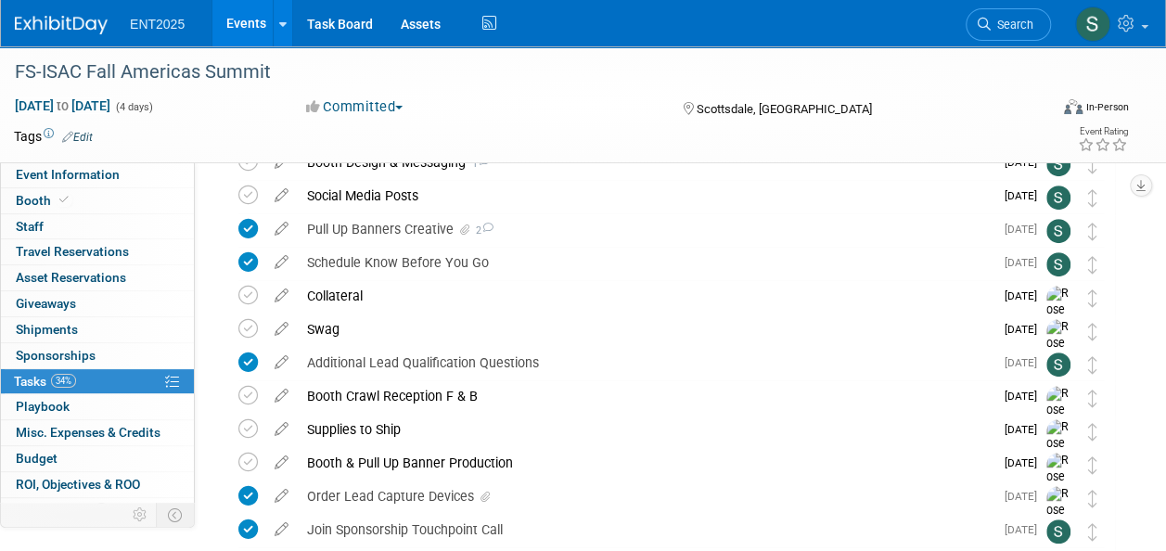
click at [326, 326] on div "Swag" at bounding box center [646, 329] width 696 height 32
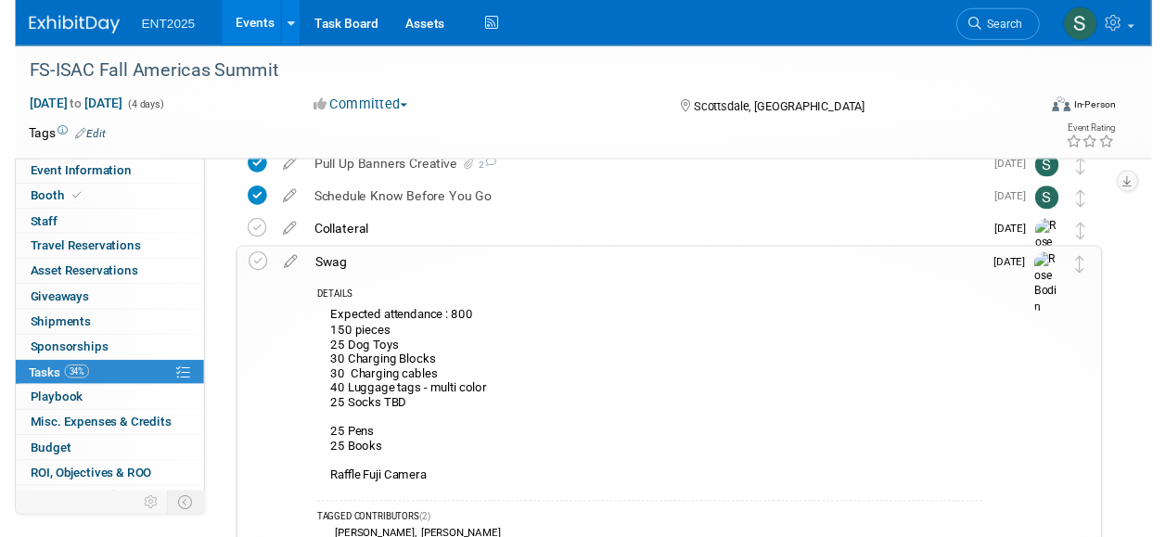
scroll to position [319, 0]
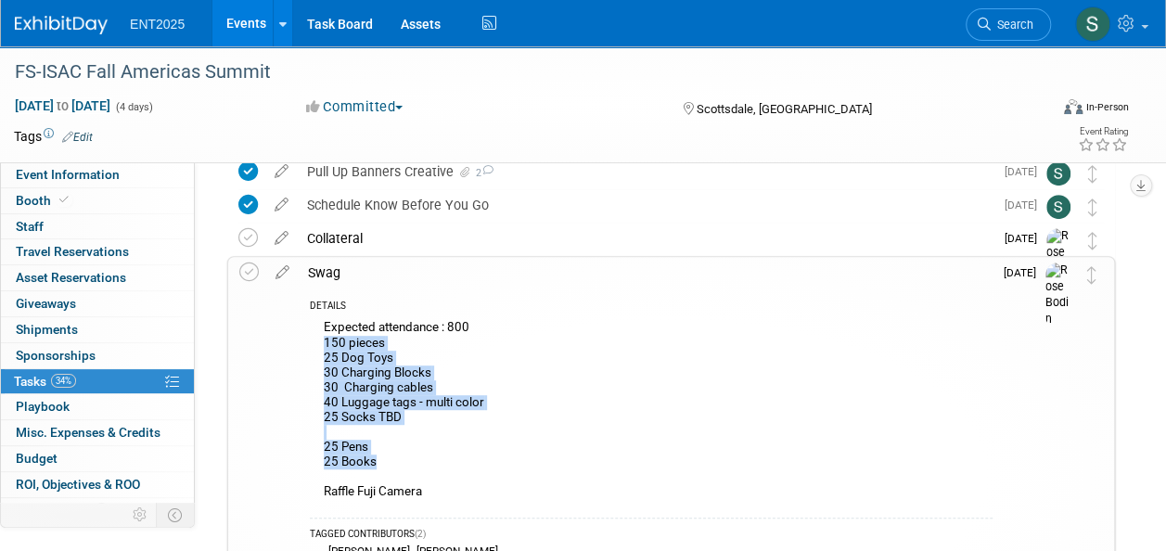
drag, startPoint x: 377, startPoint y: 462, endPoint x: 325, endPoint y: 344, distance: 129.1
click at [325, 344] on div "Expected attendance : 800 150 pieces 25 Dog Toys 30 Charging Blocks 30 Charging…" at bounding box center [651, 411] width 683 height 193
copy div "150 pieces 25 Dog Toys 30 Charging Blocks 30 Charging cables 40 Luggage tags - …"
click at [575, 380] on div "Expected attendance : 800 150 pieces 25 Dog Toys 30 Charging Blocks 30 Charging…" at bounding box center [651, 411] width 683 height 193
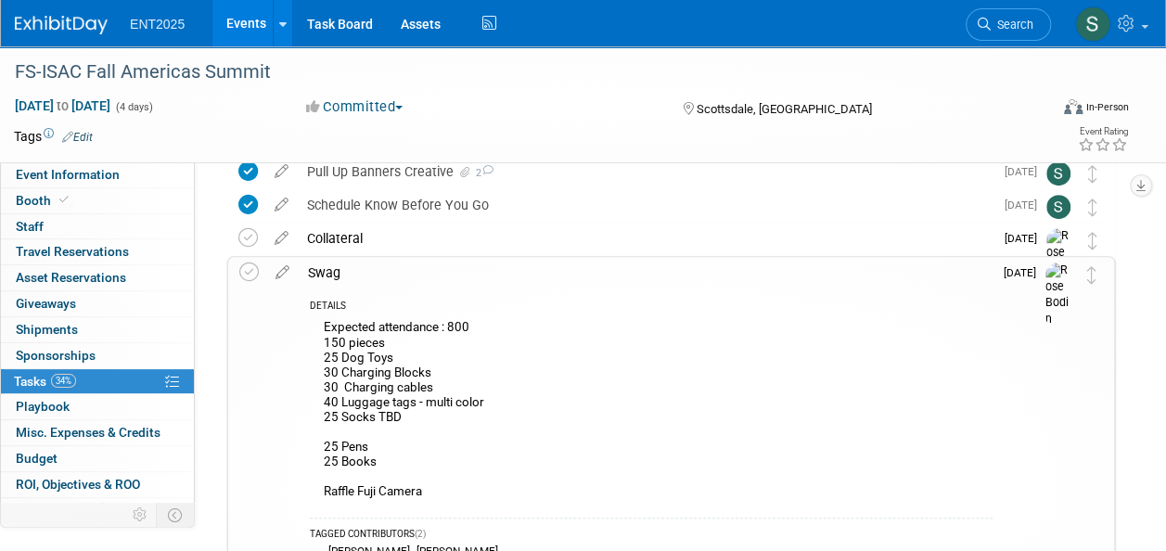
click at [334, 269] on div "Swag" at bounding box center [646, 273] width 694 height 32
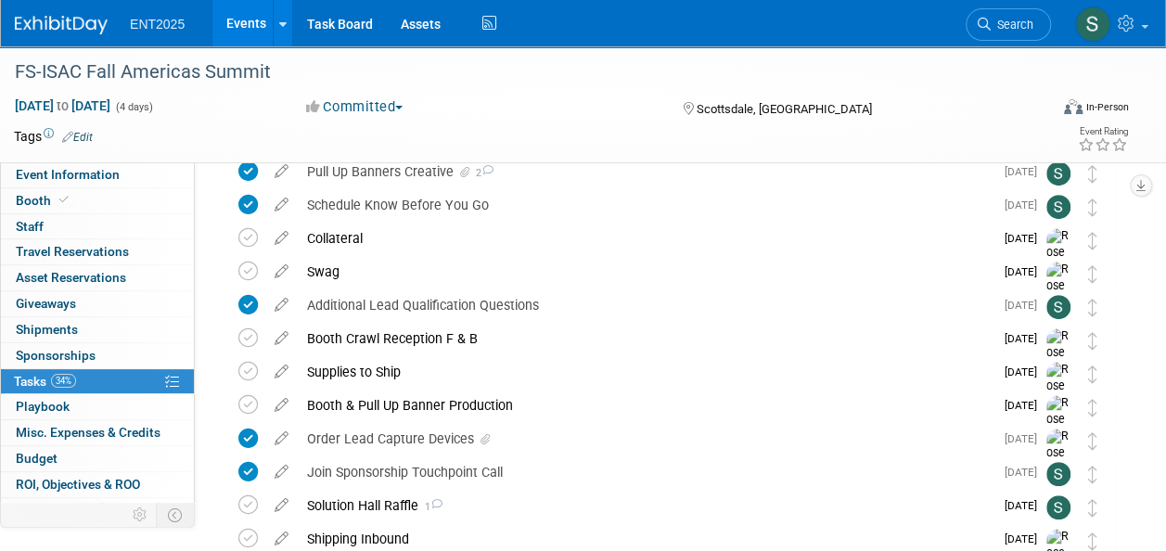
click at [367, 368] on div "Supplies to Ship" at bounding box center [646, 372] width 696 height 32
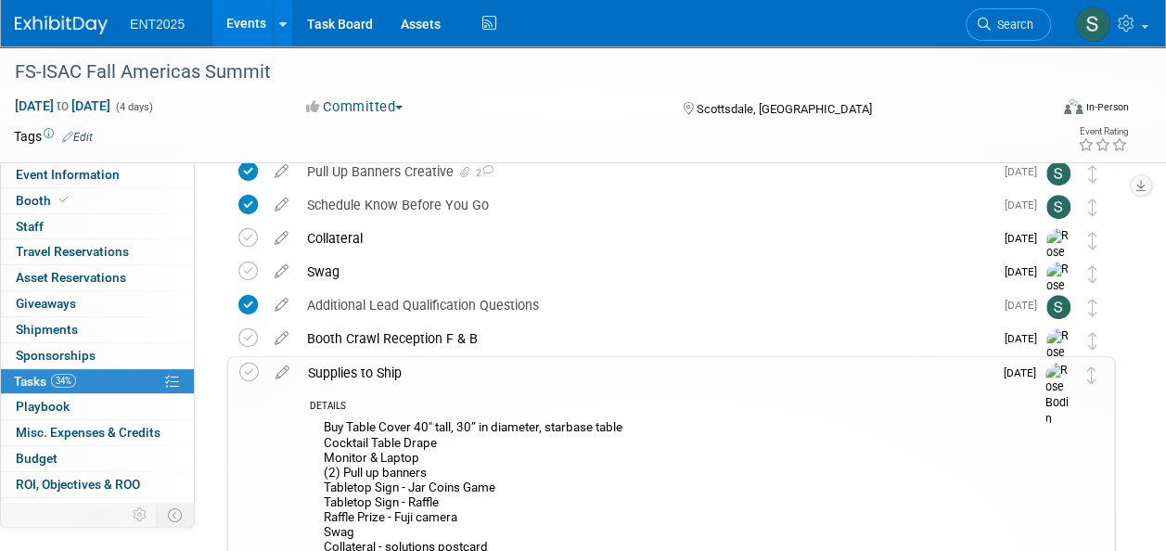
click at [364, 527] on div "Buy Table Cover 40" tall, 30” in diameter, starbase table Cocktail Table Drape …" at bounding box center [651, 526] width 683 height 223
click at [363, 529] on div "Buy Table Cover 40" tall, 30” in diameter, starbase table Cocktail Table Drape …" at bounding box center [651, 526] width 683 height 223
click at [287, 369] on icon at bounding box center [282, 368] width 32 height 23
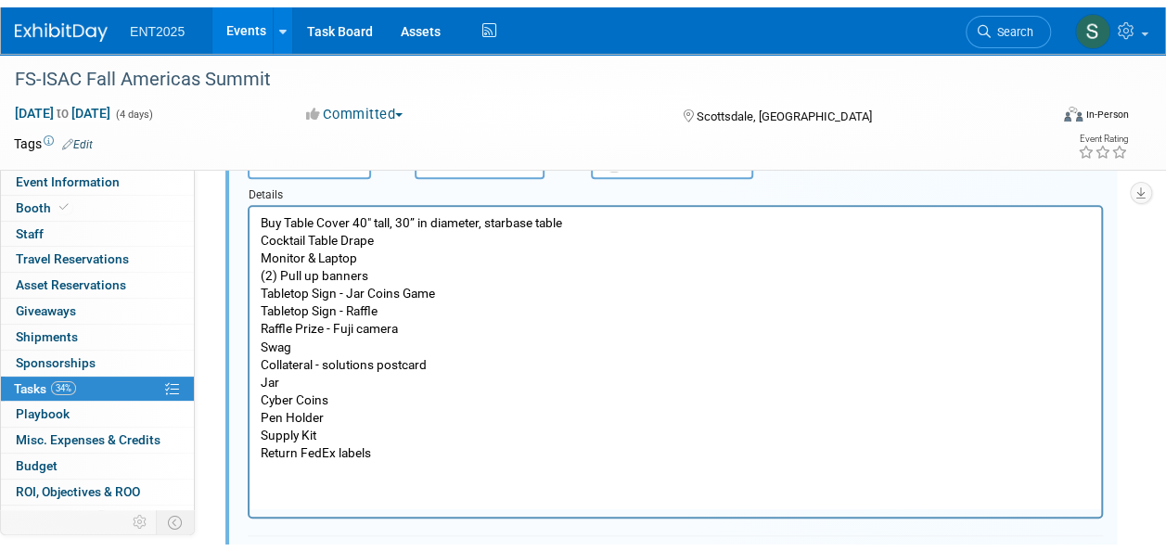
scroll to position [664, 0]
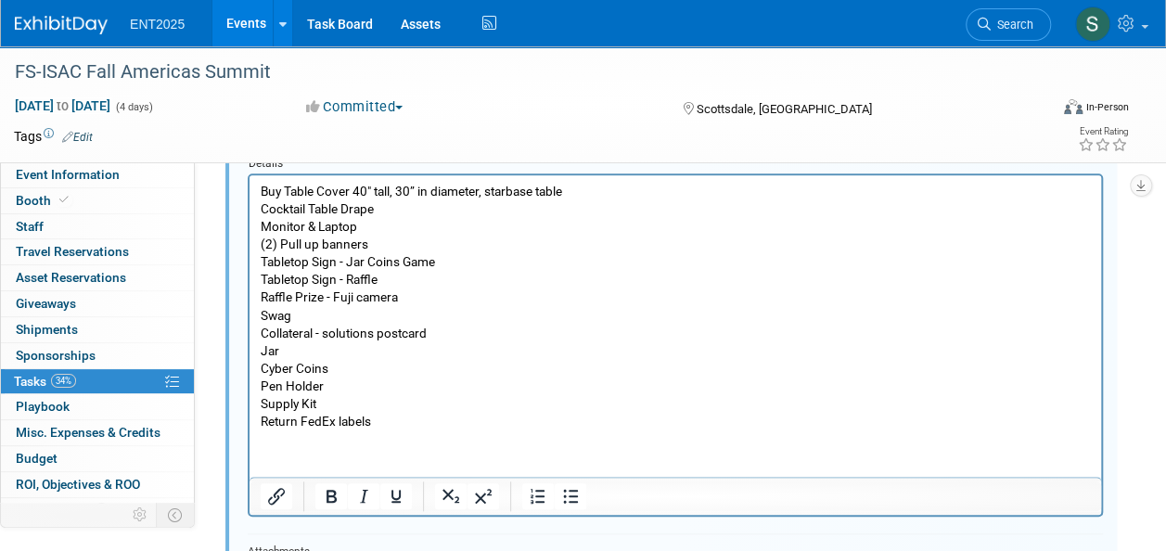
click at [299, 317] on p "Buy Table Cover 40" tall, 30” in diameter, starbase table Cocktail Table Drape …" at bounding box center [676, 307] width 830 height 248
click at [264, 430] on html "Buy Table Cover 40" tall, 30” in diameter, starbase table Cocktail Table Drape …" at bounding box center [674, 302] width 851 height 255
click at [385, 416] on p "Buy Table Cover 40" tall, 30” in diameter, starbase table Cocktail Table Drape …" at bounding box center [676, 307] width 830 height 248
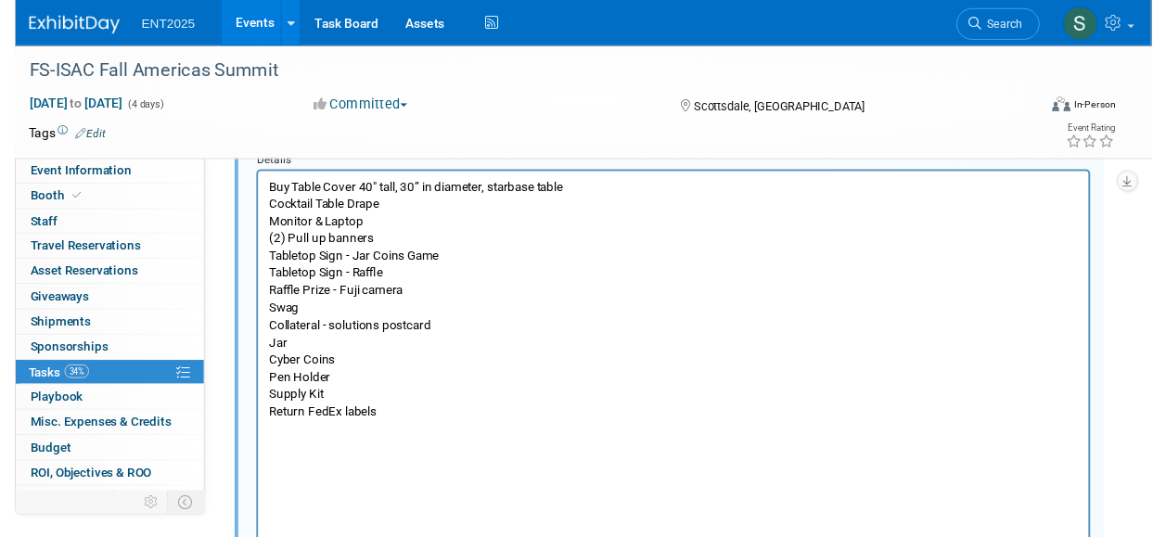
scroll to position [720, 0]
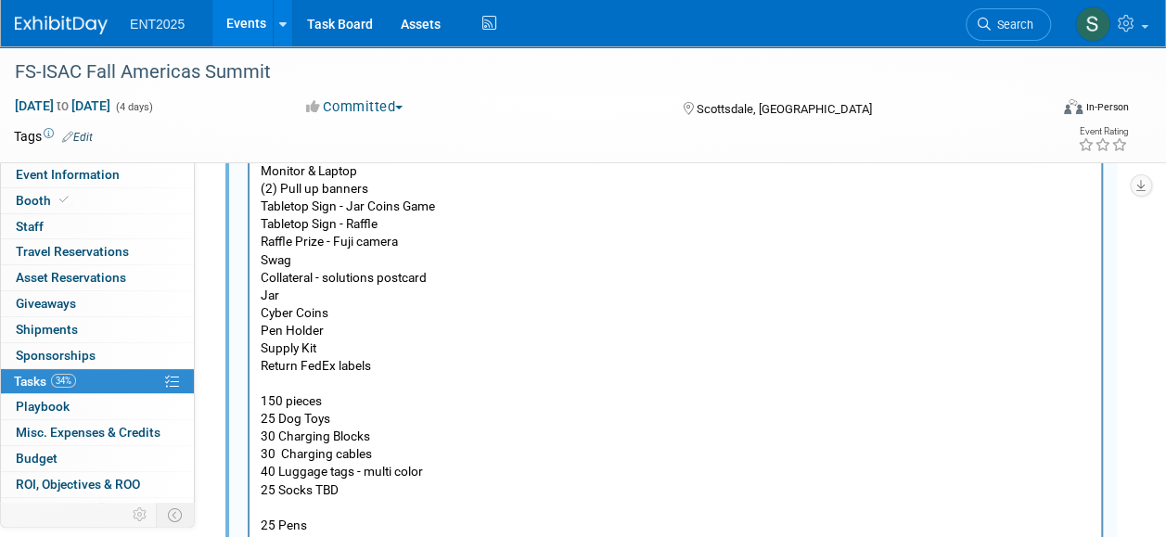
click at [343, 263] on p "Buy Table Cover 40" tall, 30” in diameter, starbase table Cocktail Table Drape …" at bounding box center [676, 251] width 830 height 248
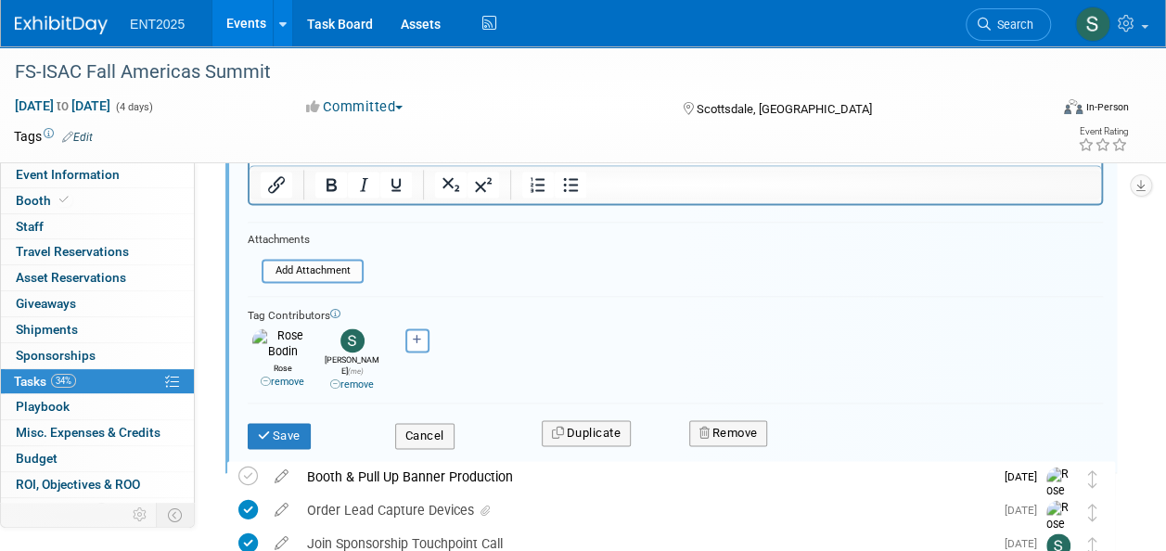
scroll to position [1123, 0]
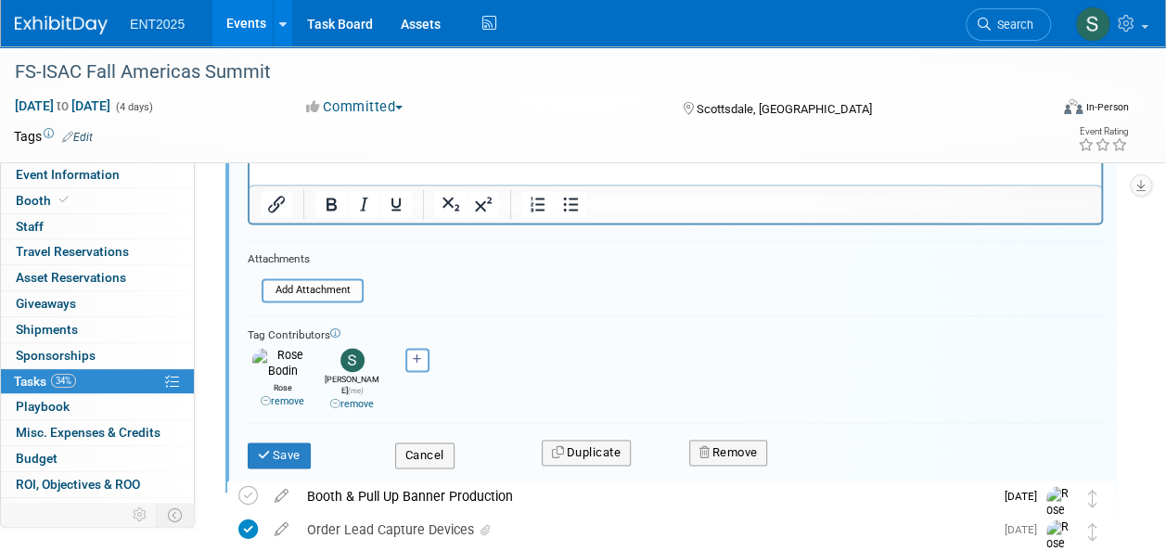
click at [287, 442] on button "Save" at bounding box center [279, 455] width 63 height 26
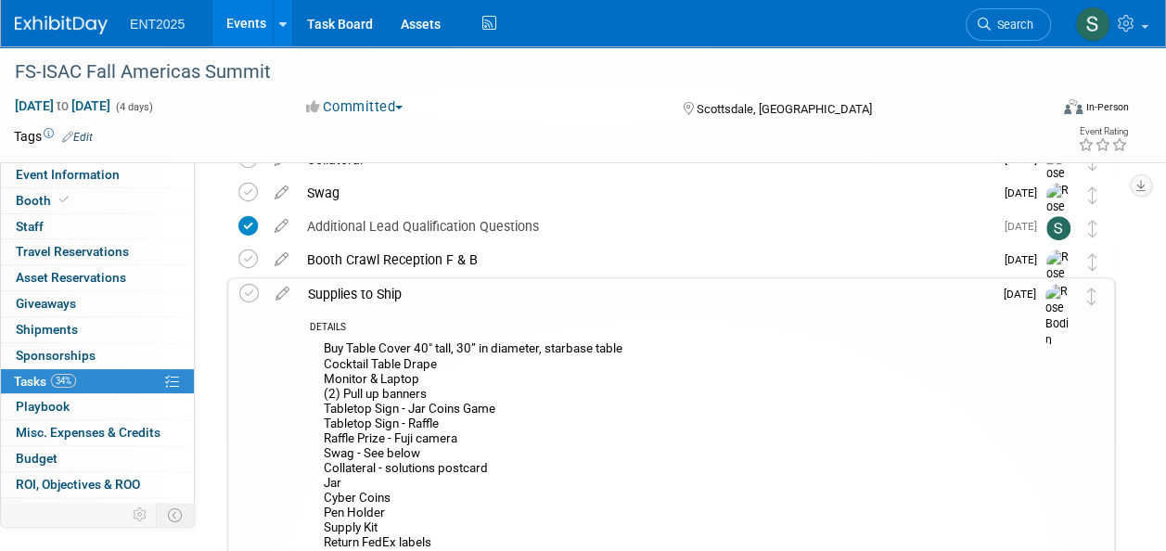
scroll to position [401, 0]
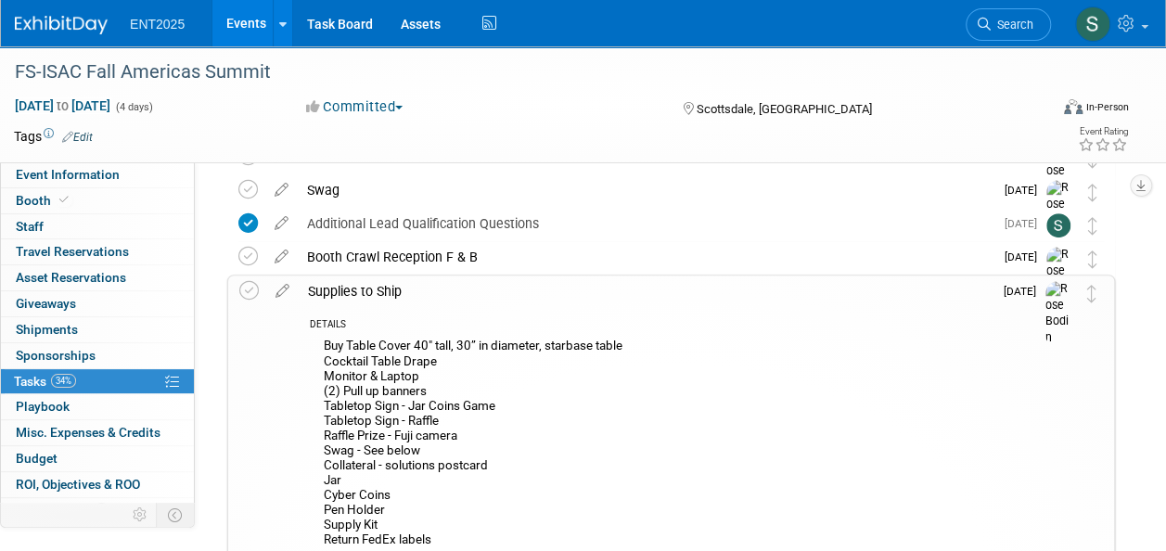
click at [380, 293] on div "Supplies to Ship" at bounding box center [646, 291] width 694 height 32
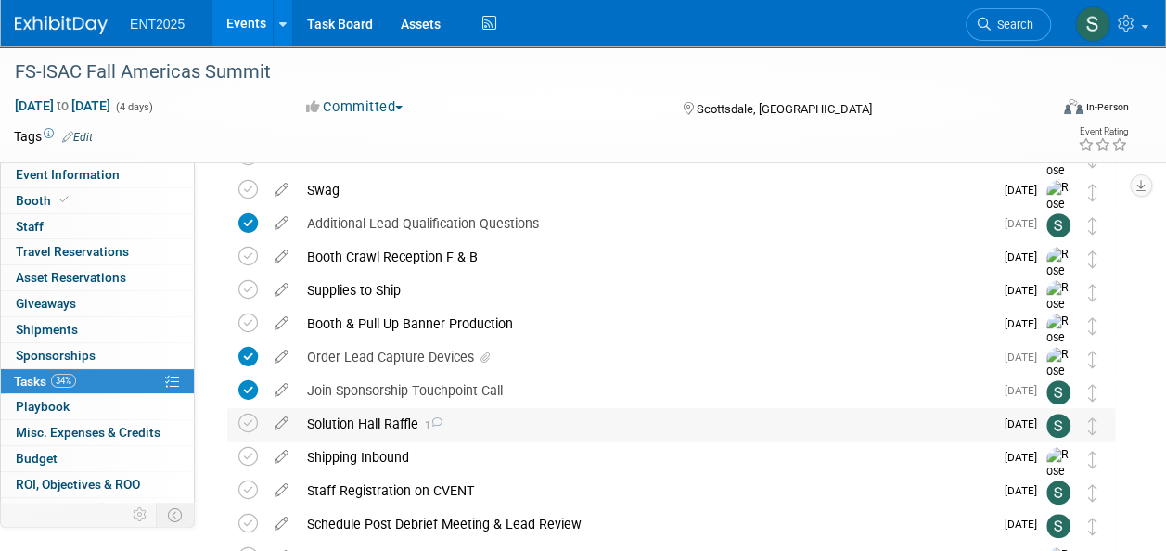
click at [388, 421] on div "Solution Hall Raffle 1" at bounding box center [646, 424] width 696 height 32
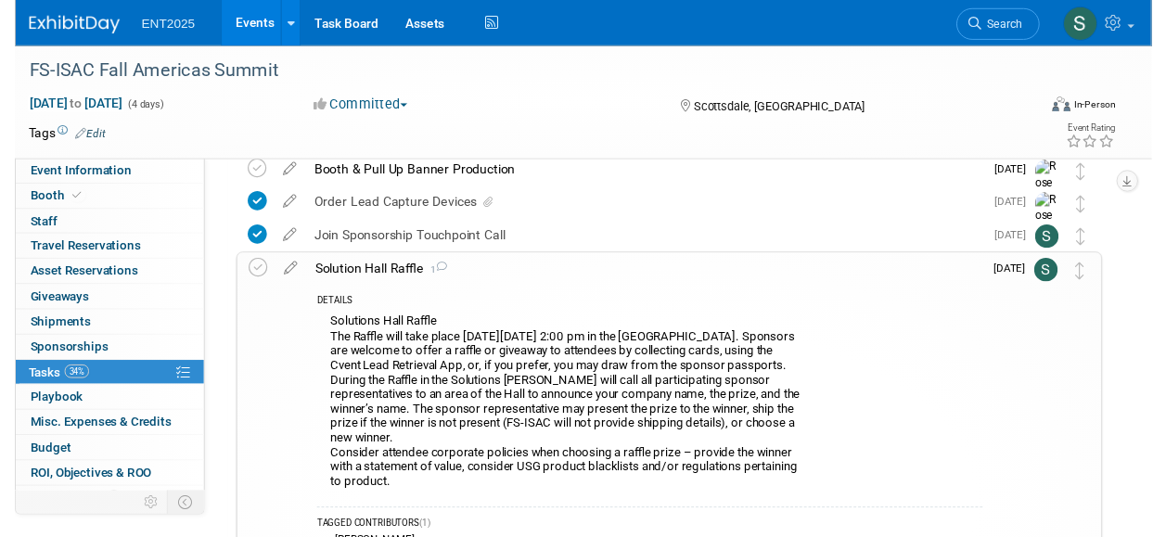
scroll to position [542, 0]
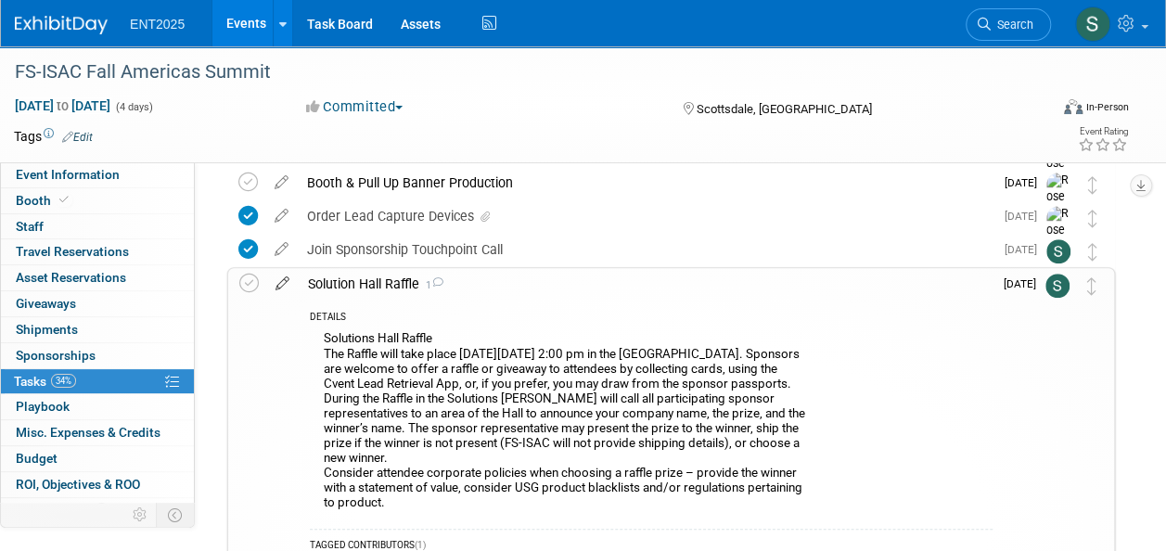
click at [280, 285] on icon at bounding box center [282, 279] width 32 height 23
select select "8"
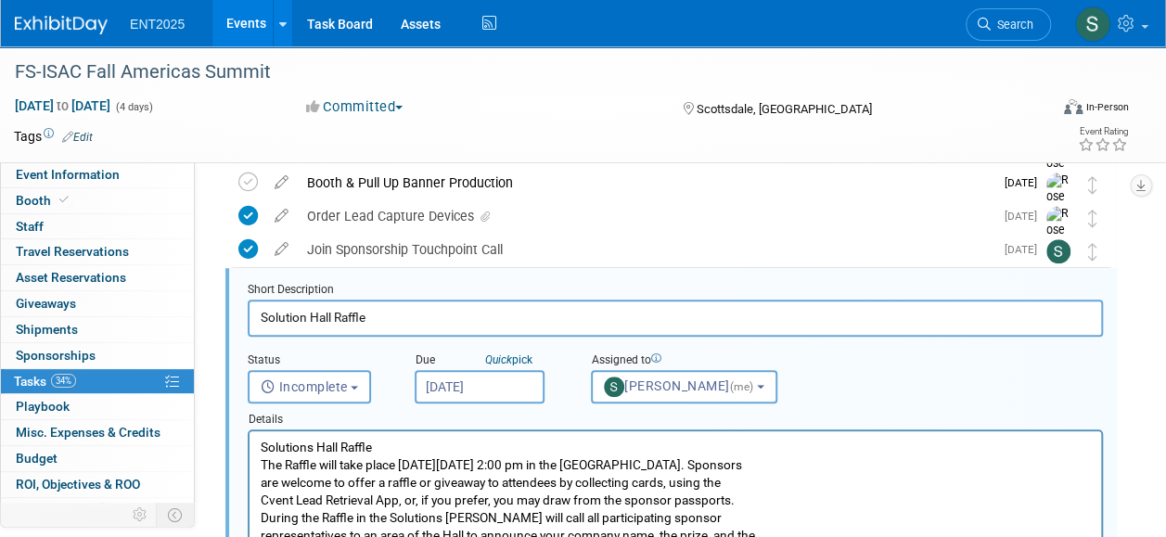
scroll to position [537, 0]
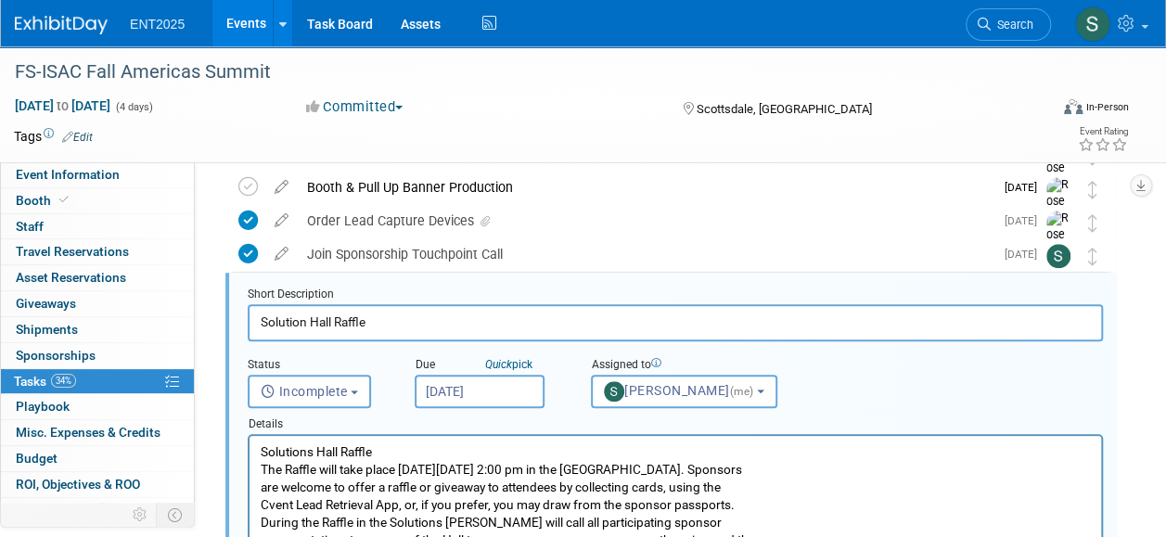
click at [486, 387] on input "Sep 1, 2025" at bounding box center [480, 391] width 130 height 33
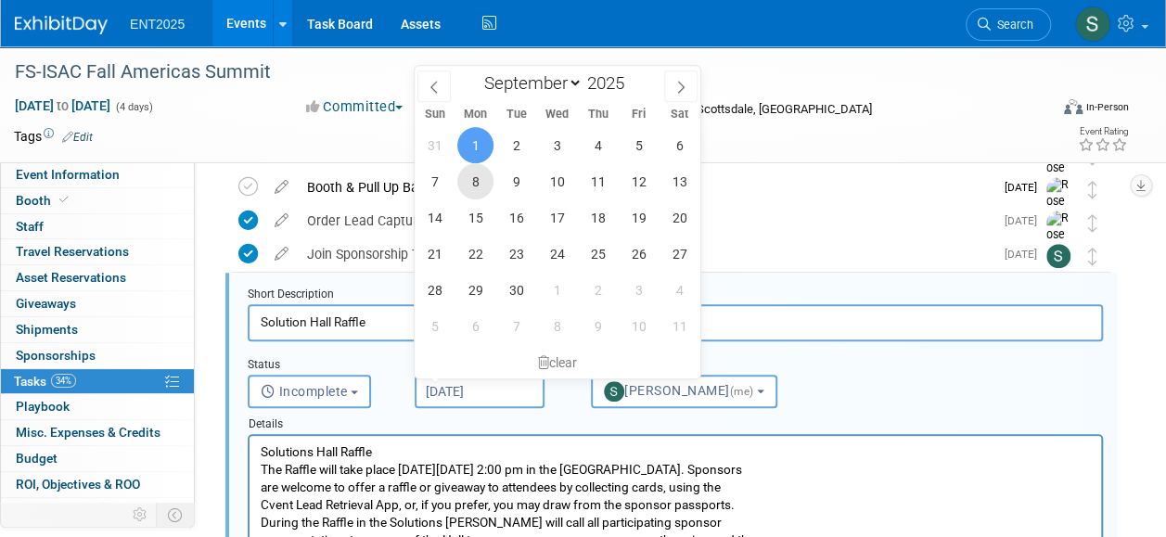
click at [471, 180] on span "8" at bounding box center [475, 181] width 36 height 36
type input "Sep 8, 2025"
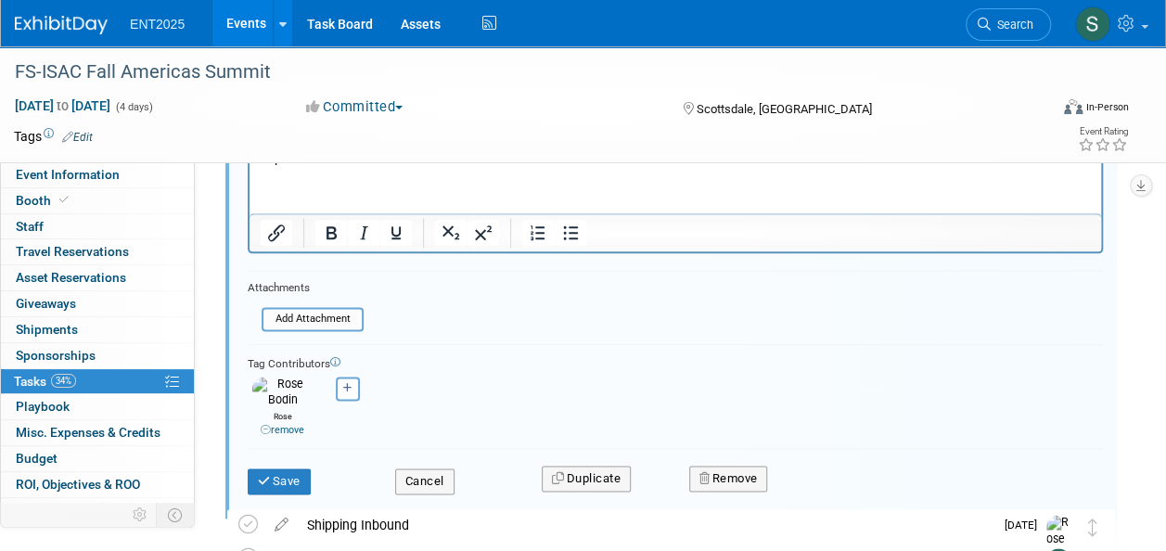
scroll to position [1008, 0]
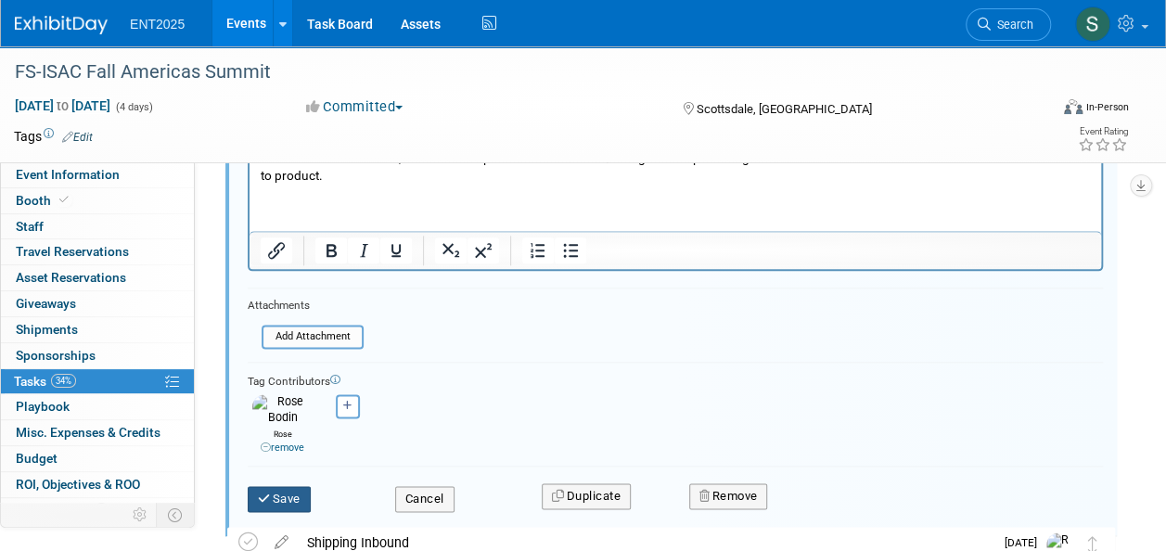
click at [289, 487] on button "Save" at bounding box center [279, 499] width 63 height 26
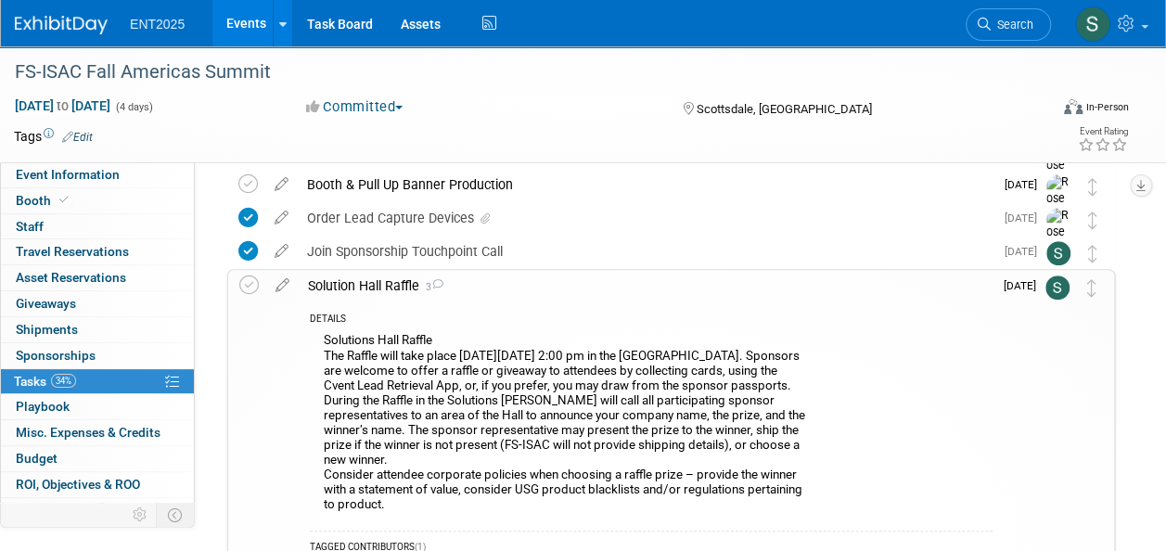
scroll to position [530, 0]
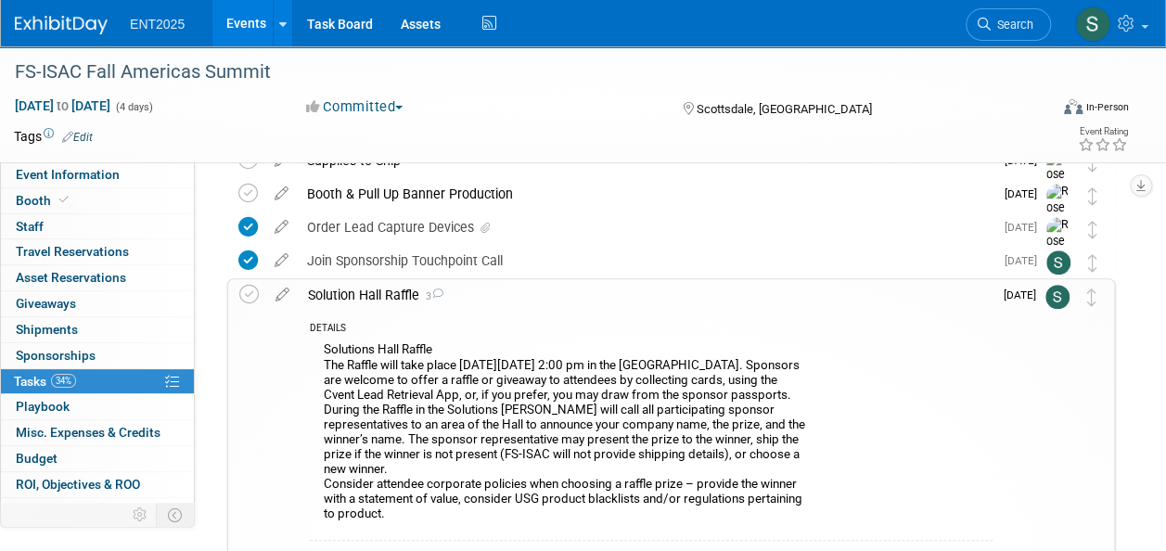
click at [367, 290] on div "Solution Hall Raffle 3" at bounding box center [646, 295] width 694 height 32
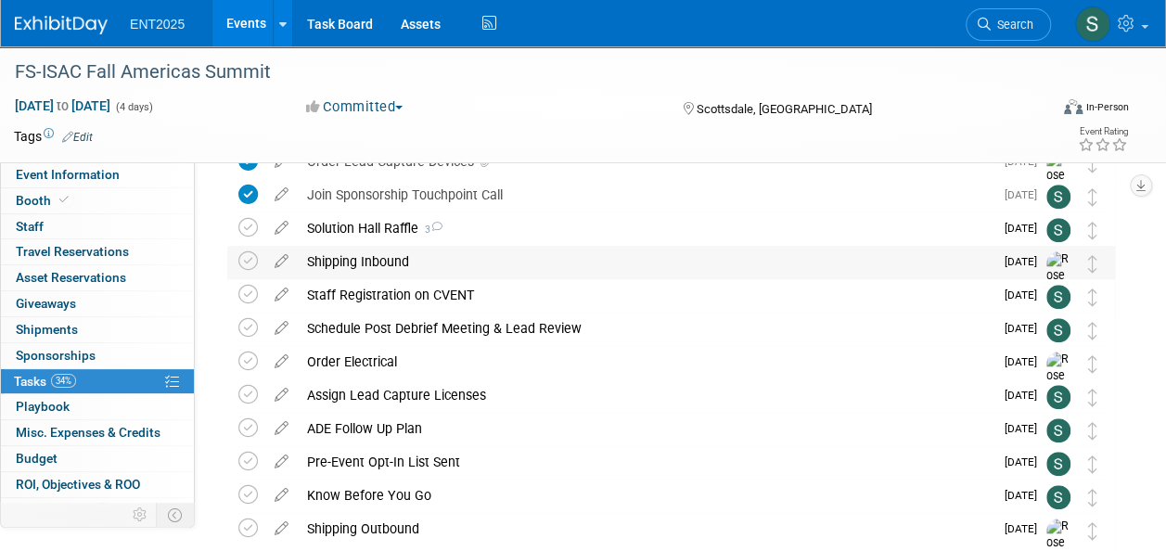
scroll to position [594, 0]
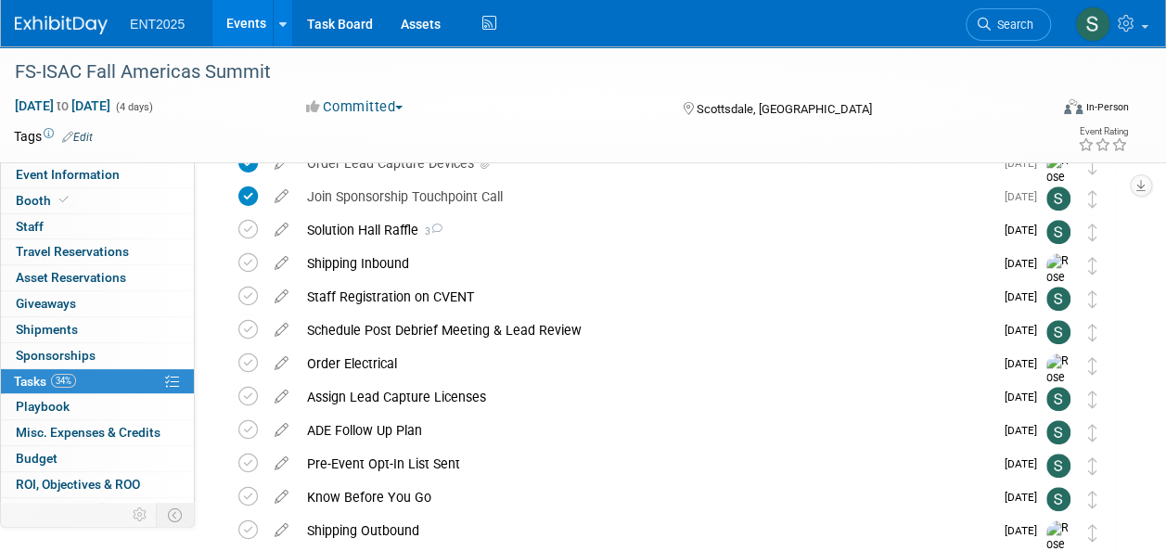
click at [441, 225] on icon at bounding box center [436, 229] width 12 height 10
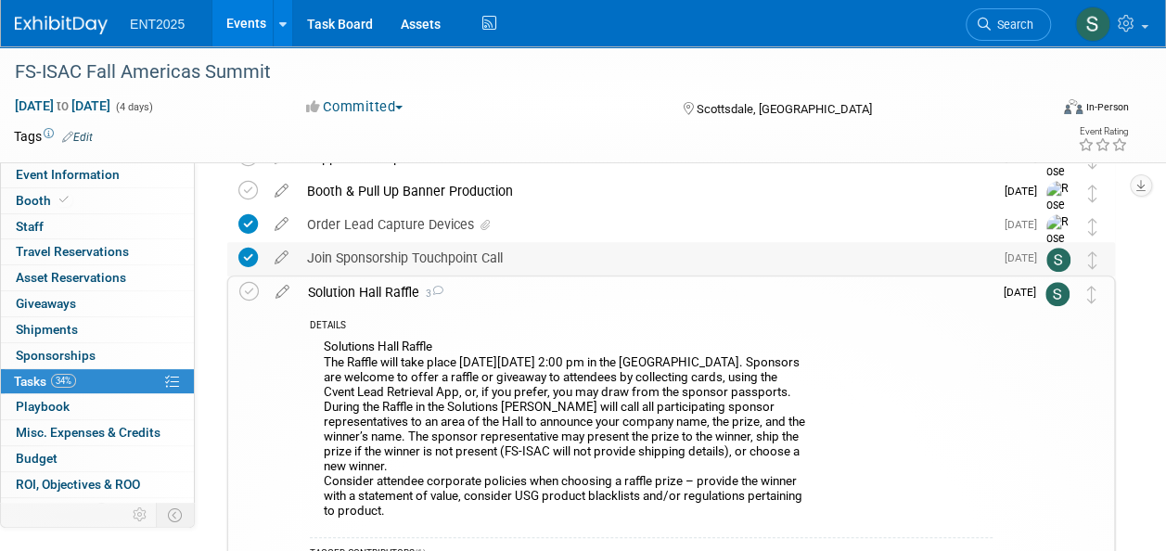
scroll to position [526, 0]
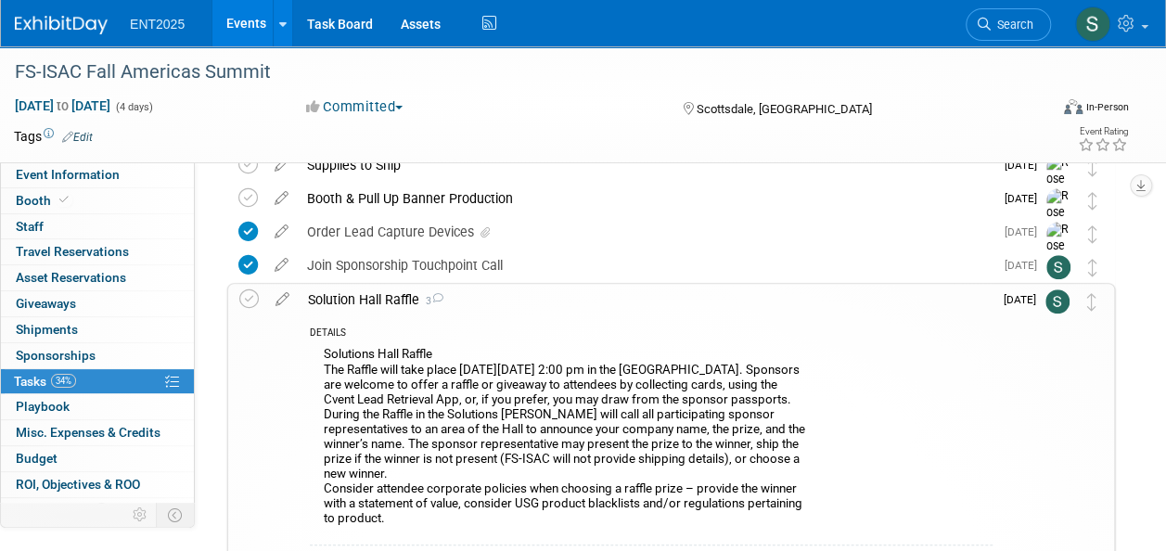
click at [393, 297] on div "Solution Hall Raffle 3" at bounding box center [646, 300] width 694 height 32
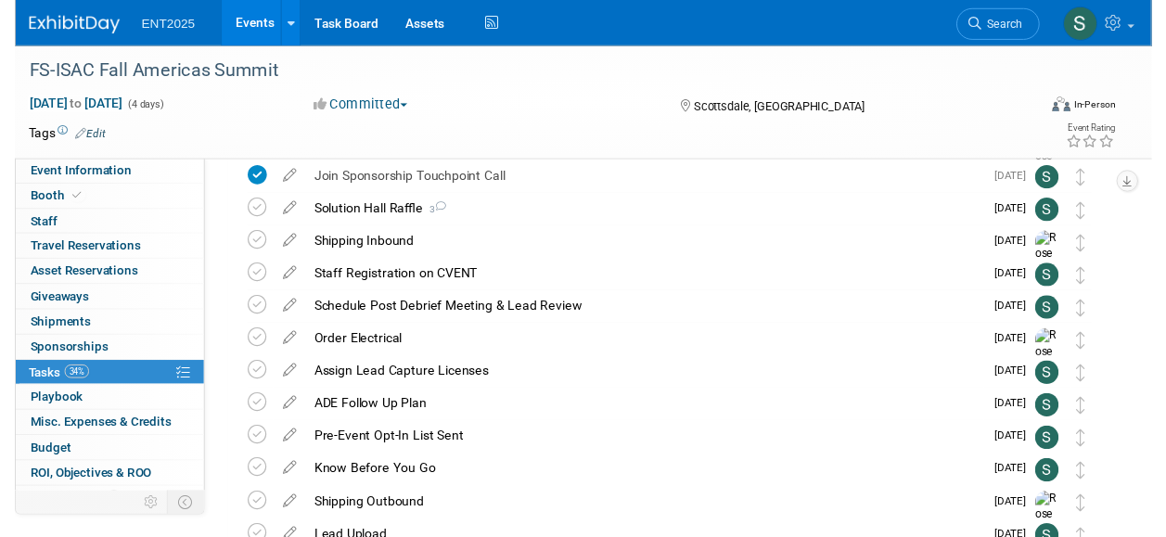
scroll to position [607, 0]
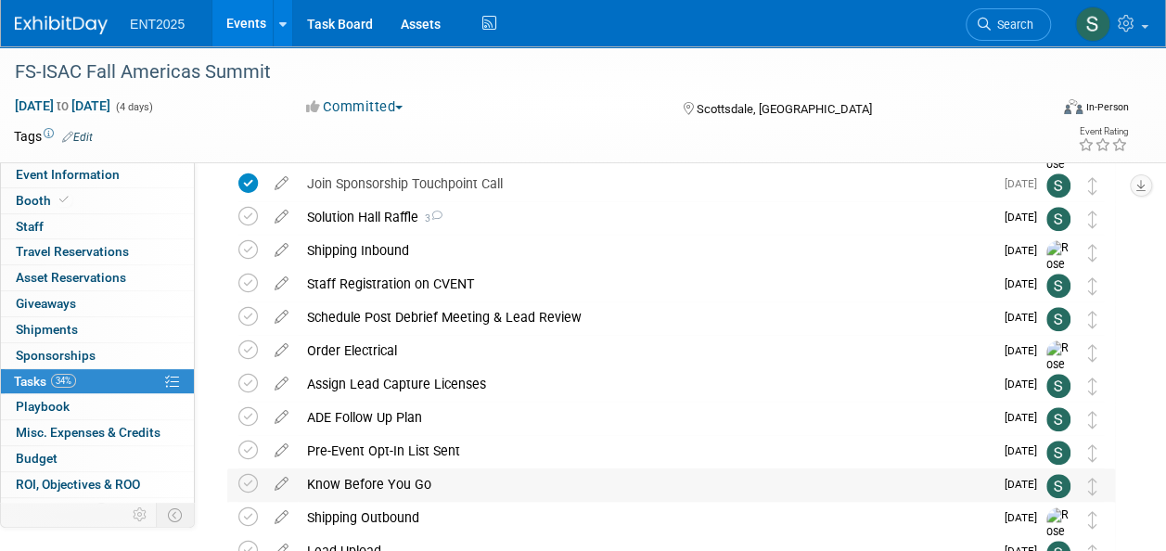
click at [358, 479] on div "Know Before You Go" at bounding box center [646, 484] width 696 height 32
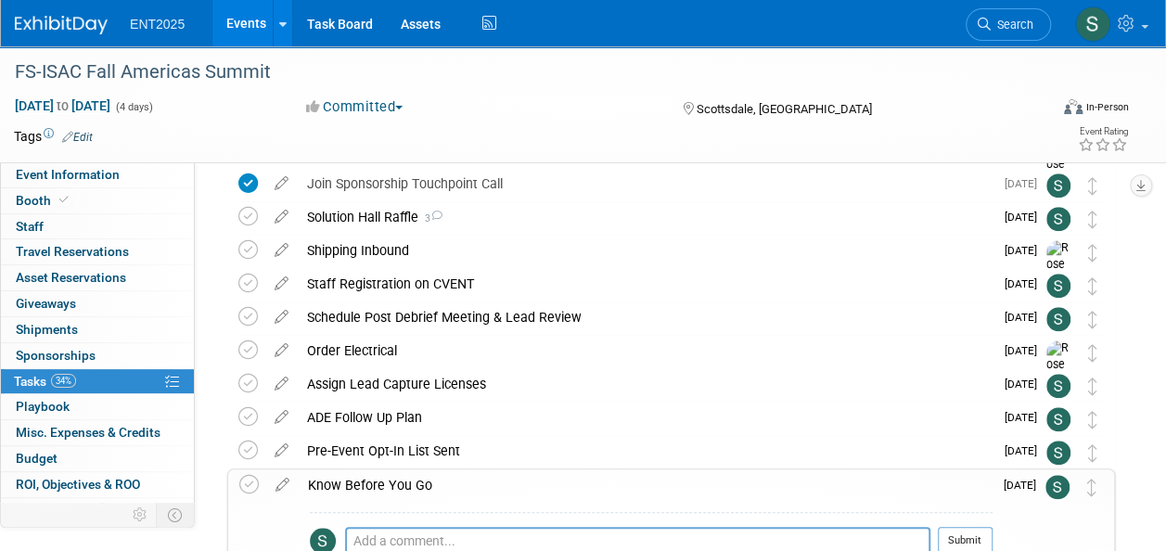
click at [1130, 426] on div "Event Information Event Info Booth Booth 0 Staff 0 Staff 0 Travel Reservations …" at bounding box center [583, 175] width 1166 height 1472
click at [285, 480] on icon at bounding box center [282, 480] width 32 height 23
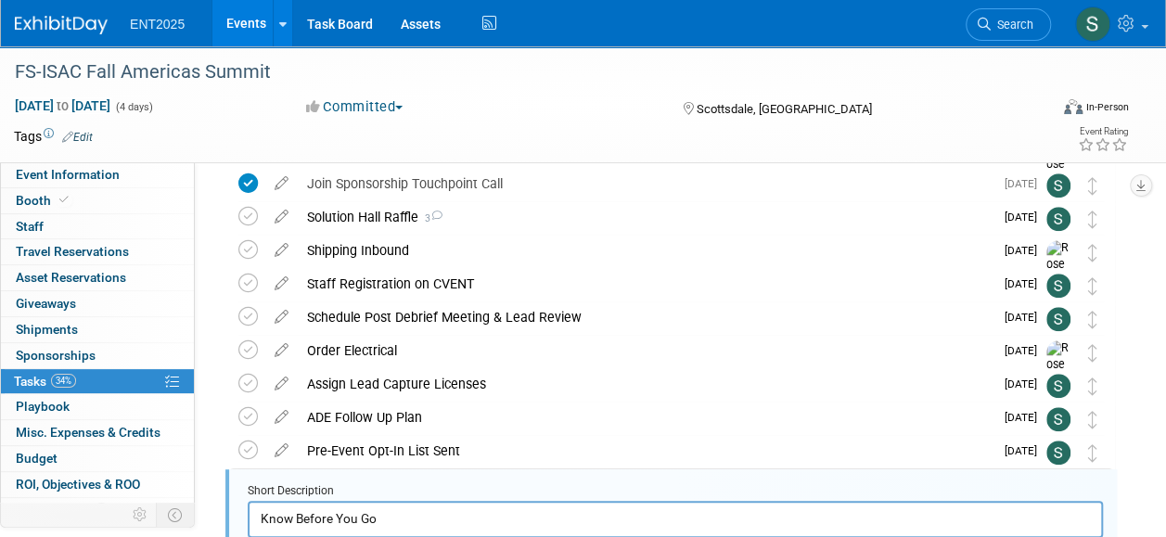
scroll to position [804, 0]
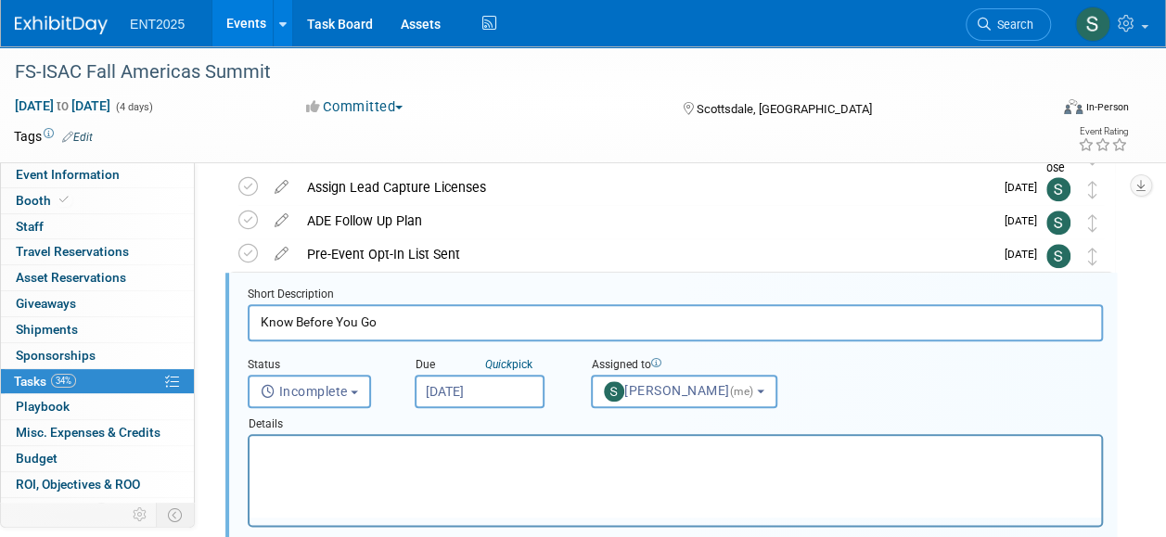
click at [326, 459] on p "Rich Text Area. Press ALT-0 for help." at bounding box center [676, 452] width 830 height 18
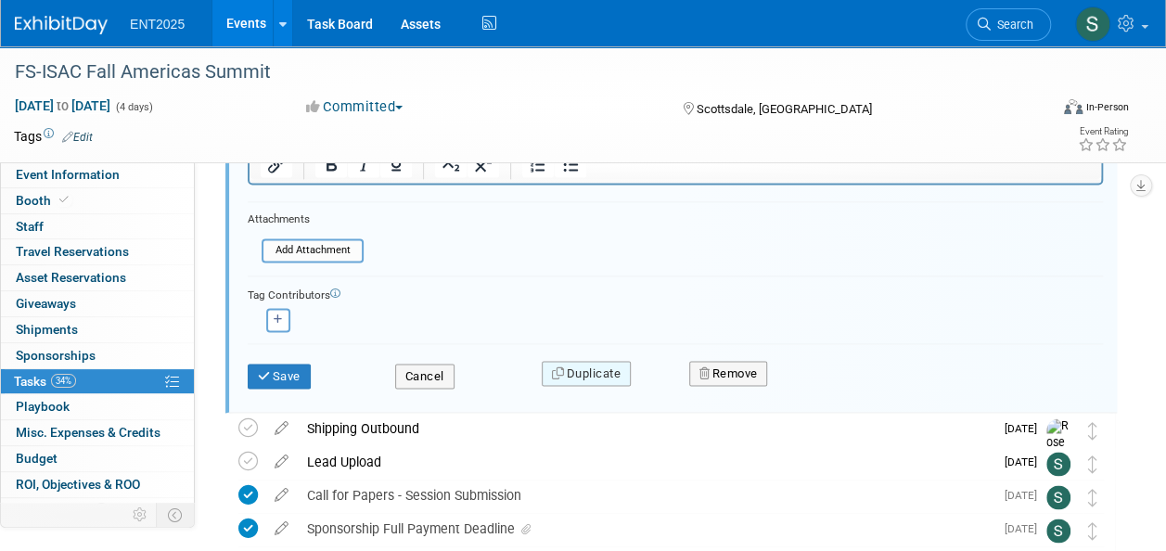
scroll to position [1163, 0]
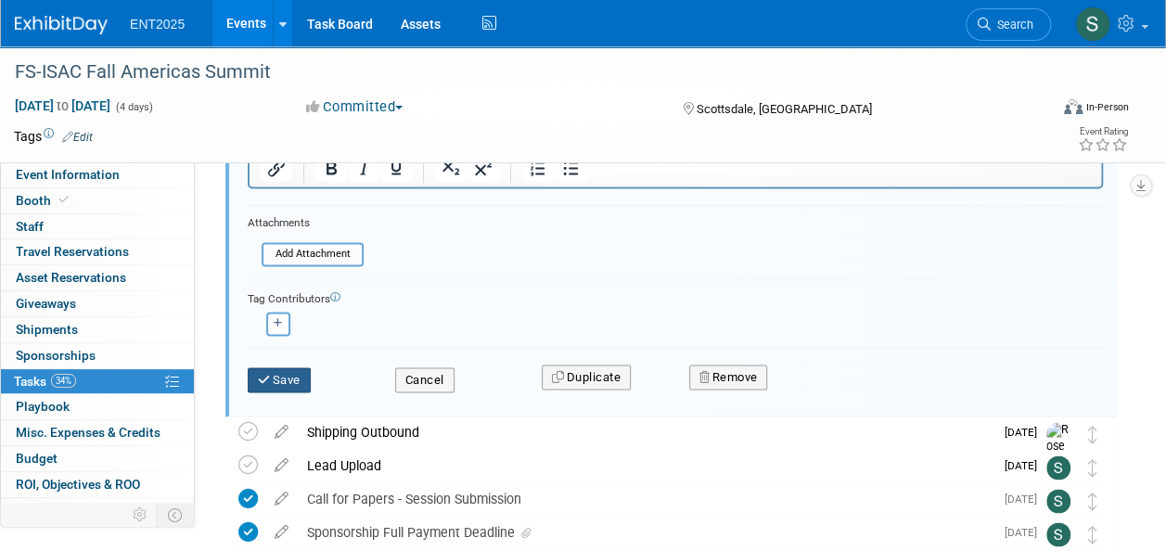
click at [291, 373] on button "Save" at bounding box center [279, 380] width 63 height 26
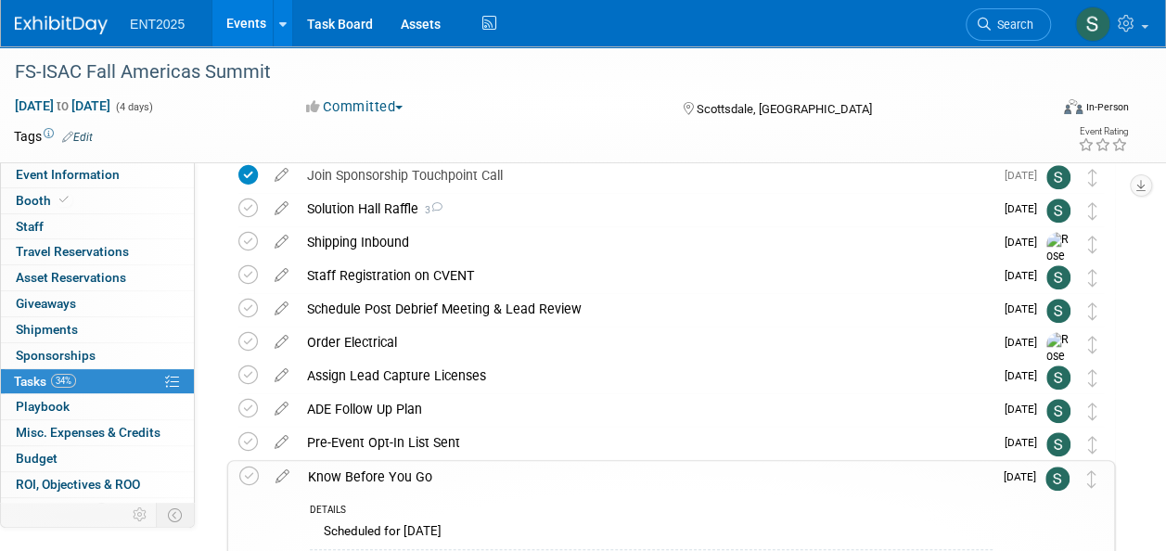
scroll to position [651, 0]
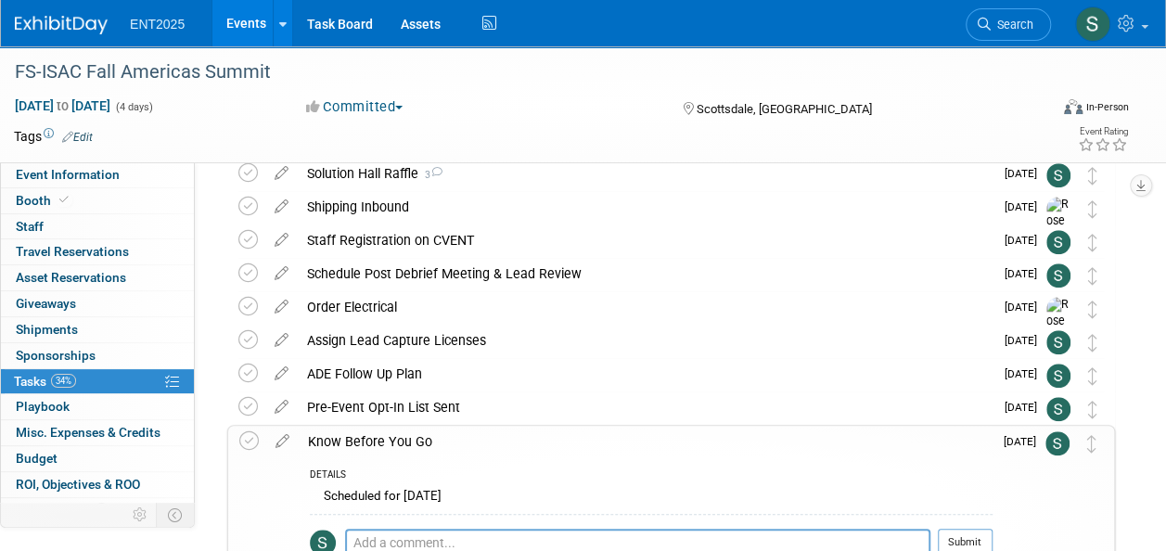
click at [377, 430] on div "Know Before You Go" at bounding box center [646, 442] width 694 height 32
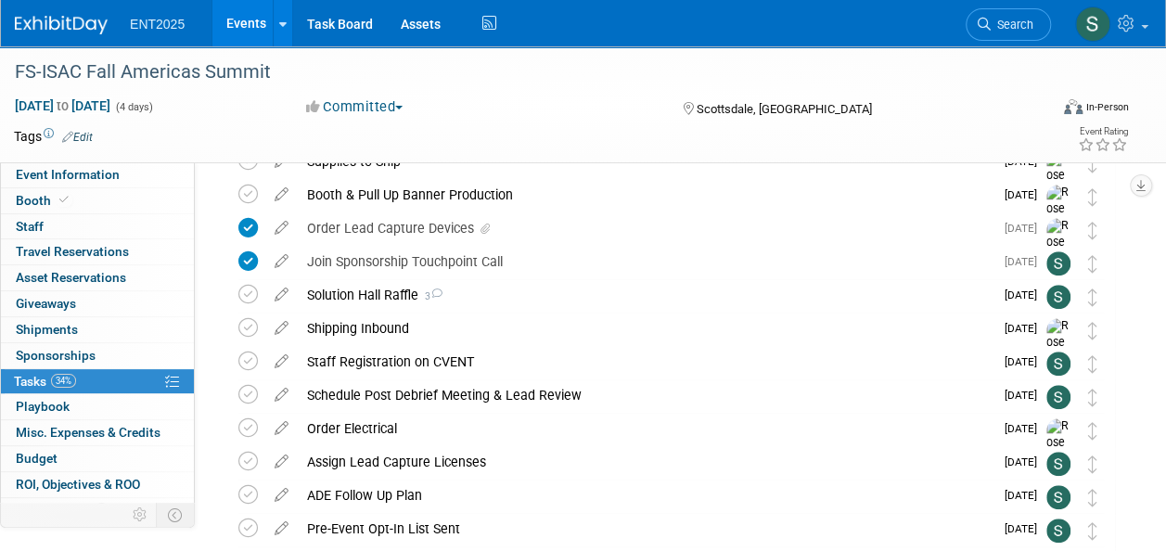
scroll to position [529, 0]
click at [428, 527] on div "Pre-Event Opt-In List Sent" at bounding box center [646, 530] width 696 height 32
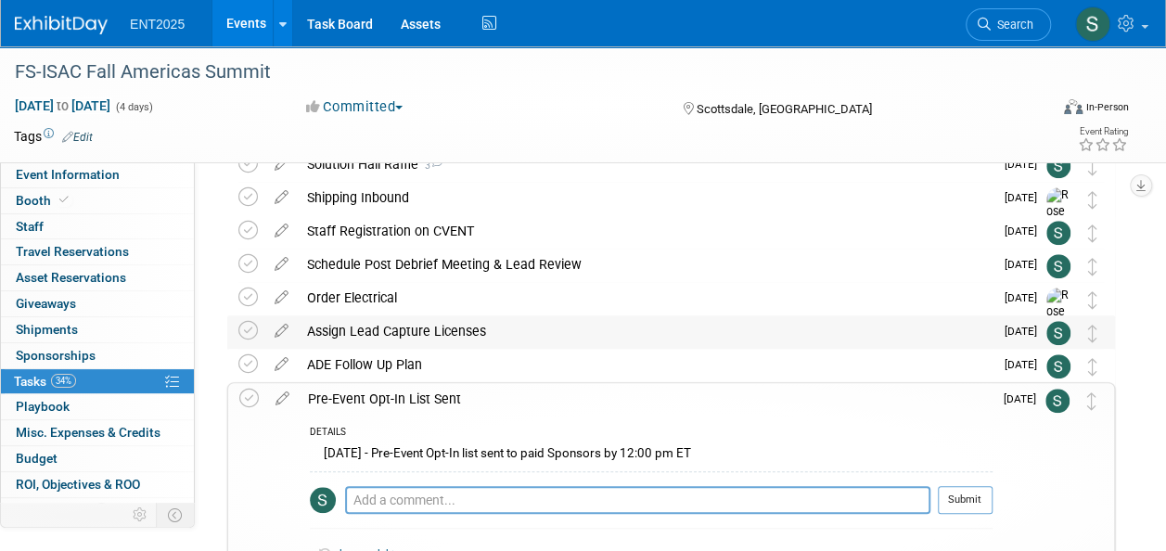
scroll to position [645, 0]
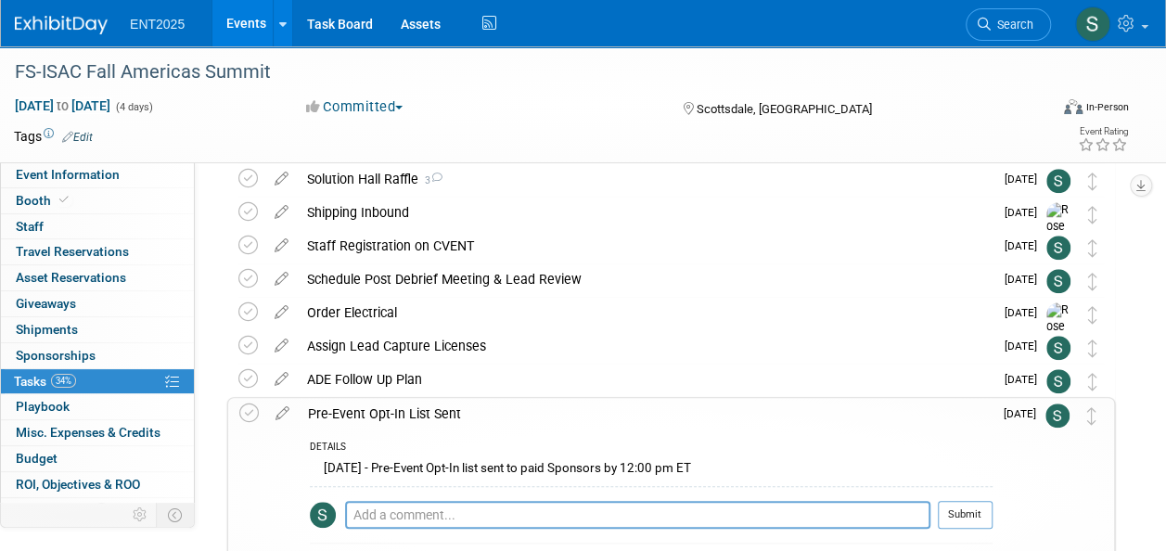
click at [456, 412] on div "Pre-Event Opt-In List Sent" at bounding box center [646, 414] width 694 height 32
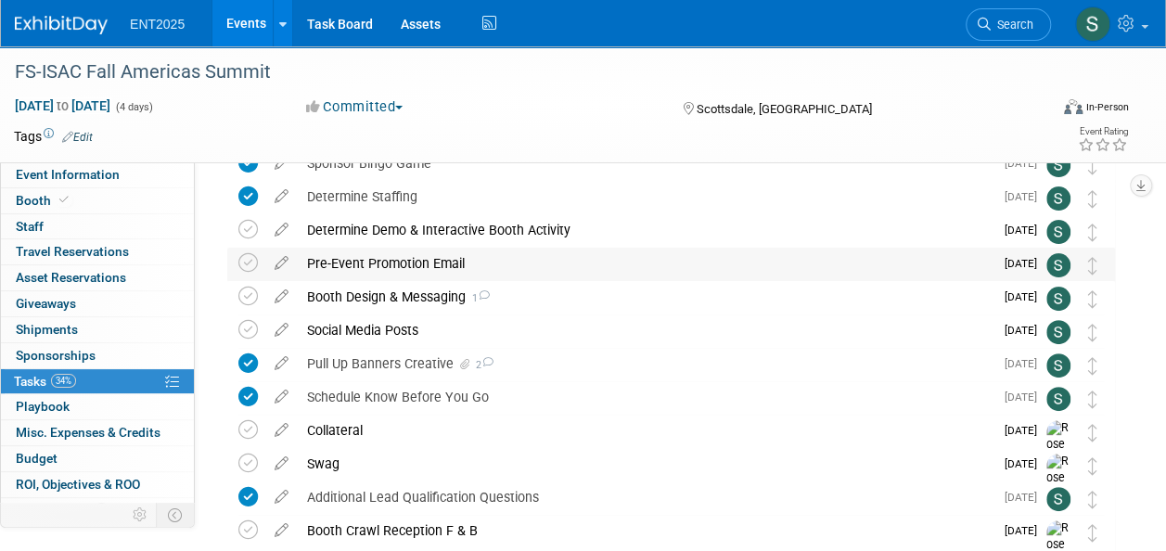
scroll to position [129, 0]
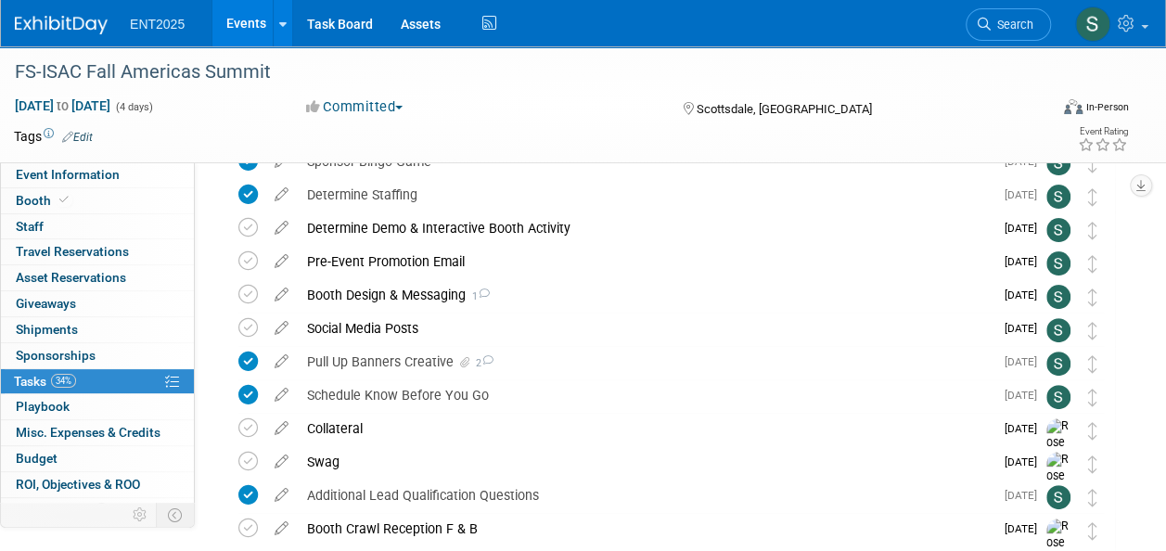
click at [323, 455] on div "Swag" at bounding box center [646, 462] width 696 height 32
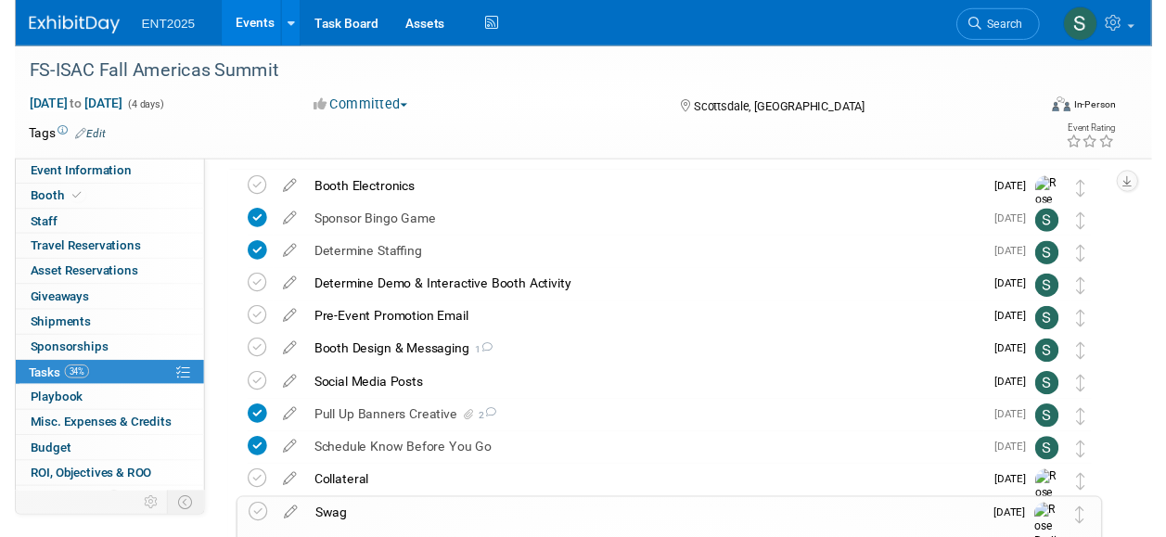
scroll to position [73, 0]
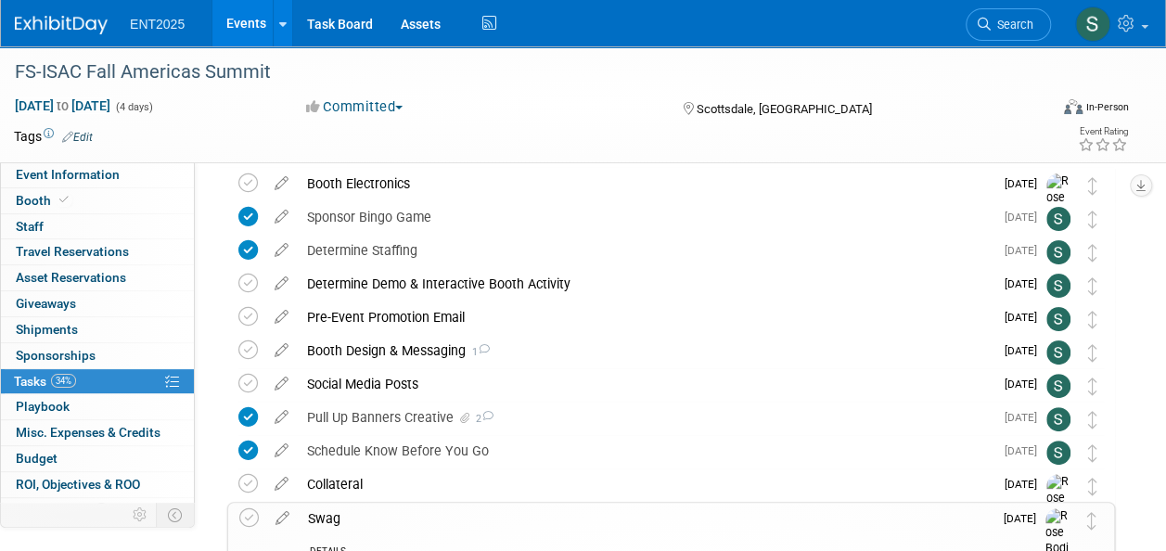
click at [323, 513] on div "Swag" at bounding box center [646, 519] width 694 height 32
click at [386, 316] on div "Pre-Event Promotion Email" at bounding box center [646, 317] width 696 height 32
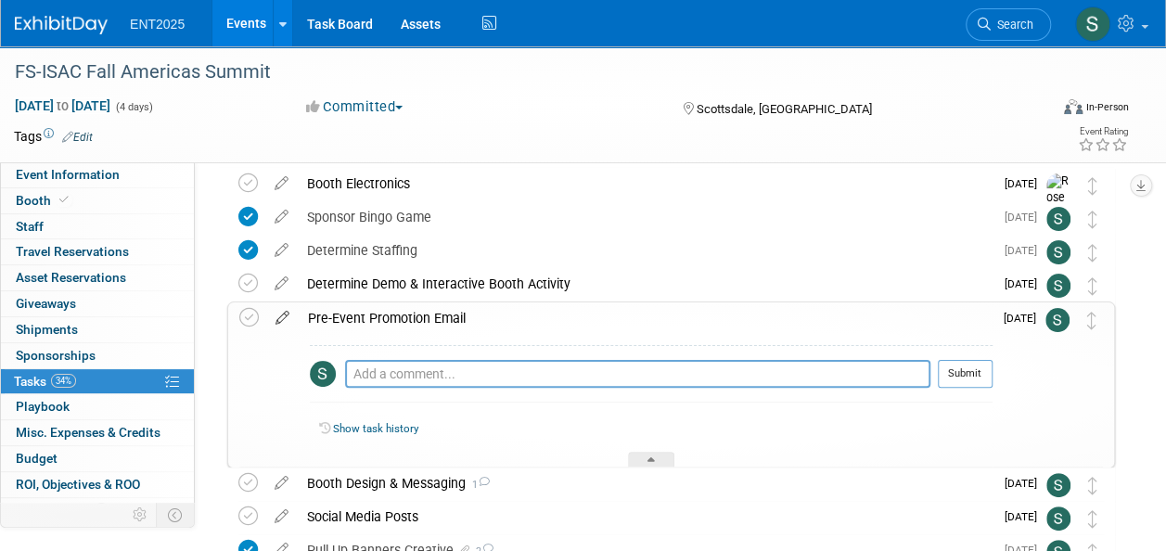
click at [282, 318] on icon at bounding box center [282, 313] width 32 height 23
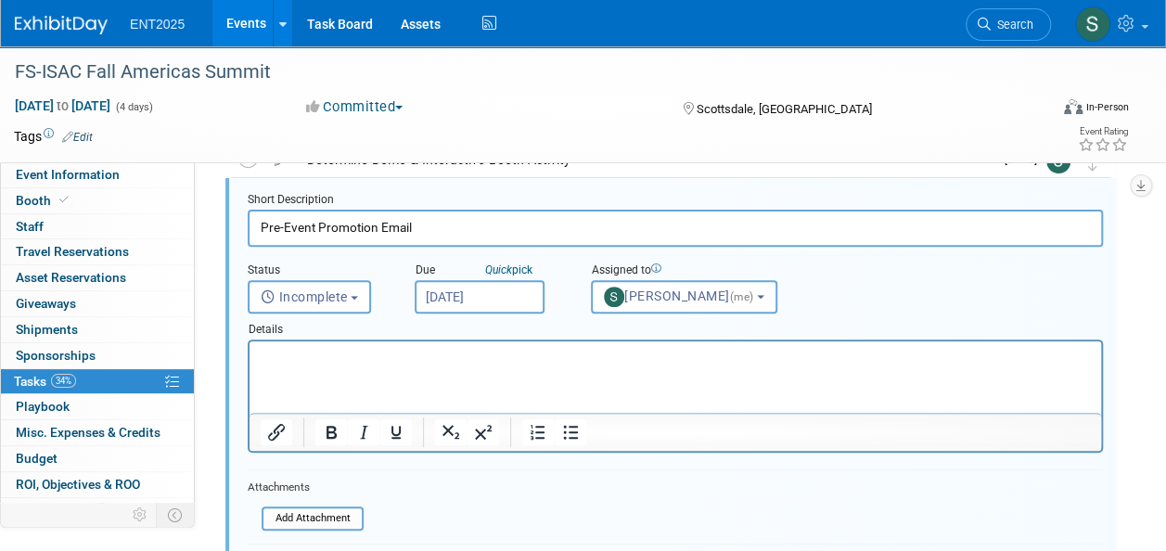
scroll to position [202, 0]
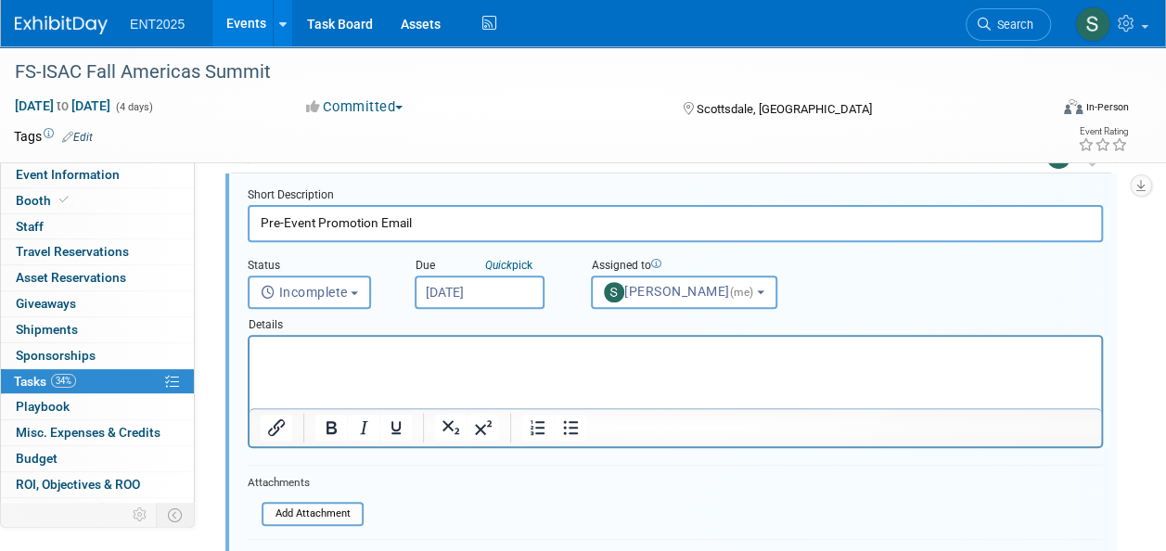
click at [272, 347] on p "Rich Text Area. Press ALT-0 for help." at bounding box center [676, 353] width 830 height 18
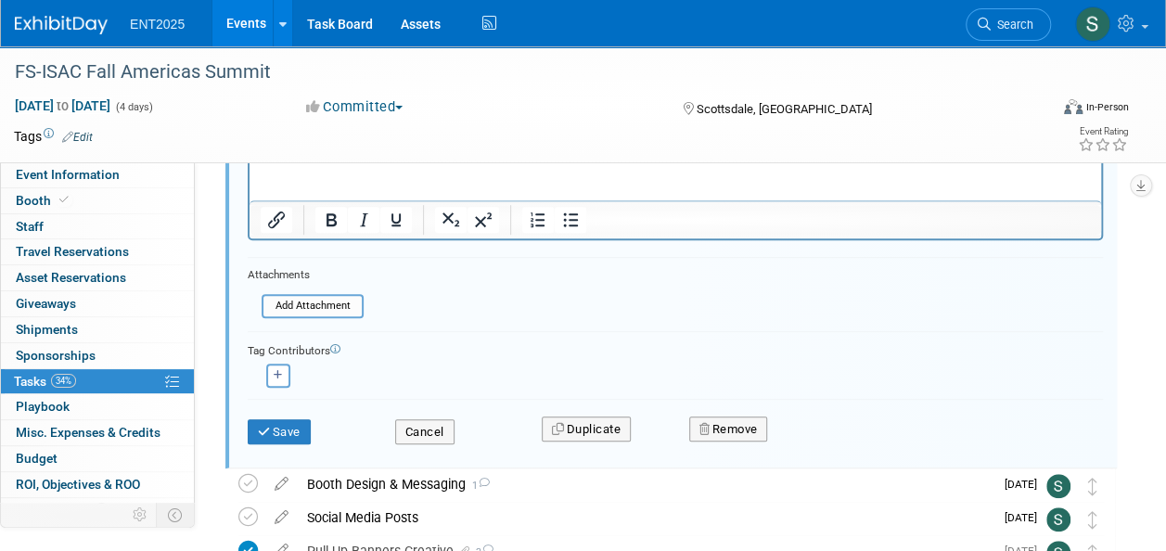
scroll to position [437, 0]
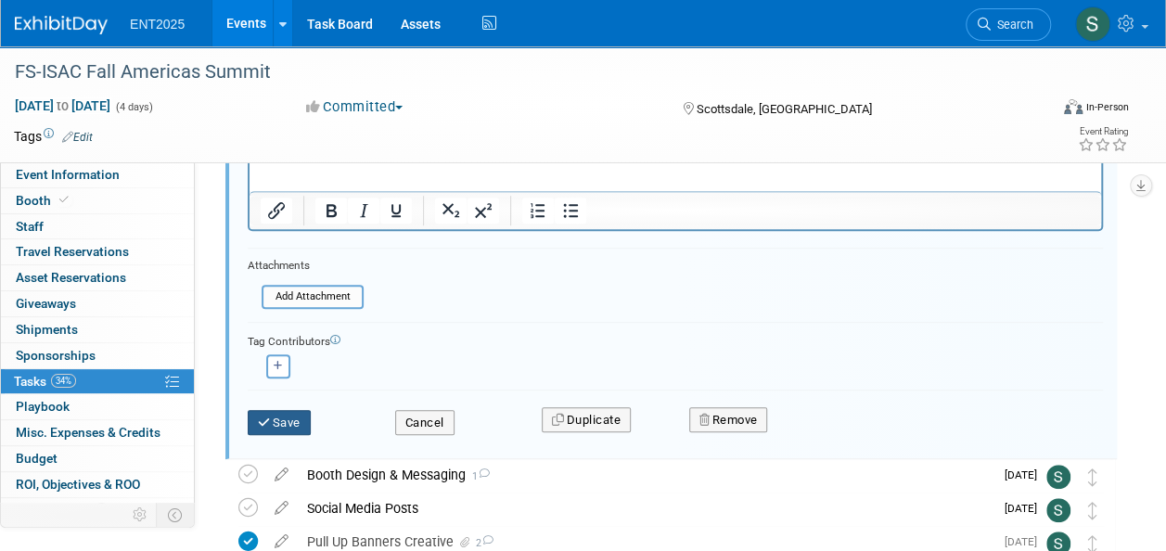
click at [299, 414] on button "Save" at bounding box center [279, 423] width 63 height 26
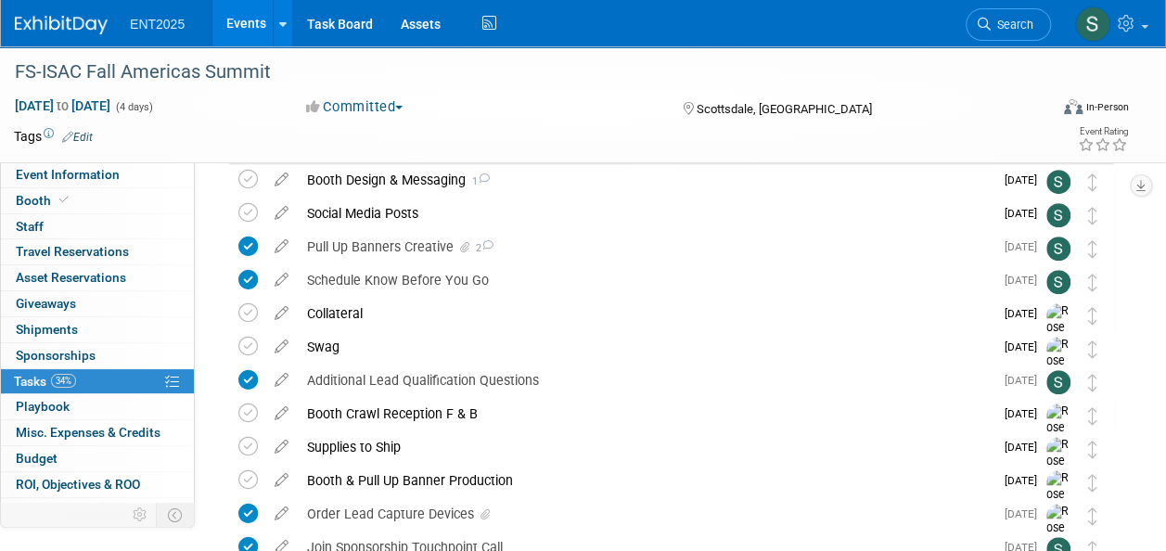
click at [260, 30] on link "Events" at bounding box center [246, 23] width 68 height 46
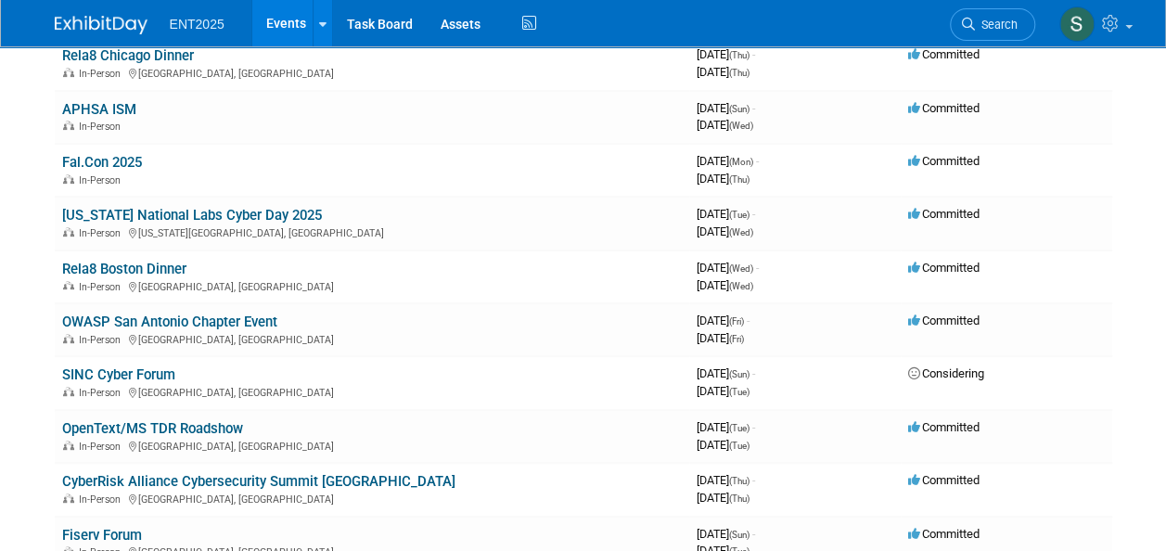
scroll to position [211, 0]
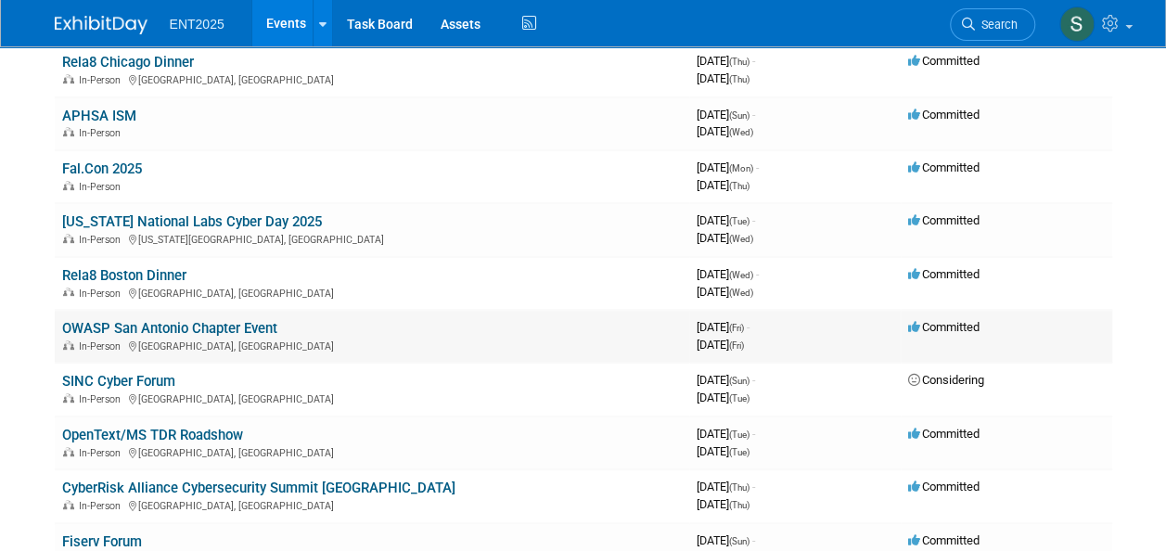
click at [82, 320] on link "OWASP San Antonio Chapter Event" at bounding box center [169, 328] width 215 height 17
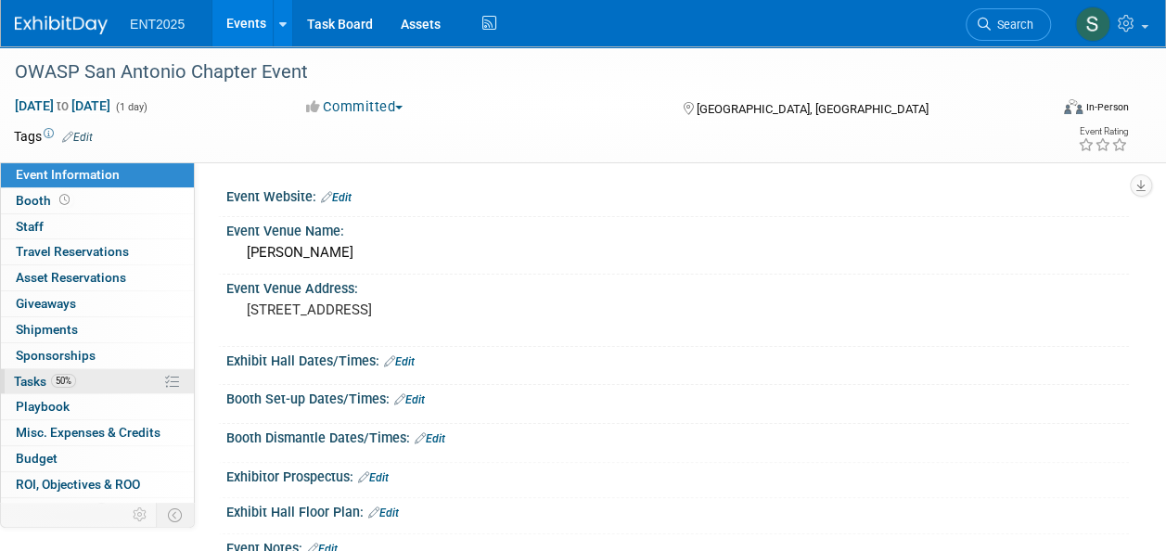
click at [35, 377] on span "Tasks 50%" at bounding box center [45, 381] width 62 height 15
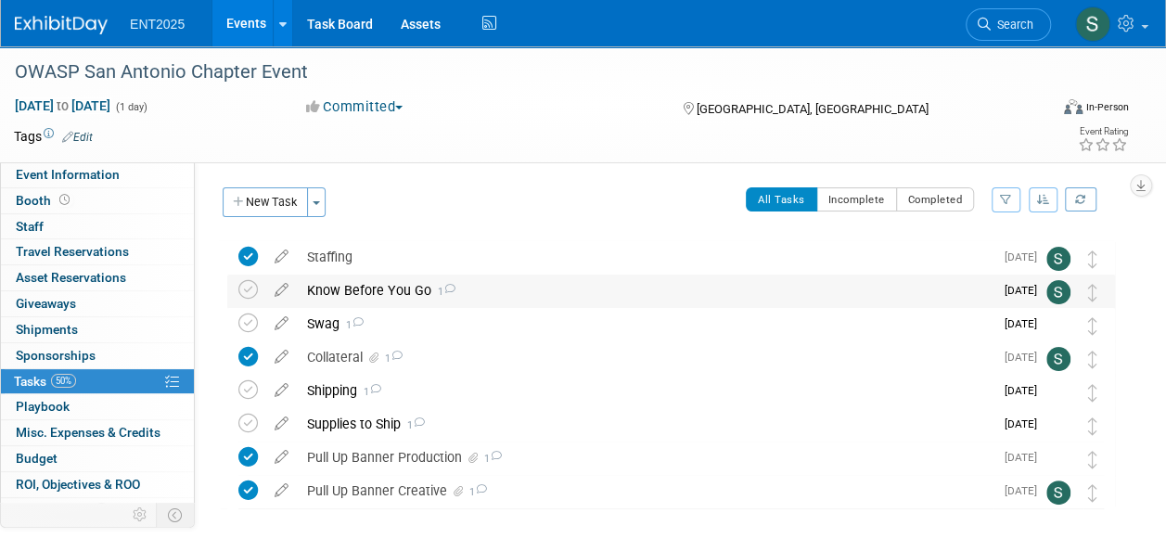
click at [358, 288] on div "Know Before You Go 1" at bounding box center [646, 291] width 696 height 32
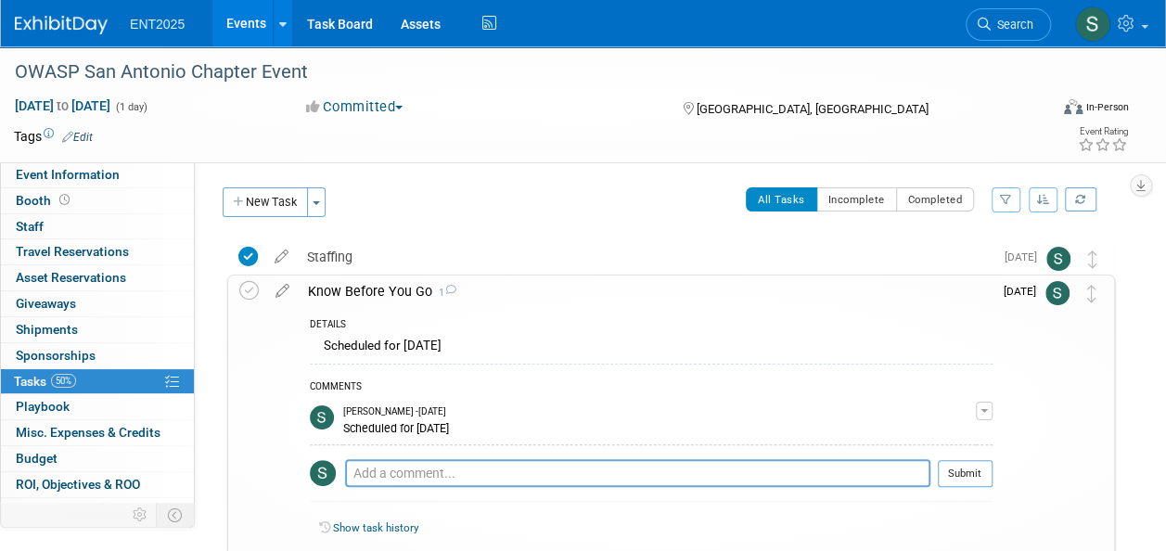
click at [447, 289] on icon at bounding box center [450, 290] width 12 height 10
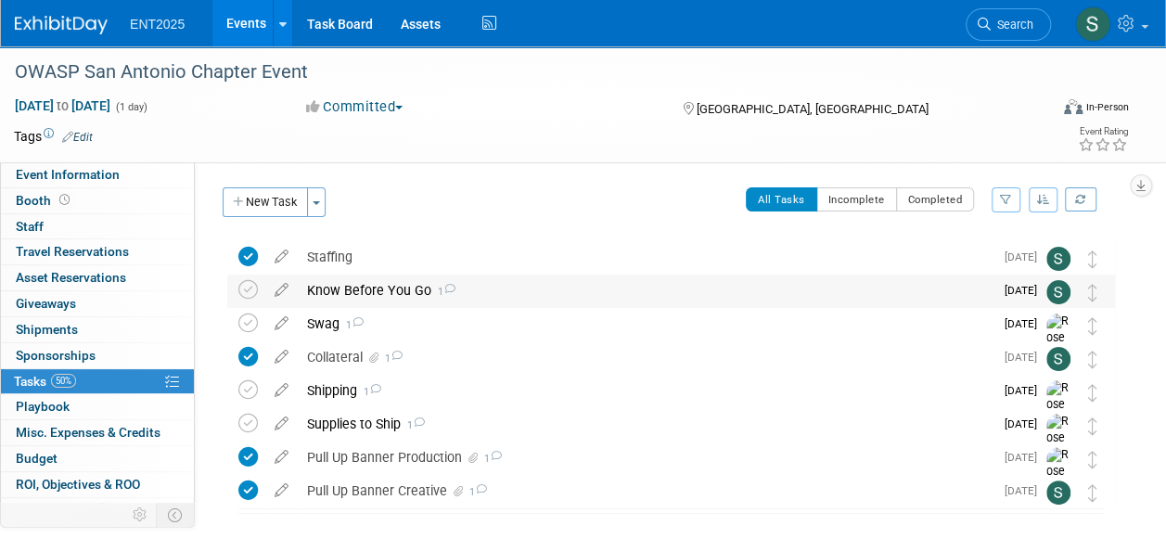
click at [447, 289] on icon at bounding box center [449, 289] width 12 height 10
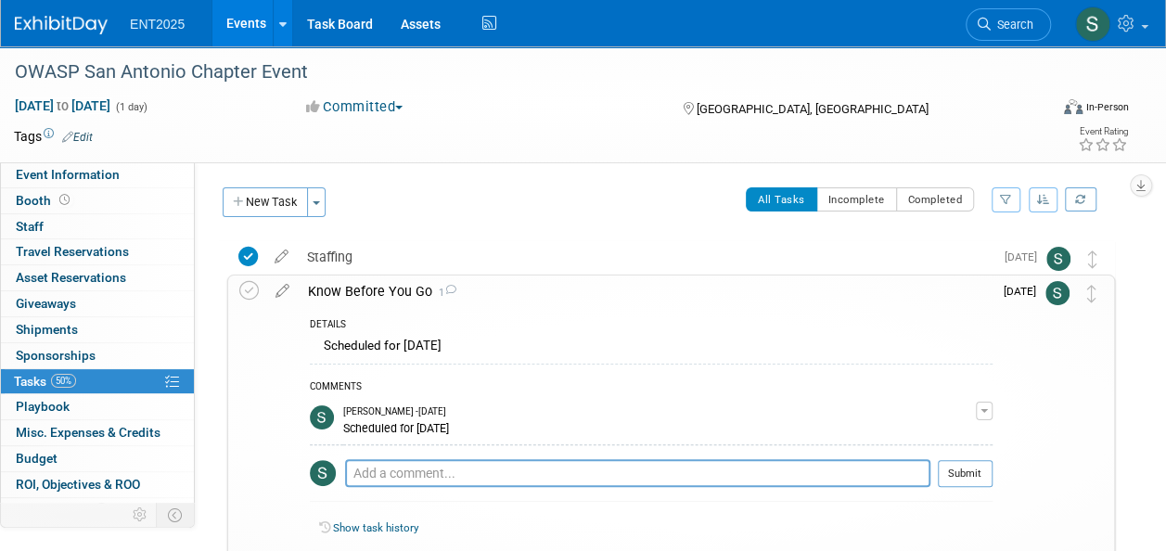
click at [346, 287] on div "Know Before You Go 1" at bounding box center [646, 291] width 694 height 32
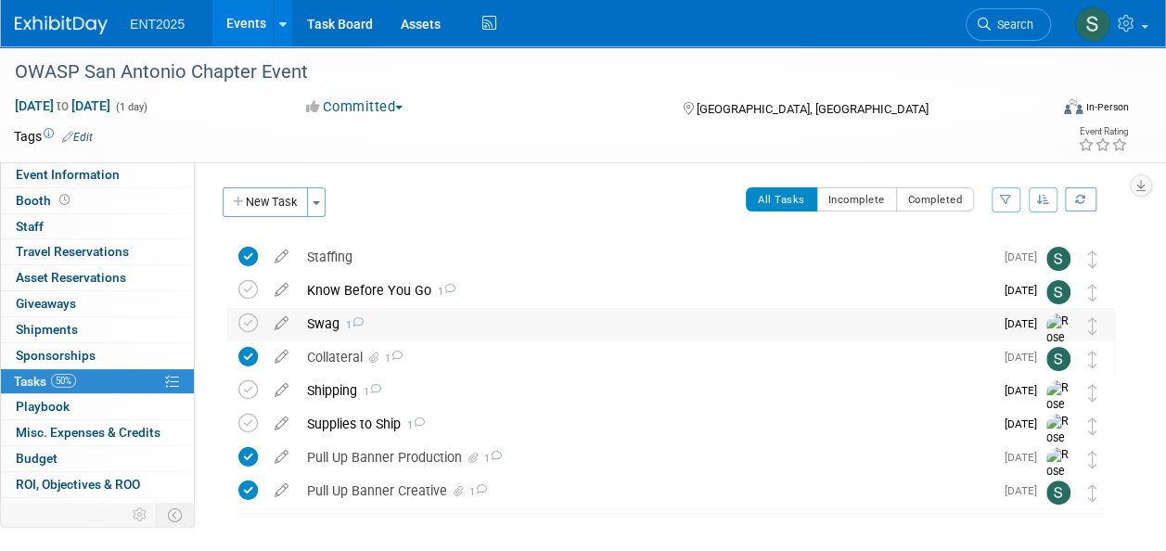
click at [321, 324] on div "Swag 1" at bounding box center [646, 324] width 696 height 32
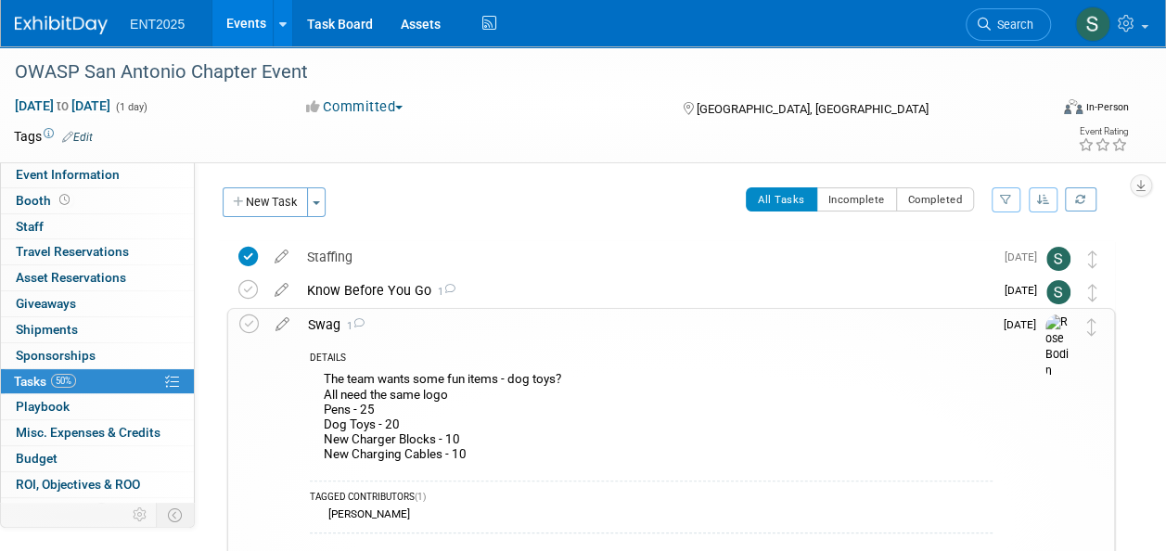
click at [321, 324] on div "Swag 1" at bounding box center [646, 325] width 694 height 32
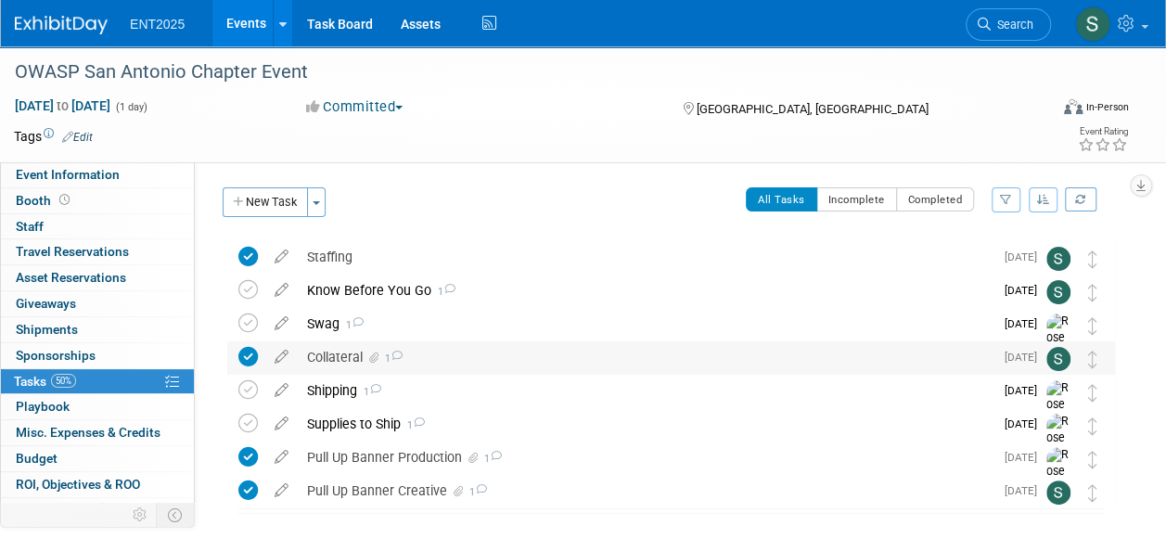
click at [344, 354] on div "Collateral 1" at bounding box center [646, 357] width 696 height 32
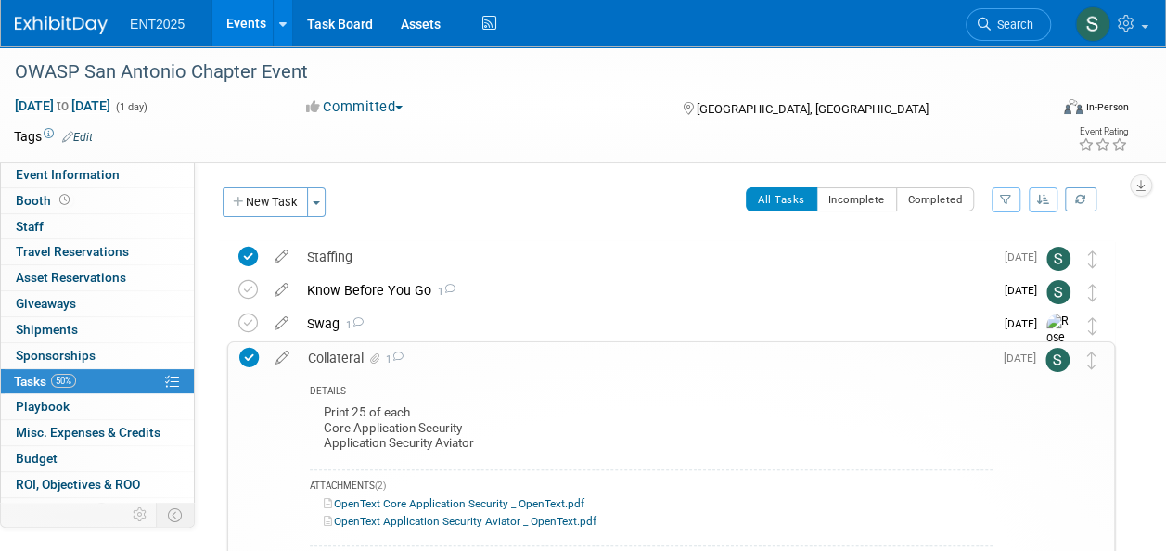
click at [336, 347] on div "Collateral 1" at bounding box center [646, 358] width 694 height 32
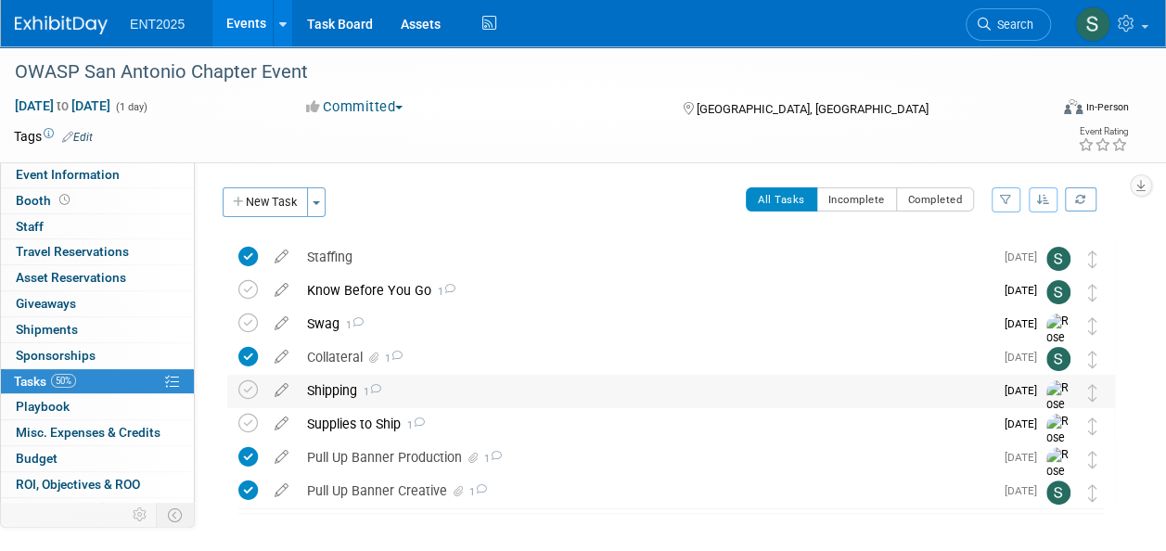
click at [334, 388] on div "Shipping 1" at bounding box center [646, 391] width 696 height 32
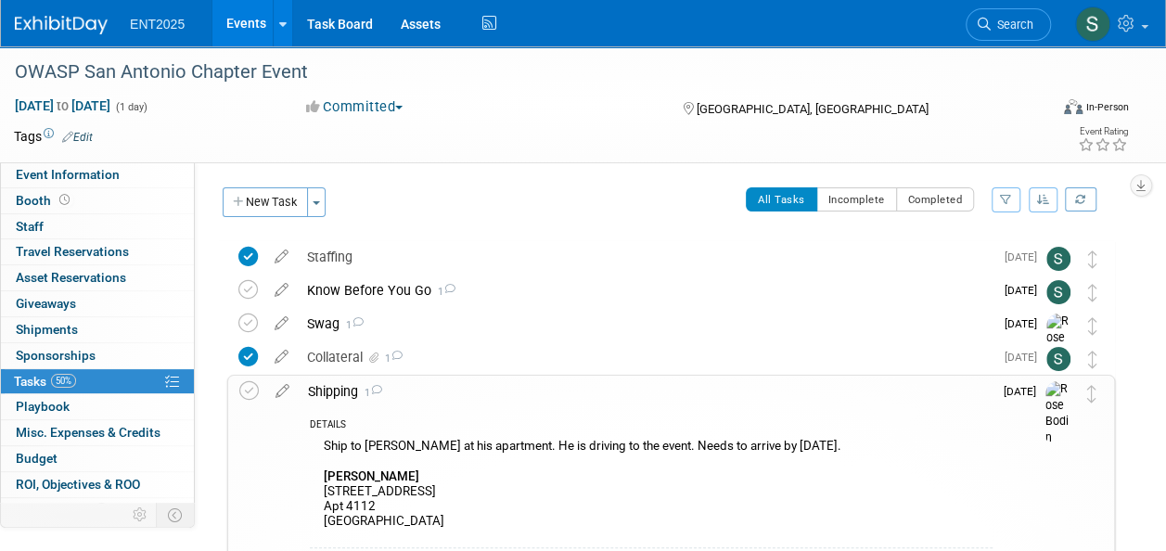
click at [334, 388] on div "Shipping 1" at bounding box center [646, 392] width 694 height 32
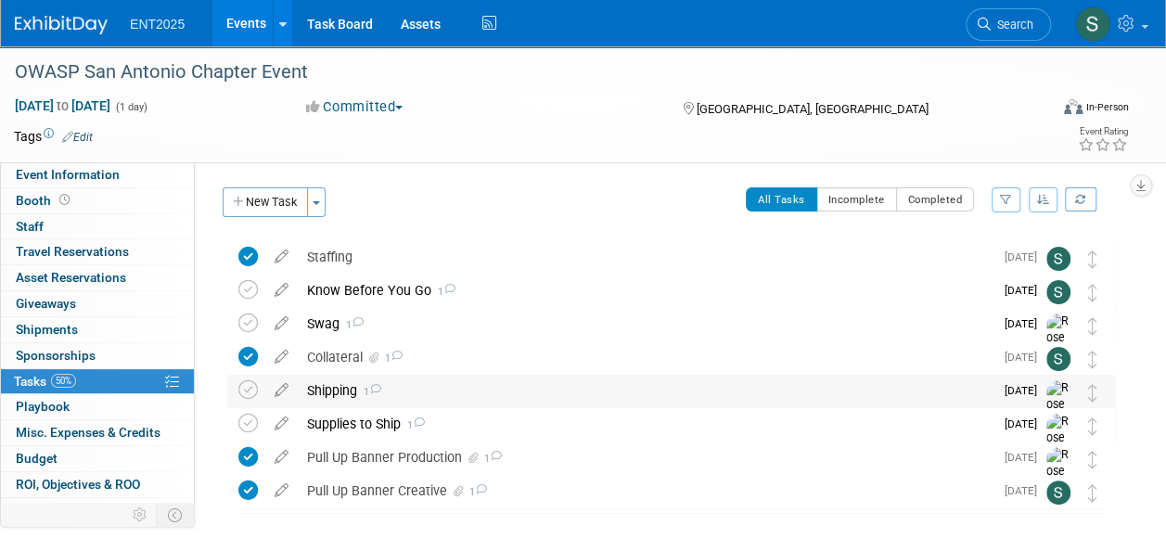
click at [334, 388] on div "Shipping 1" at bounding box center [646, 391] width 696 height 32
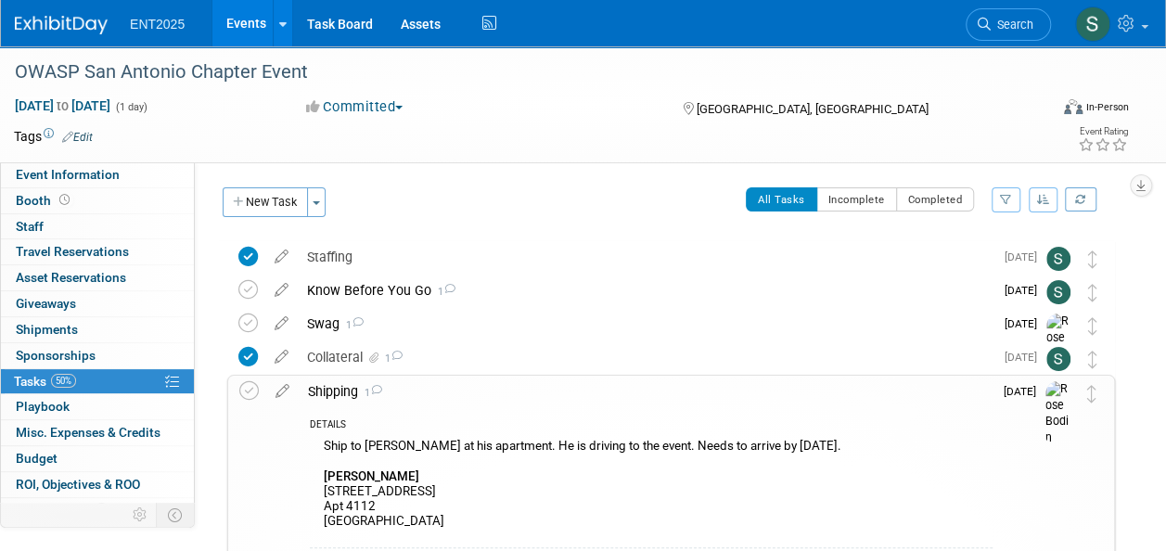
click at [868, 443] on div "Ship to Jayce McKinstry at his apartment. He is driving to the event. Needs to …" at bounding box center [651, 485] width 683 height 103
click at [343, 389] on div "Shipping 1" at bounding box center [646, 392] width 694 height 32
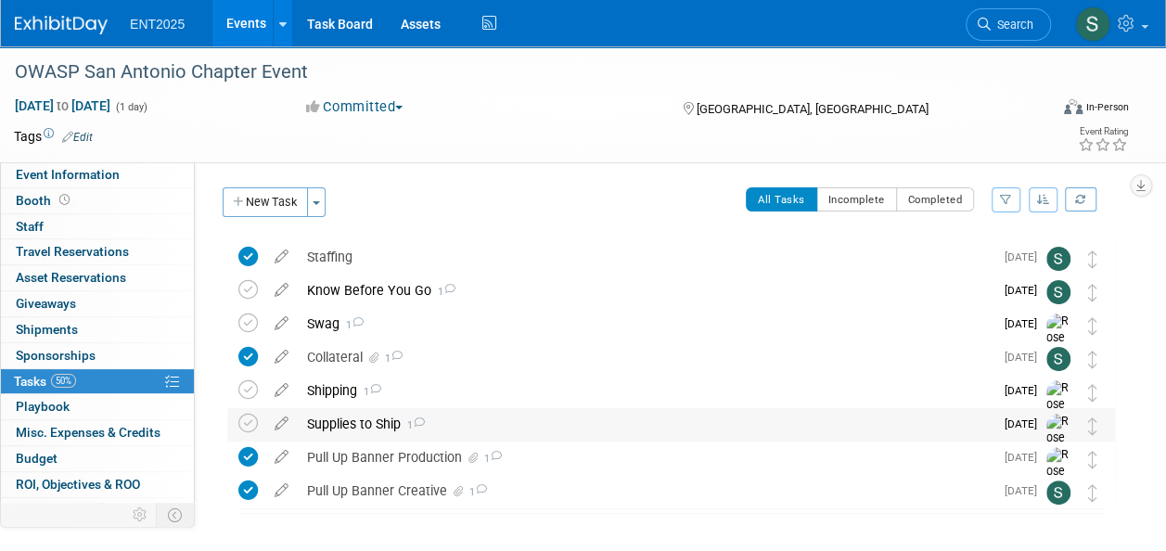
click at [357, 428] on div "Supplies to Ship 1" at bounding box center [646, 424] width 696 height 32
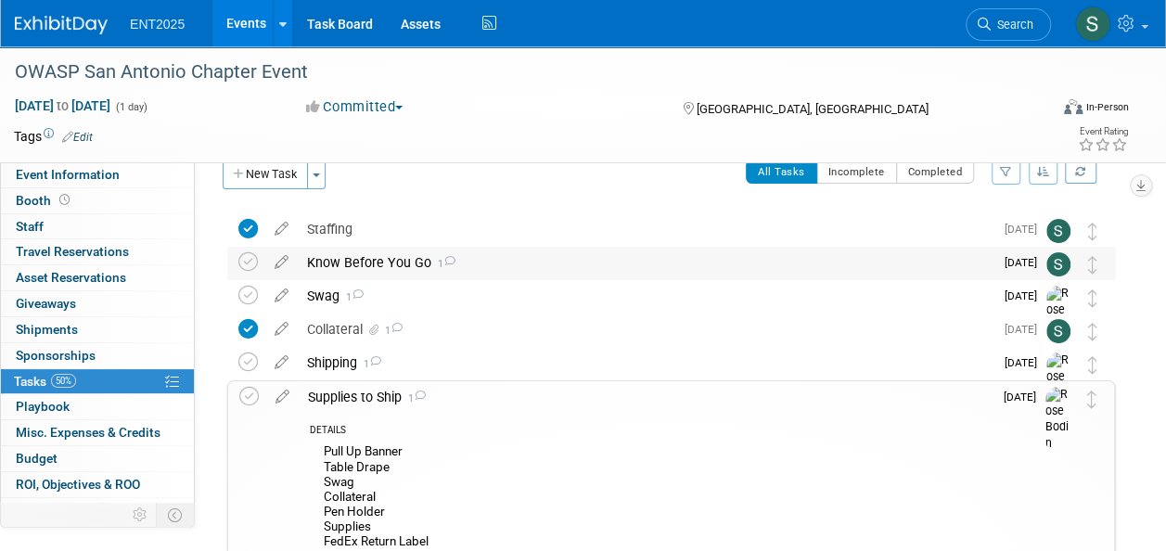
scroll to position [20, 0]
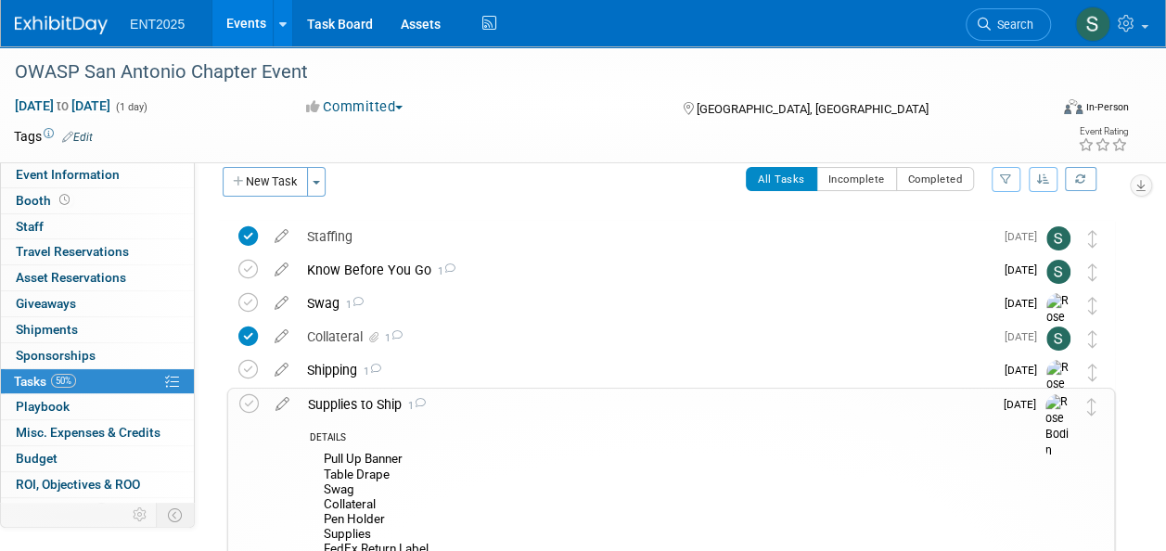
click at [338, 407] on div "Supplies to Ship 1" at bounding box center [646, 405] width 694 height 32
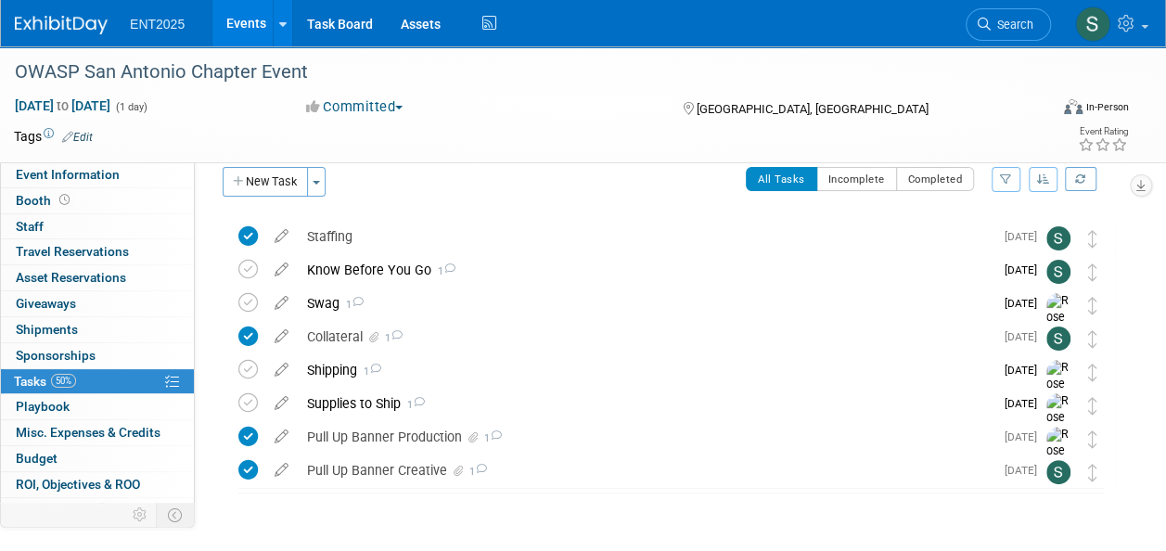
click at [245, 30] on link "Events" at bounding box center [246, 23] width 68 height 46
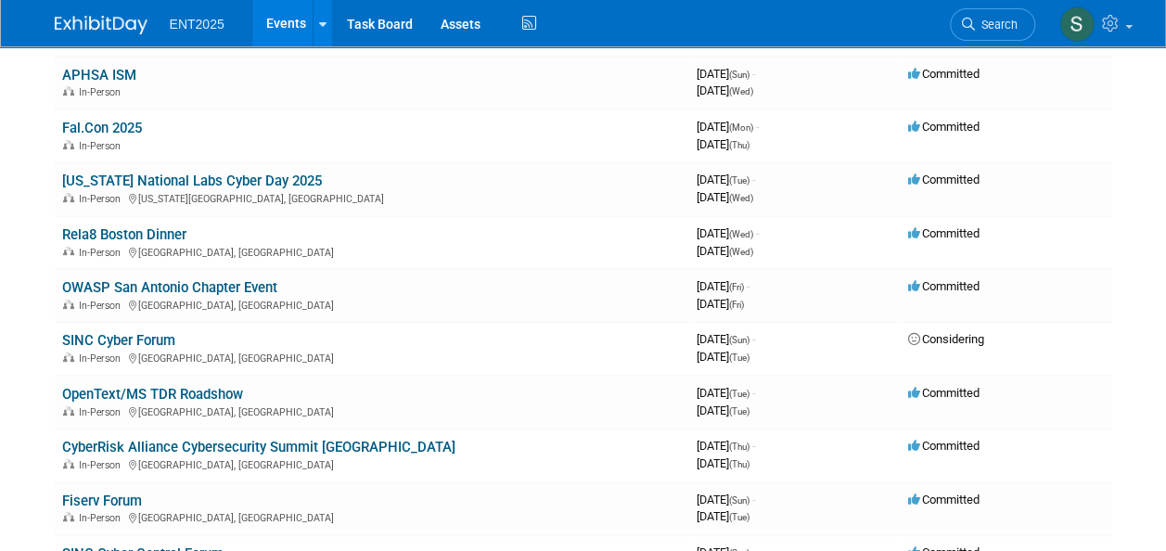
scroll to position [253, 0]
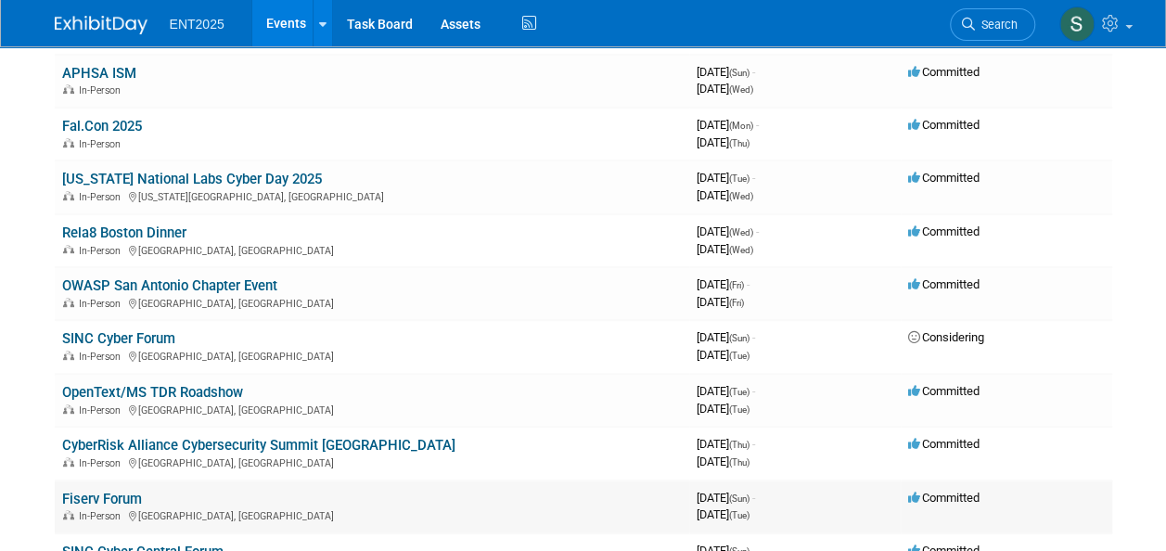
click at [96, 504] on link "Fiserv Forum" at bounding box center [102, 499] width 80 height 17
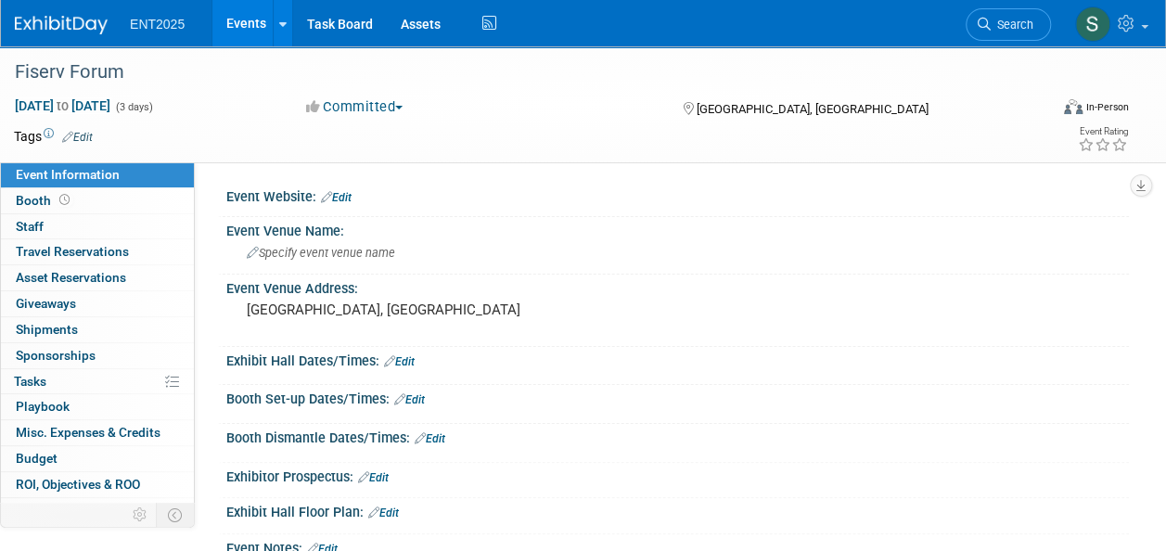
click at [260, 17] on link "Events" at bounding box center [246, 23] width 68 height 46
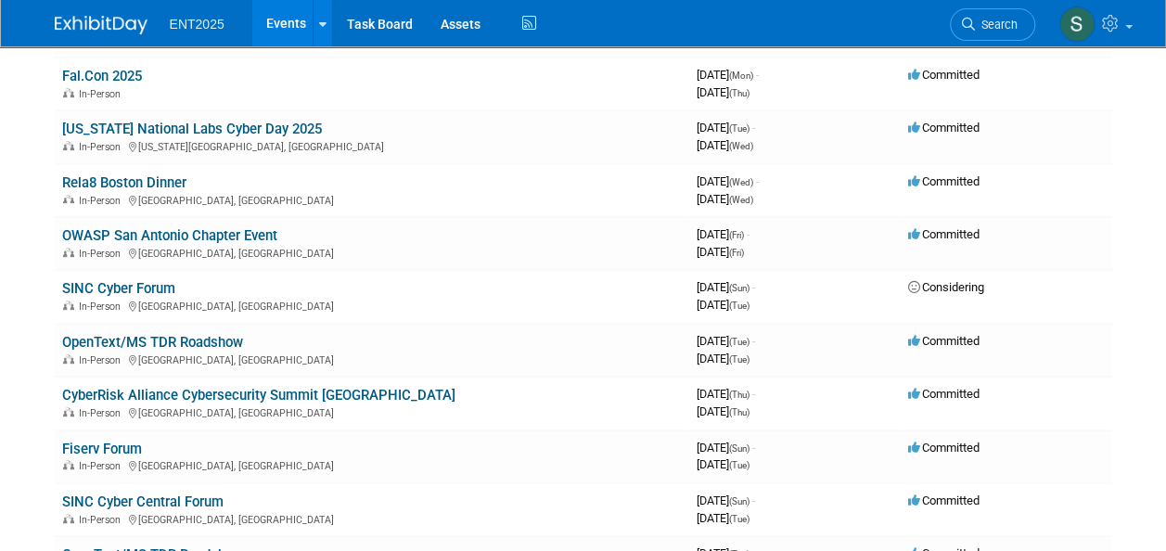
scroll to position [310, 0]
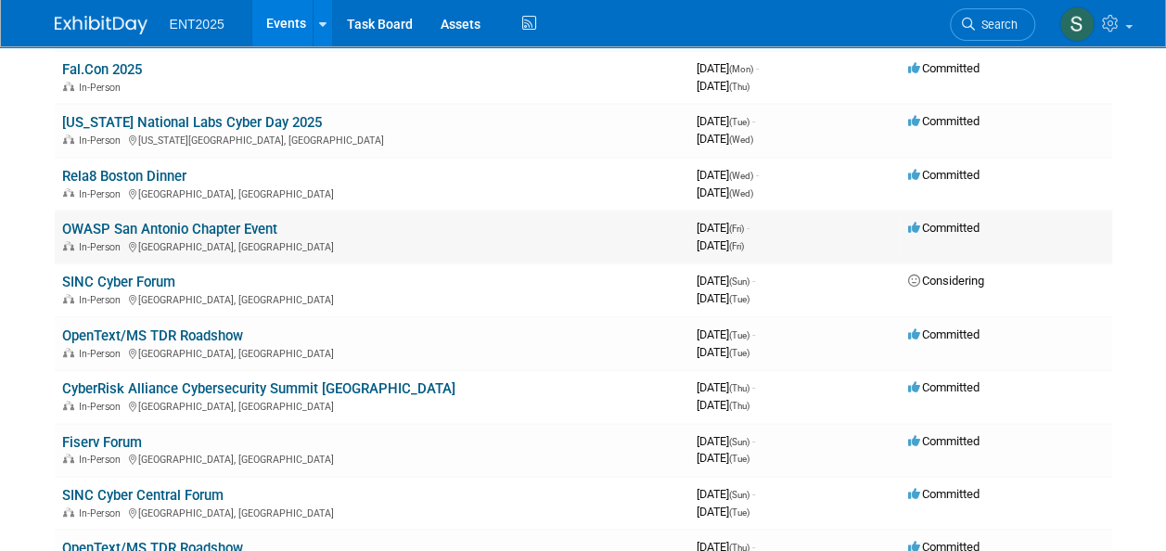
click at [208, 232] on link "OWASP San Antonio Chapter Event" at bounding box center [169, 229] width 215 height 17
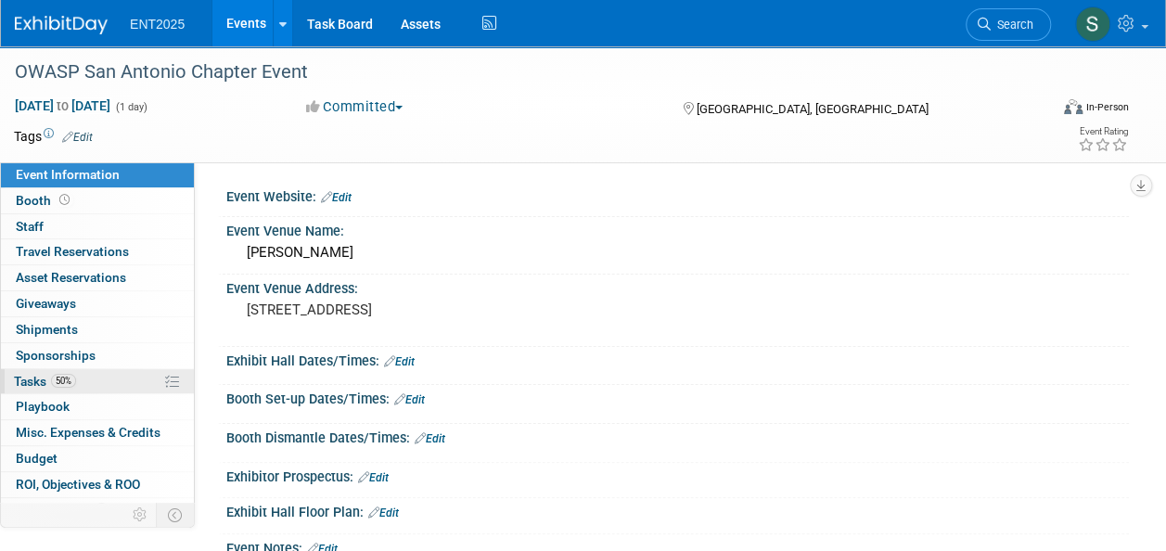
click at [27, 377] on span "Tasks 50%" at bounding box center [45, 381] width 62 height 15
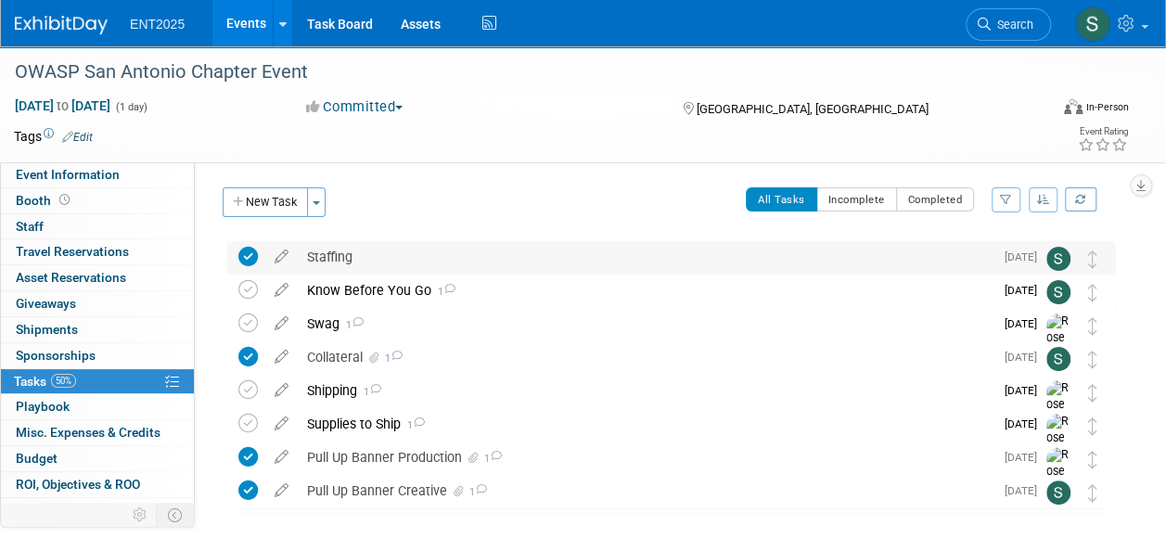
click at [326, 258] on div "Staffing" at bounding box center [646, 257] width 696 height 32
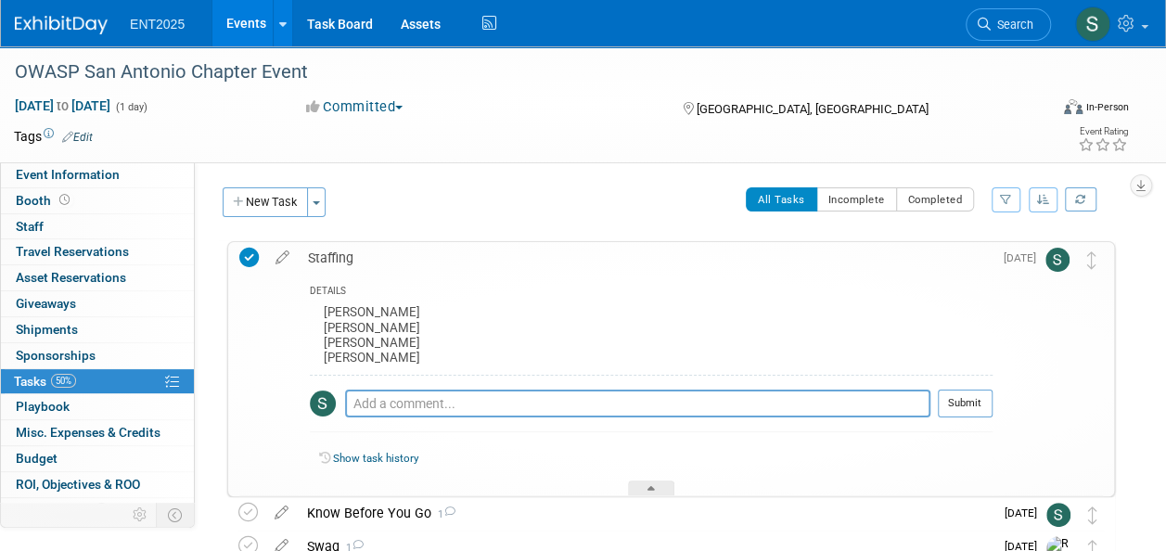
click at [427, 353] on div "Cindy Smichowski Dave Burgess Chris Young Jayce McKinstry" at bounding box center [651, 336] width 683 height 73
click at [278, 255] on icon at bounding box center [282, 253] width 32 height 23
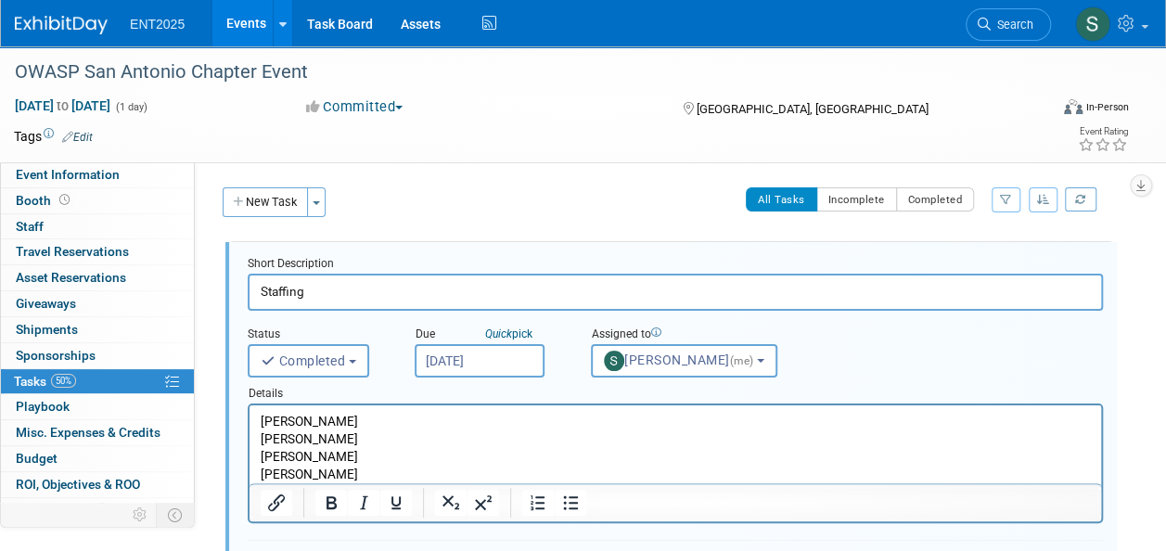
click at [377, 477] on p "Cindy Smichowski Dave Burgess Chris Young Jayce McKinstry" at bounding box center [676, 448] width 830 height 70
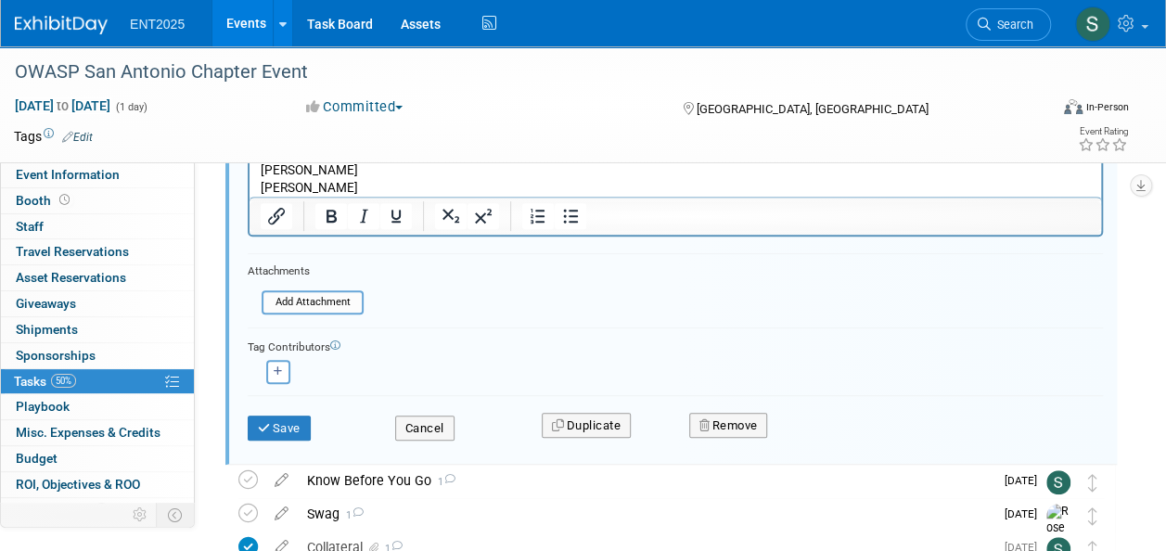
scroll to position [302, 0]
click at [293, 430] on button "Save" at bounding box center [279, 430] width 63 height 26
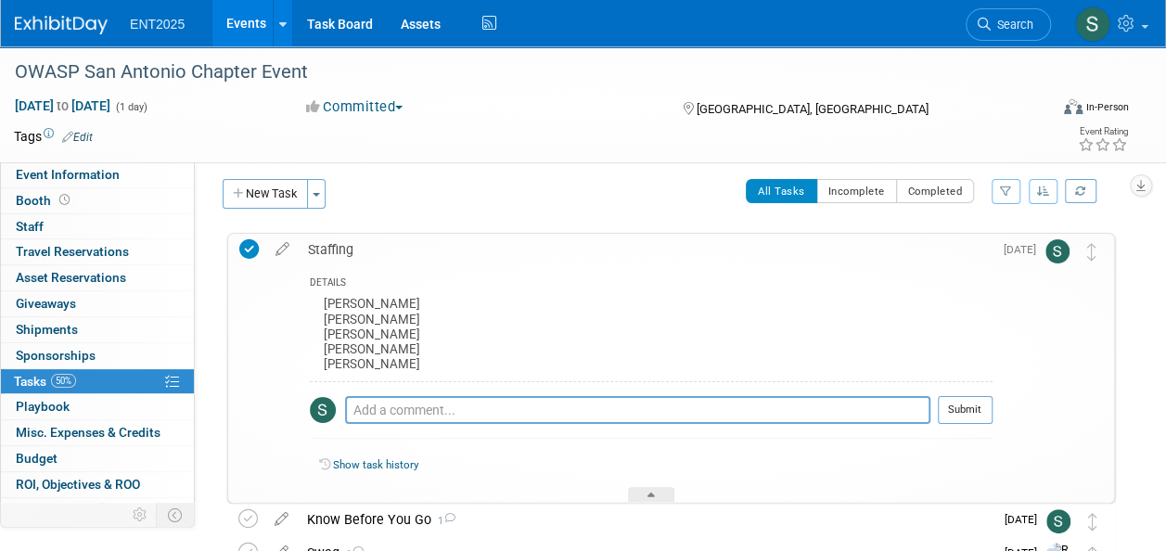
scroll to position [0, 0]
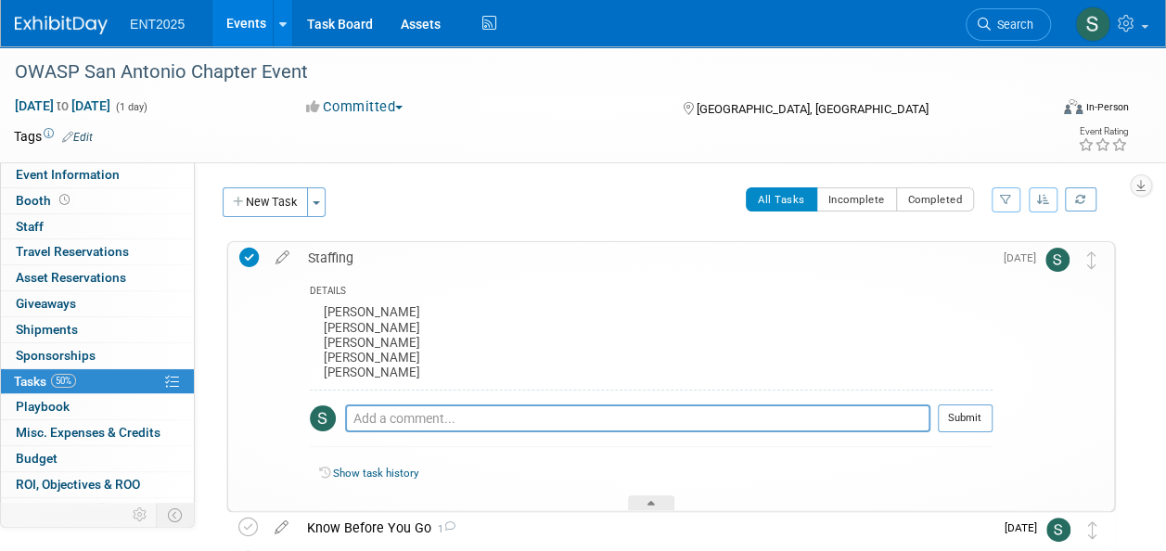
click at [333, 252] on div "Staffing" at bounding box center [646, 258] width 694 height 32
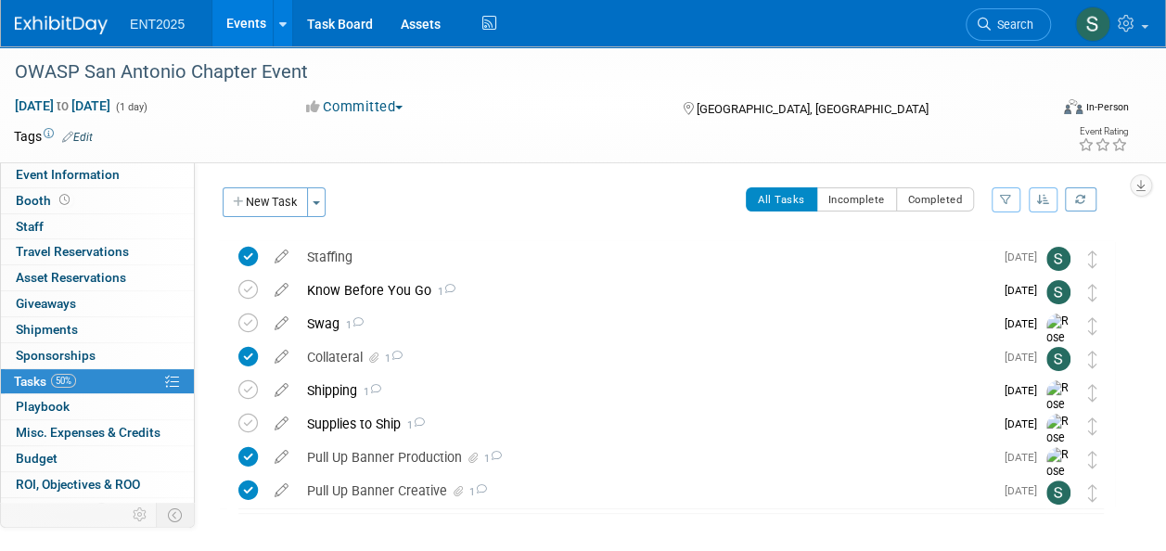
click at [256, 35] on link "Events" at bounding box center [246, 23] width 68 height 46
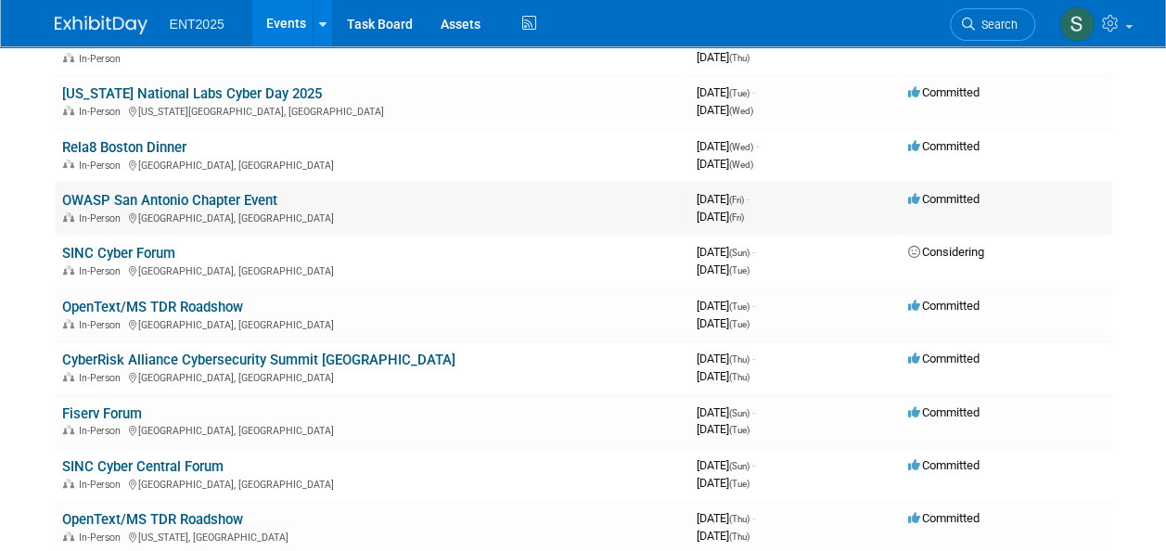
scroll to position [335, 0]
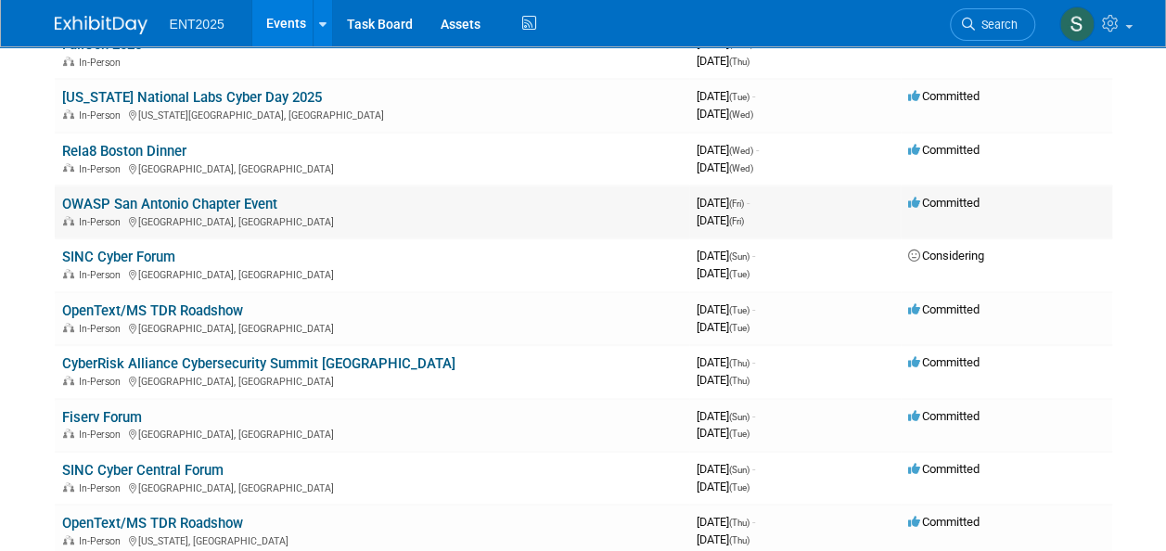
click at [191, 209] on link "OWASP San Antonio Chapter Event" at bounding box center [169, 204] width 215 height 17
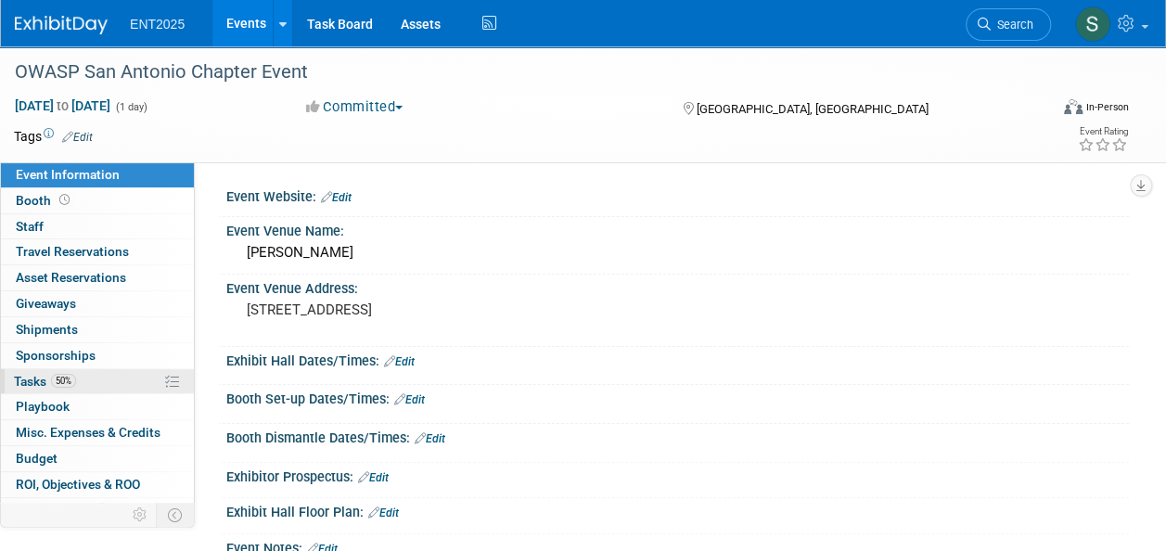
click at [32, 385] on span "Tasks 50%" at bounding box center [45, 381] width 62 height 15
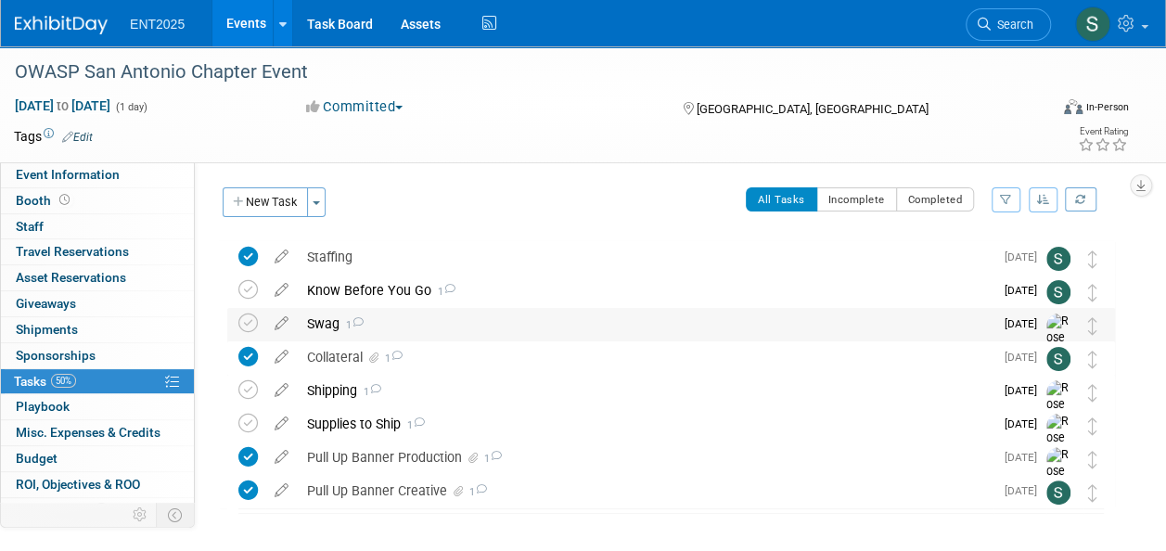
click at [331, 325] on div "Swag 1" at bounding box center [646, 324] width 696 height 32
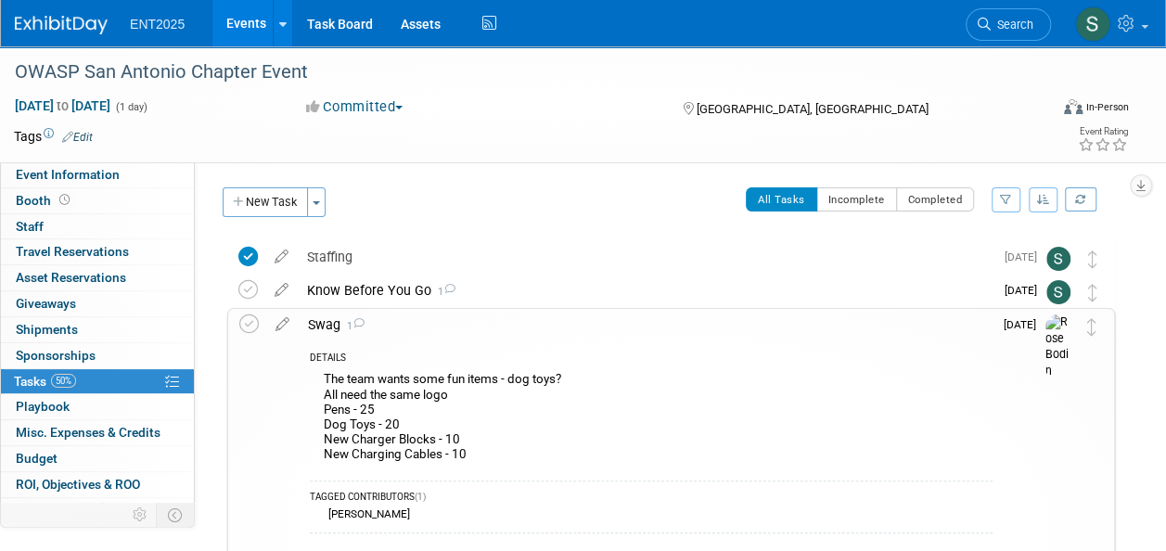
click at [331, 325] on div "Swag 1" at bounding box center [646, 325] width 694 height 32
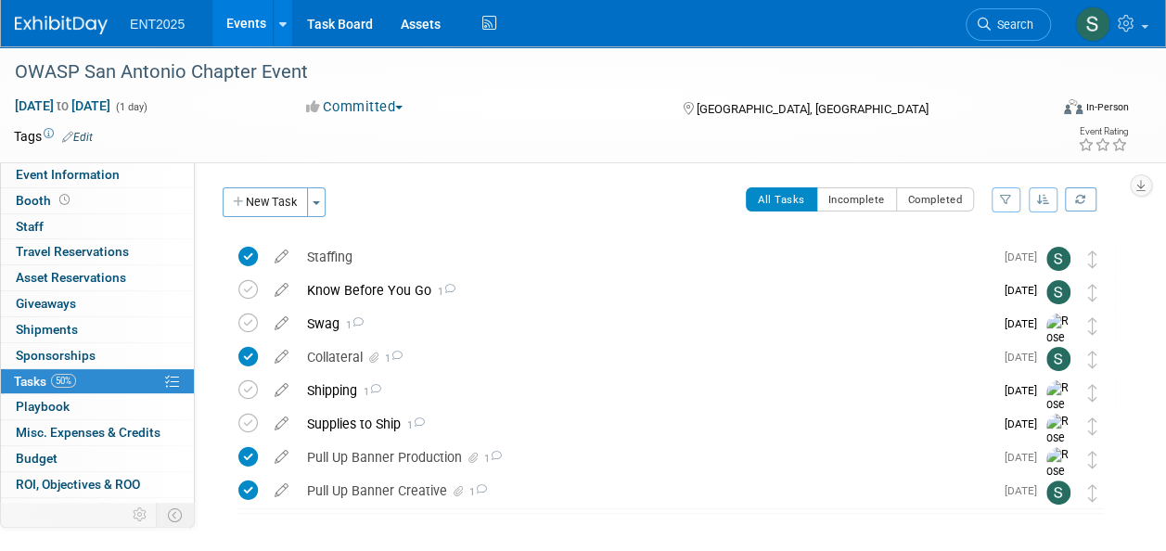
click at [240, 33] on link "Events" at bounding box center [246, 23] width 68 height 46
